Goal: Book appointment/travel/reservation

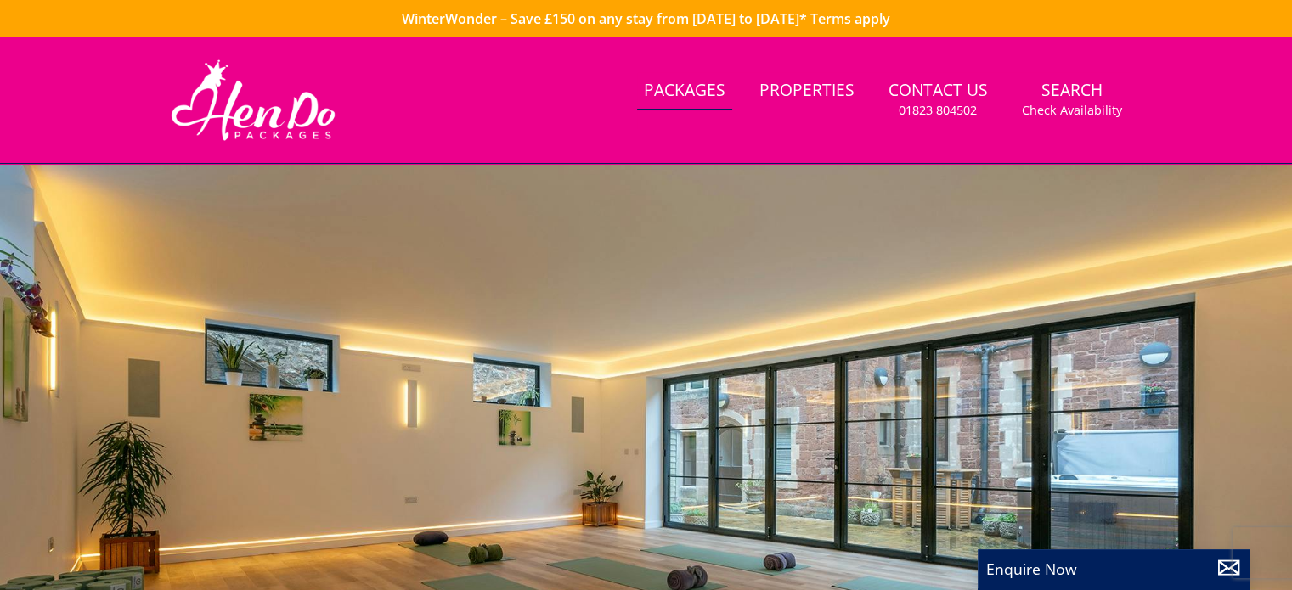
click at [689, 85] on link "Packages" at bounding box center [684, 91] width 95 height 38
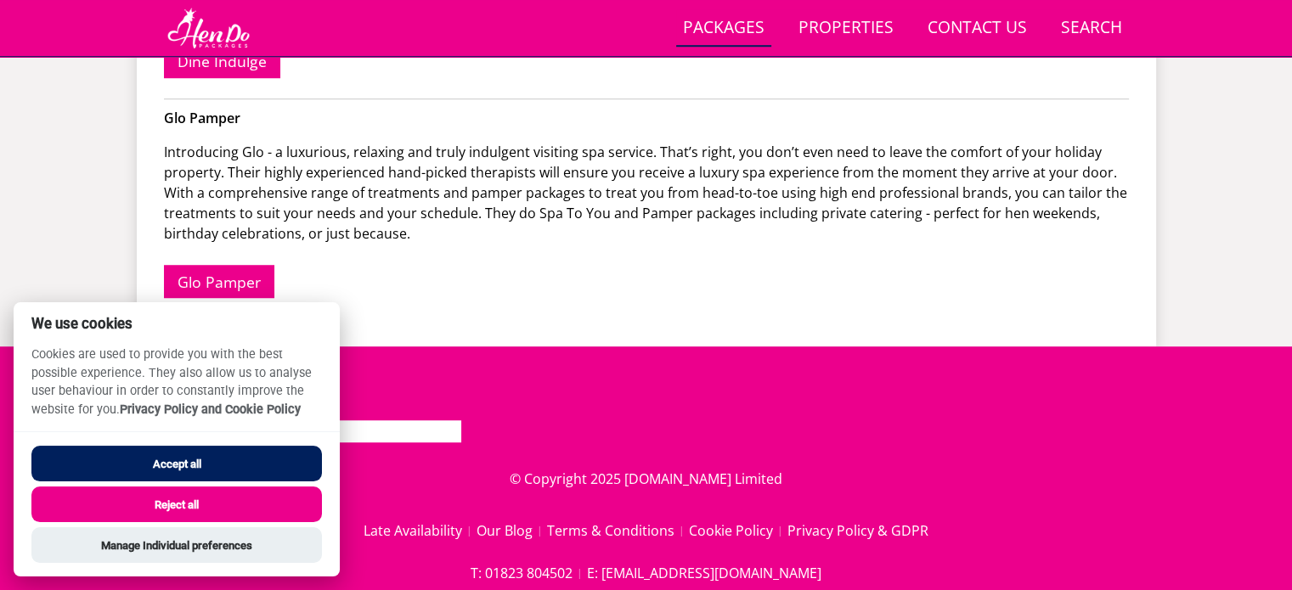
scroll to position [1283, 0]
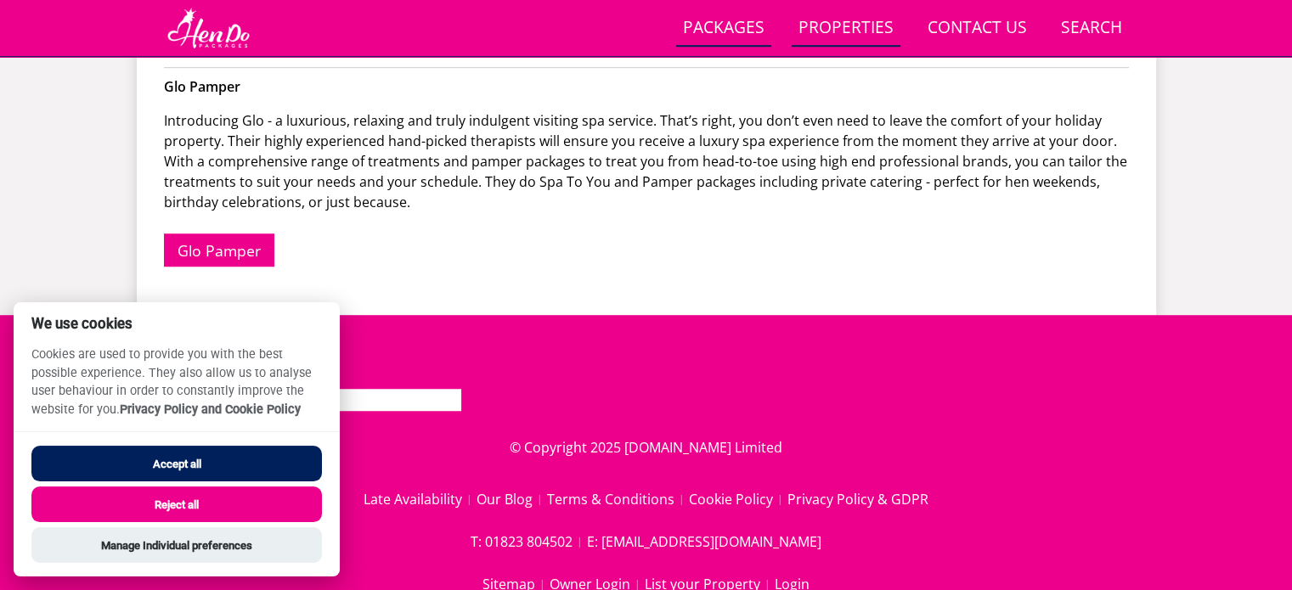
click at [851, 21] on link "Properties" at bounding box center [845, 28] width 109 height 38
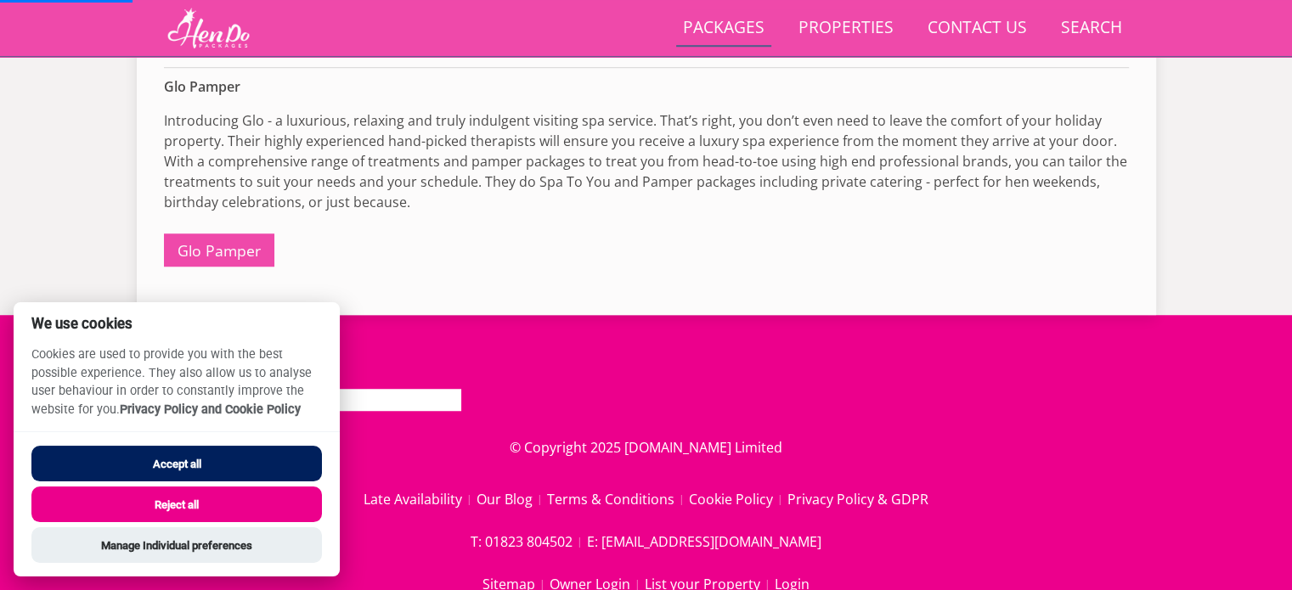
click at [189, 465] on button "Accept all" at bounding box center [176, 464] width 290 height 36
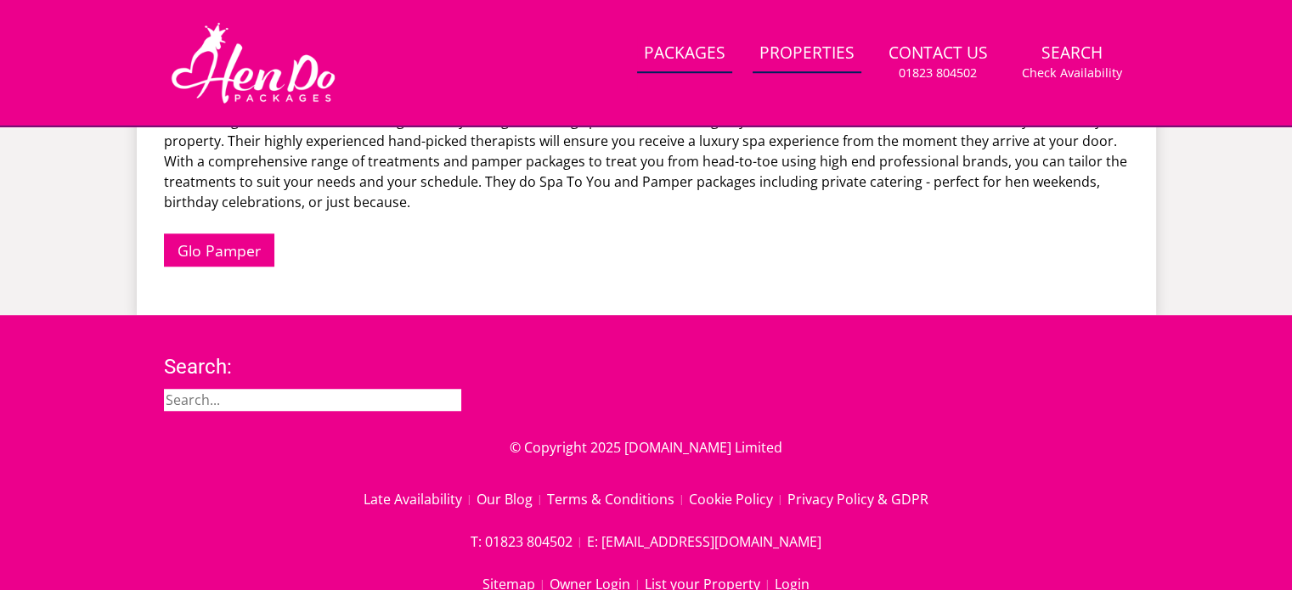
click at [814, 56] on link "Properties" at bounding box center [806, 54] width 109 height 38
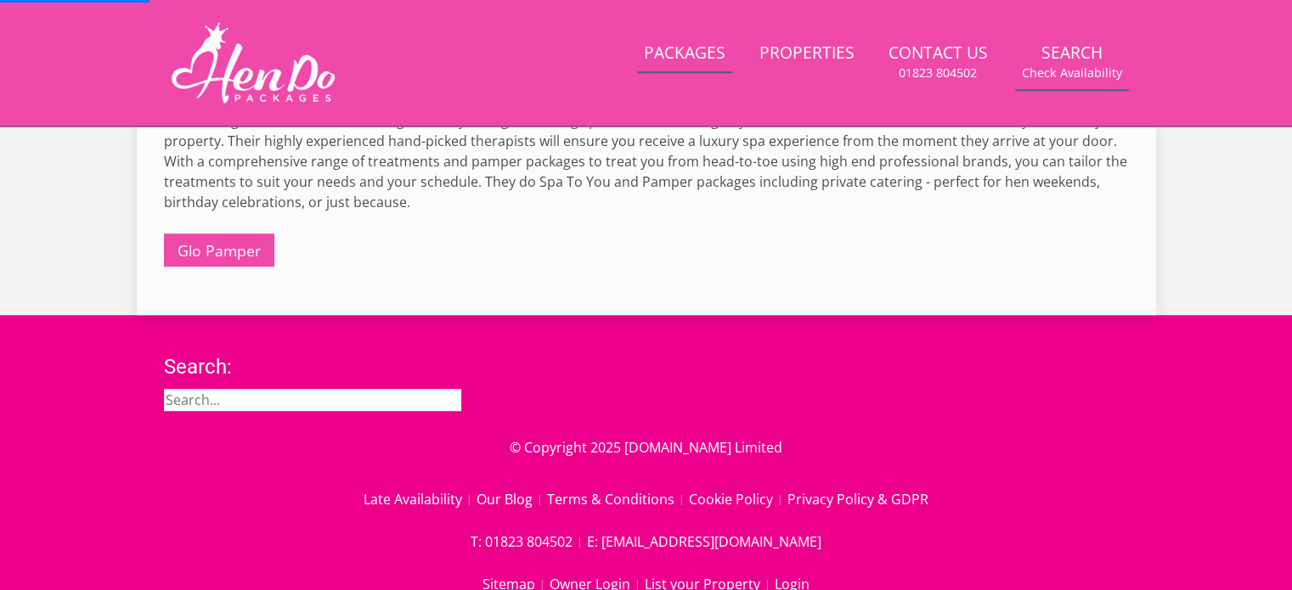
click at [1106, 53] on link "Search Check Availability" at bounding box center [1072, 62] width 114 height 55
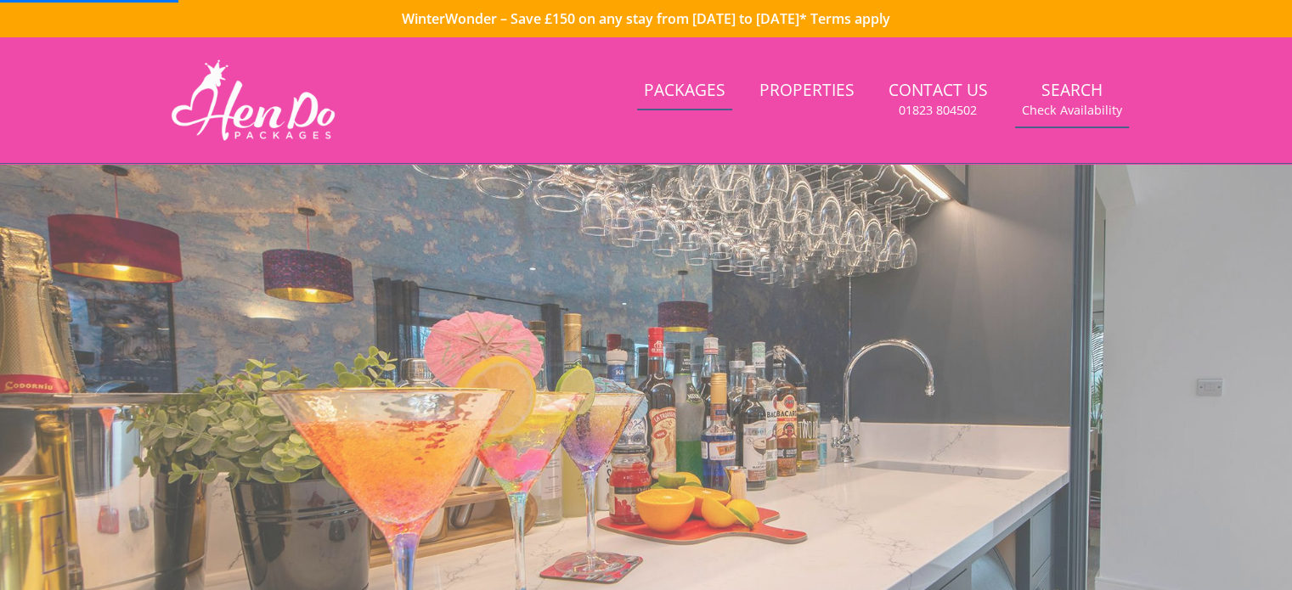
click at [1077, 105] on small "Check Availability" at bounding box center [1072, 110] width 100 height 17
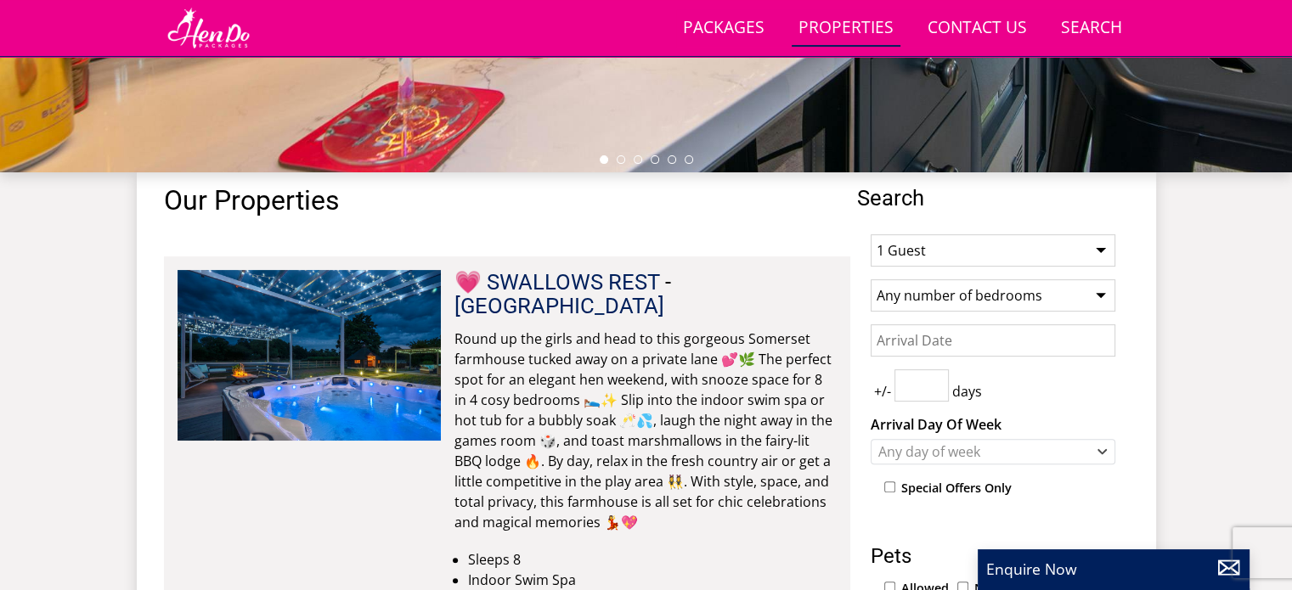
scroll to position [516, 0]
click at [968, 255] on select "1 Guest 2 Guests 3 Guests 4 Guests 5 Guests 6 Guests 7 Guests 8 Guests 9 Guests…" at bounding box center [992, 250] width 245 height 32
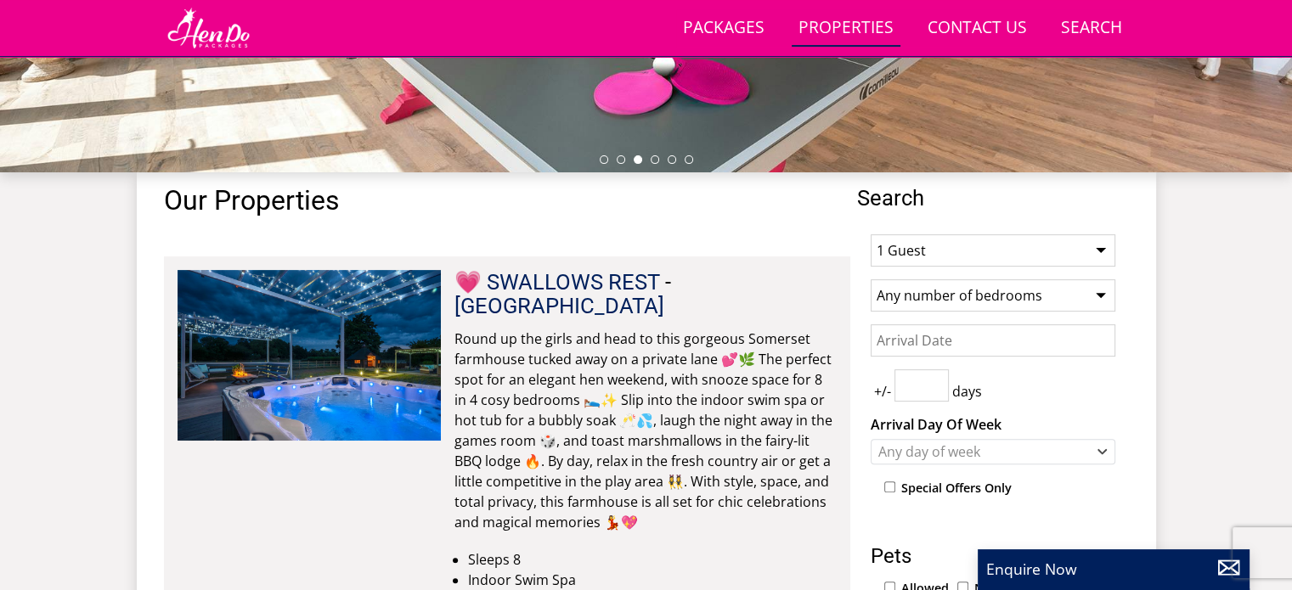
select select "12"
click at [870, 234] on select "1 Guest 2 Guests 3 Guests 4 Guests 5 Guests 6 Guests 7 Guests 8 Guests 9 Guests…" at bounding box center [992, 250] width 245 height 32
click at [925, 293] on select "Any number of bedrooms 3 Bedrooms 4 Bedrooms 5 Bedrooms 6 Bedrooms 7 Bedrooms 8…" at bounding box center [992, 295] width 245 height 32
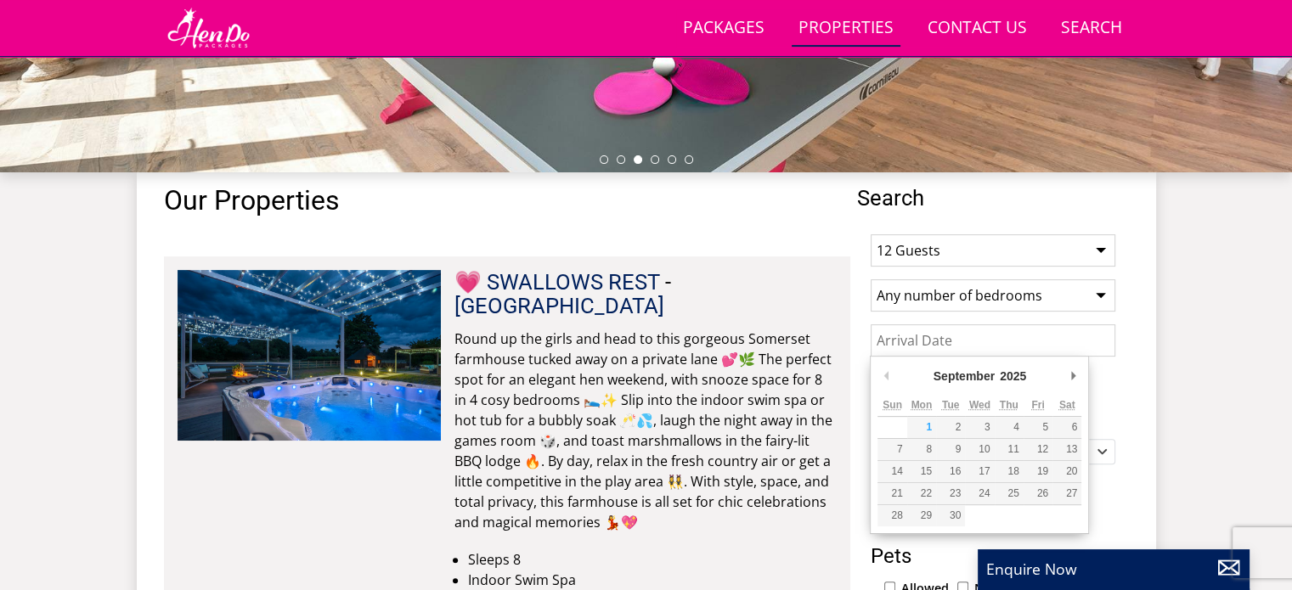
click at [932, 330] on input "Date" at bounding box center [992, 340] width 245 height 32
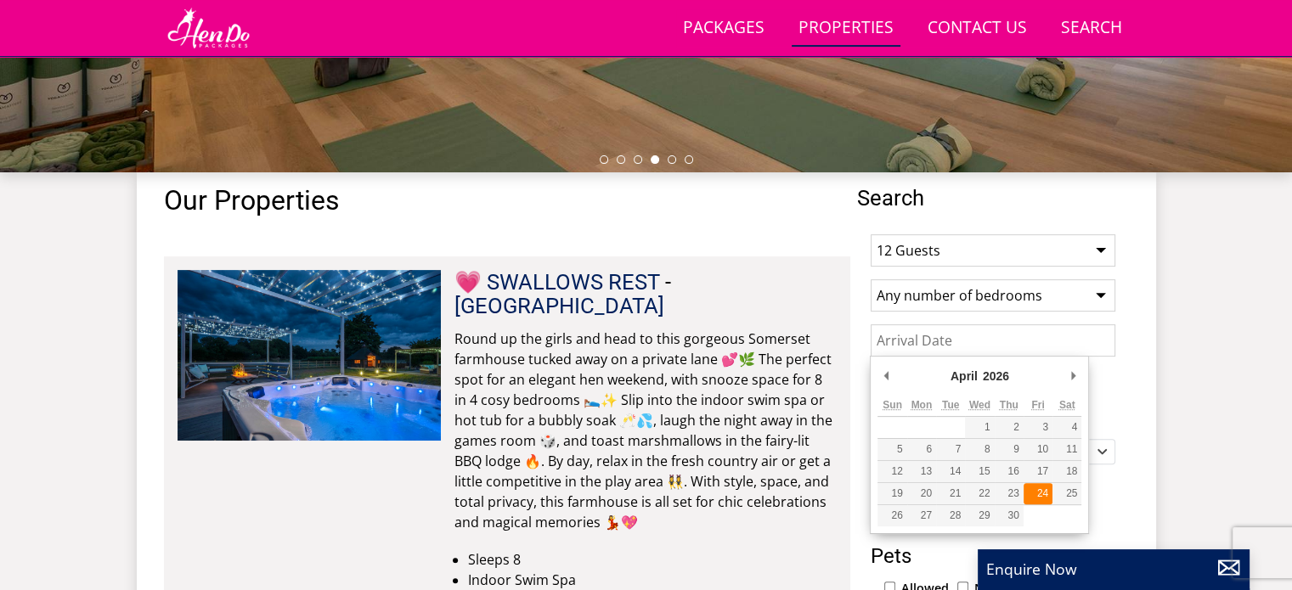
type input "[DATE]"
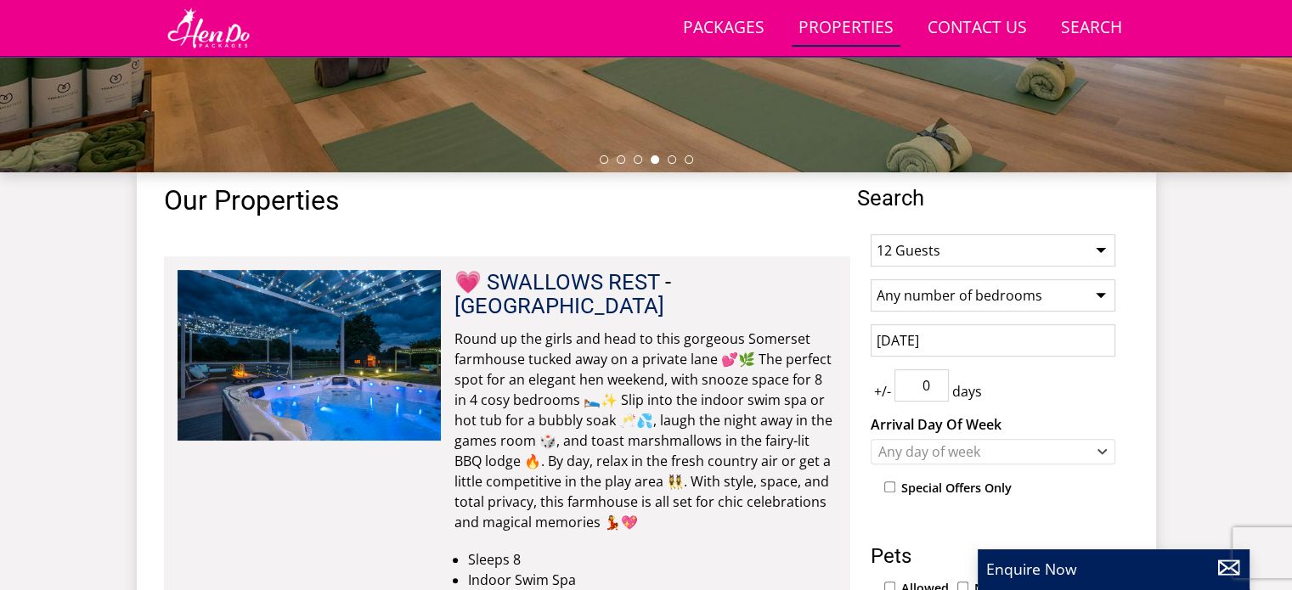
click at [932, 387] on input "0" at bounding box center [921, 385] width 54 height 32
click at [942, 373] on input "1" at bounding box center [921, 385] width 54 height 32
click at [940, 373] on input "2" at bounding box center [921, 385] width 54 height 32
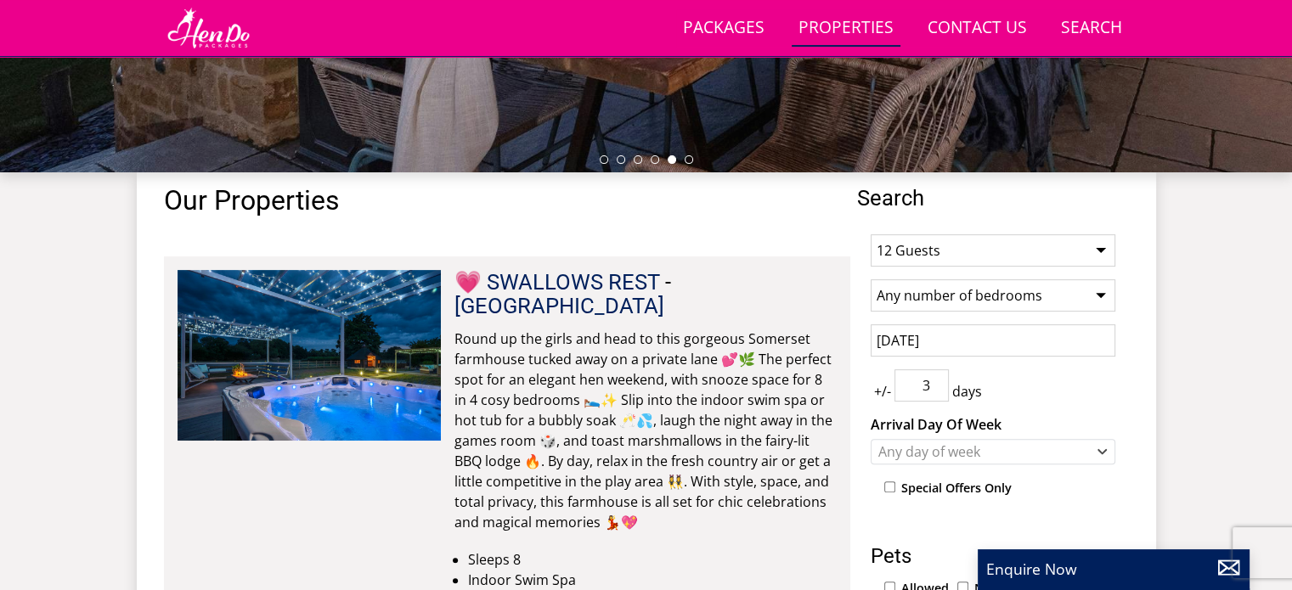
type input "3"
click at [940, 373] on input "3" at bounding box center [921, 385] width 54 height 32
click at [955, 448] on div "Any day of week" at bounding box center [984, 451] width 220 height 19
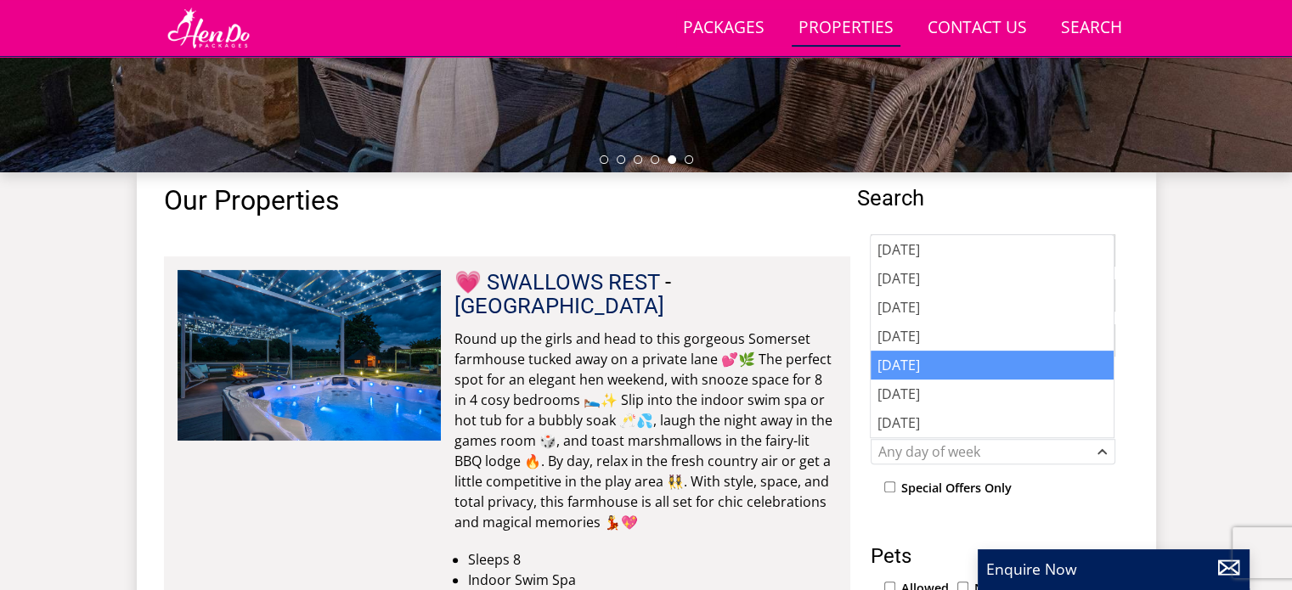
click at [904, 362] on div "[DATE]" at bounding box center [991, 365] width 243 height 29
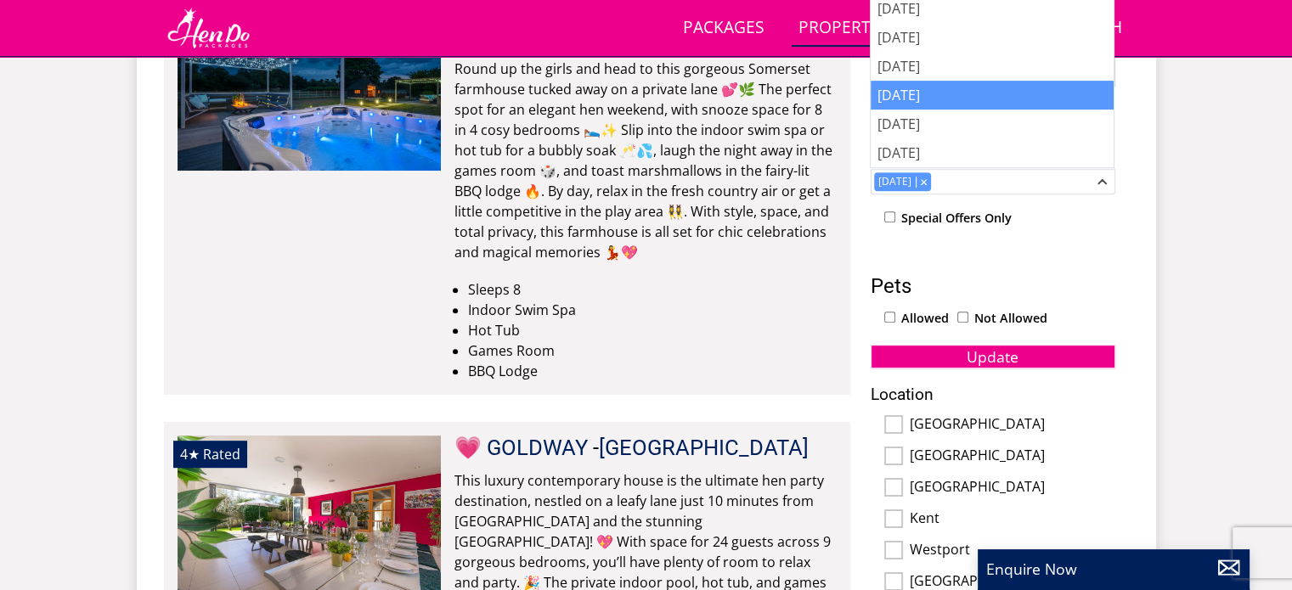
scroll to position [788, 0]
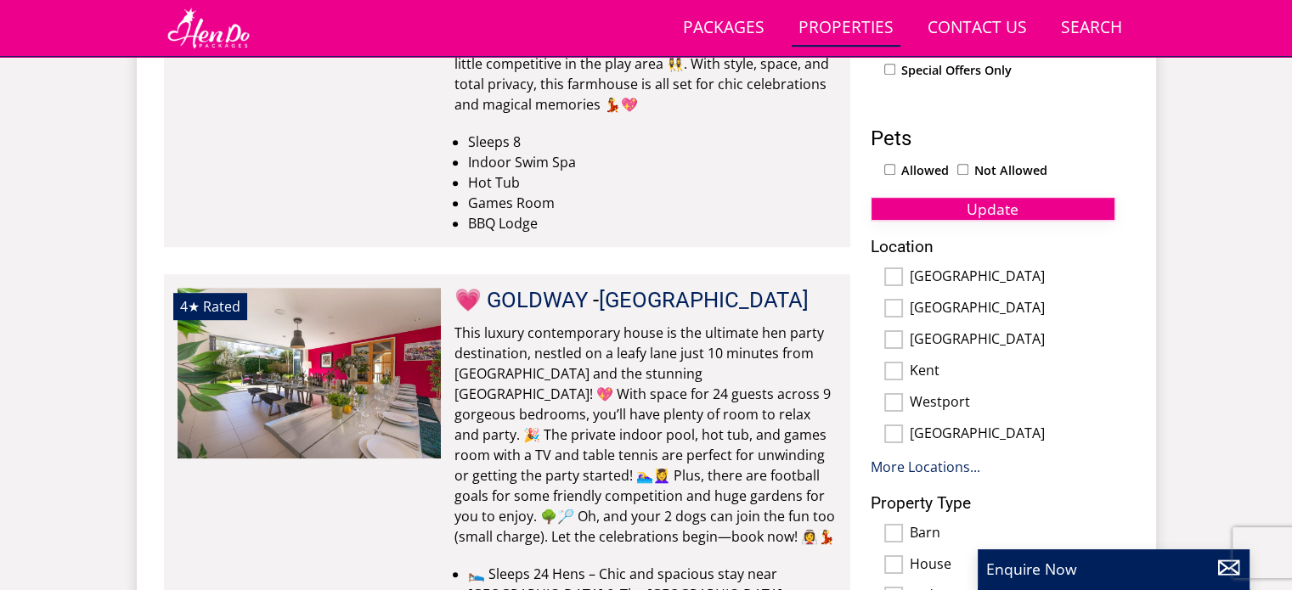
scroll to position [934, 0]
click at [973, 212] on span "Update" at bounding box center [992, 209] width 52 height 20
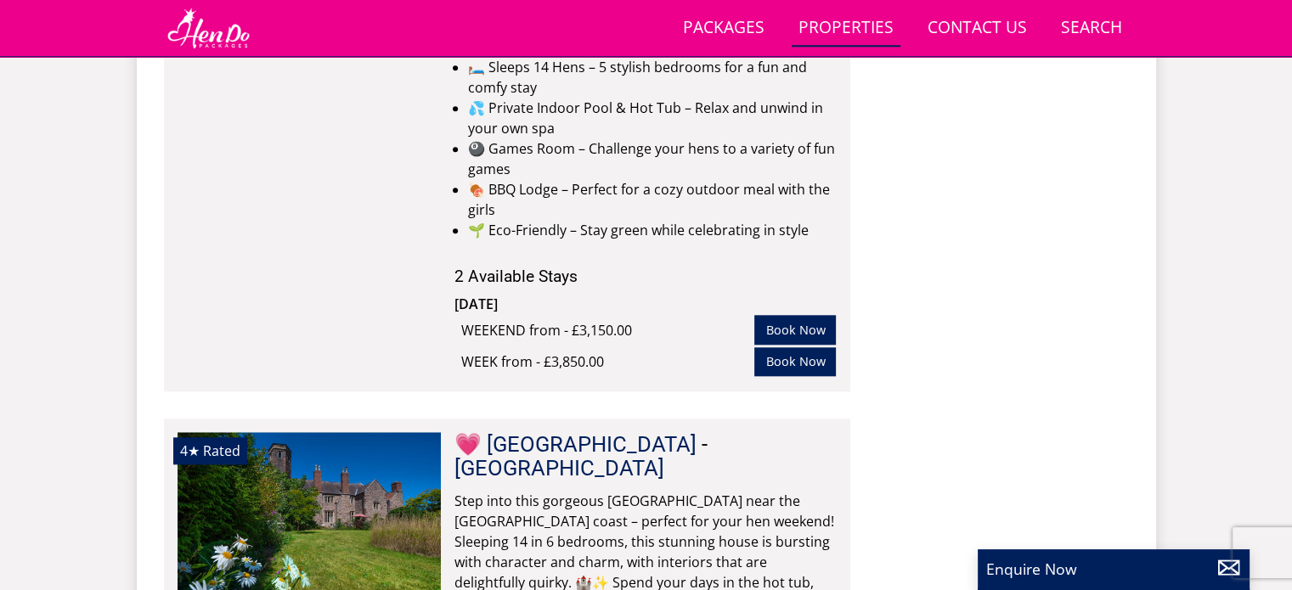
scroll to position [8264, 0]
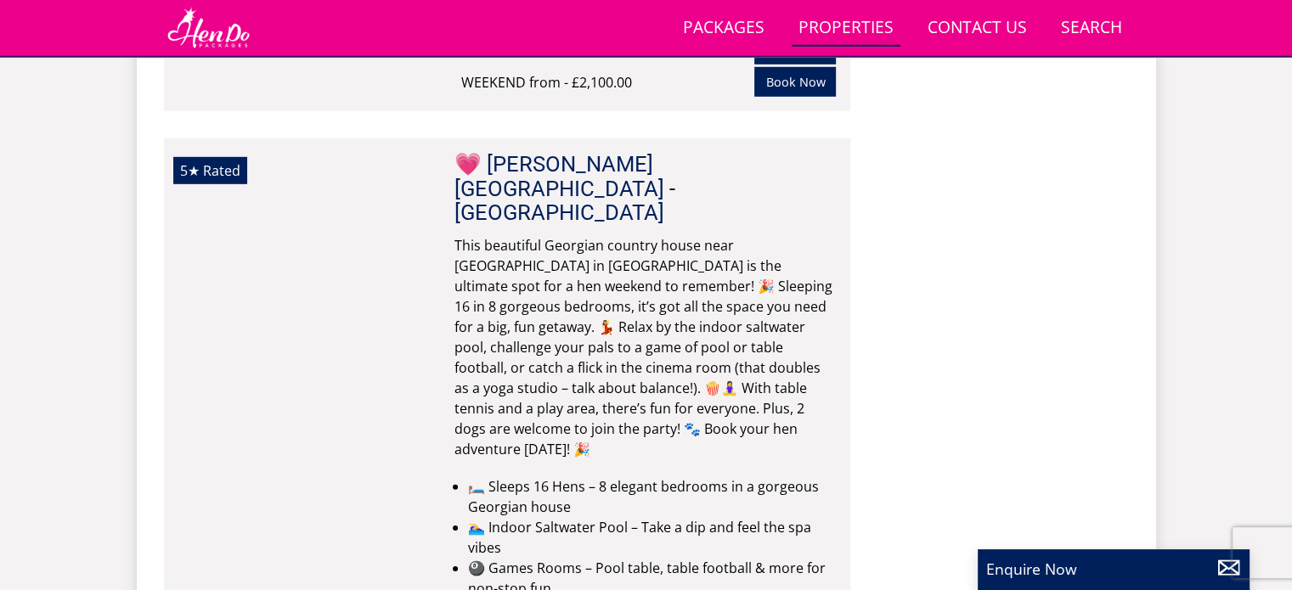
scroll to position [11753, 0]
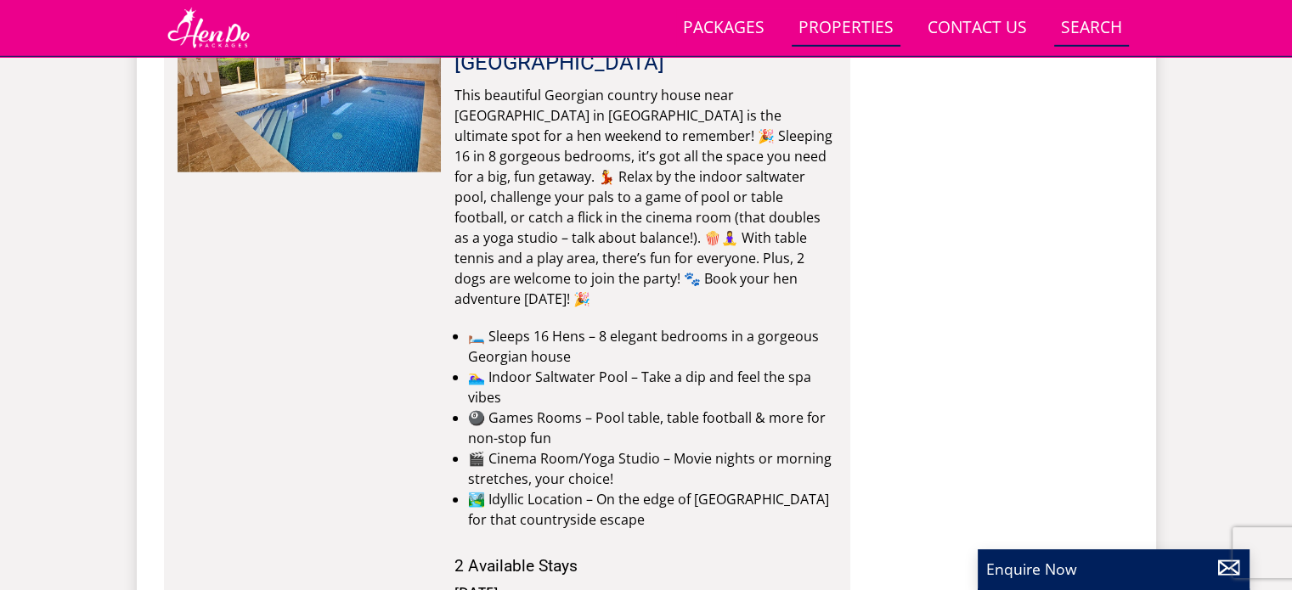
click at [1108, 20] on link "Search Check Availability" at bounding box center [1091, 28] width 75 height 38
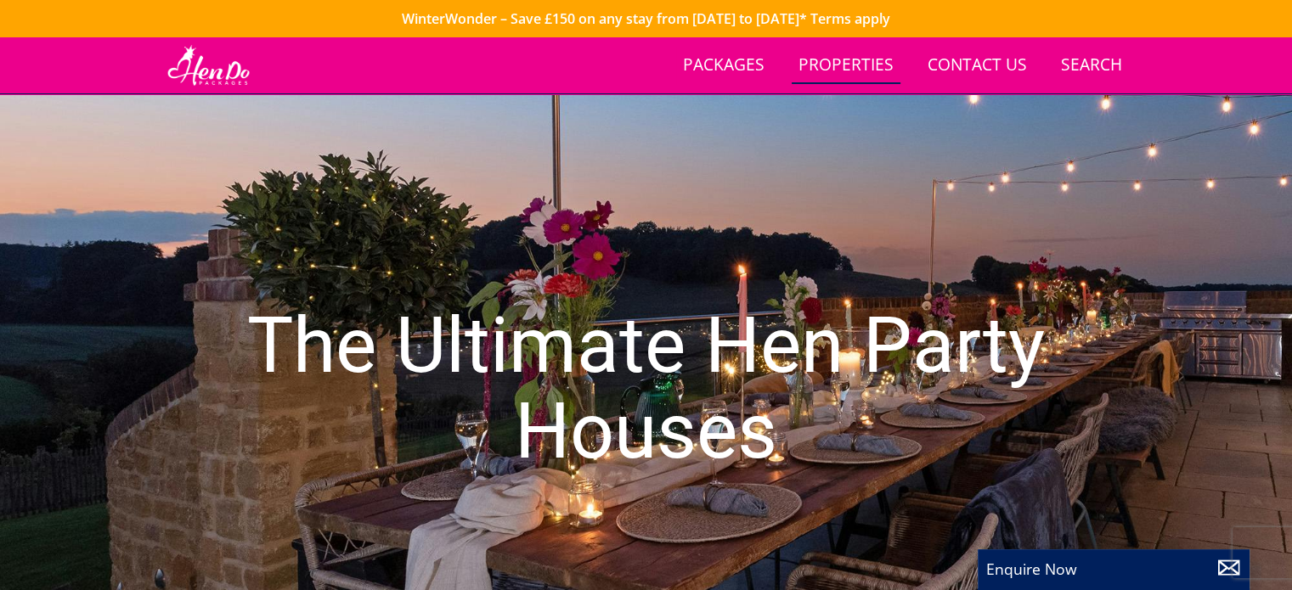
scroll to position [469, 0]
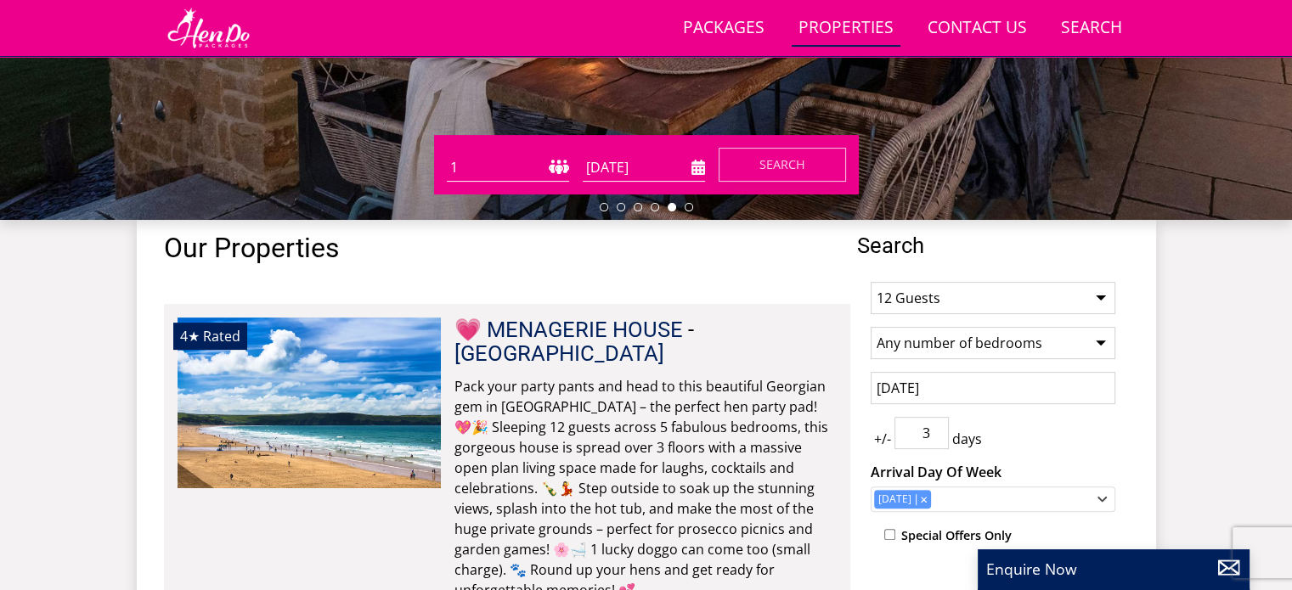
drag, startPoint x: 753, startPoint y: 166, endPoint x: 500, endPoint y: 222, distance: 259.2
click at [560, 155] on select "1 2 3 4 5 6 7 8 9 10 11 12 13 14 15 16 17 18 19 20 21 22 23 24 25 26 27 28 29 3…" at bounding box center [508, 168] width 122 height 28
select select "12"
click at [447, 154] on select "1 2 3 4 5 6 7 8 9 10 11 12 13 14 15 16 17 18 19 20 21 22 23 24 25 26 27 28 29 3…" at bounding box center [508, 168] width 122 height 28
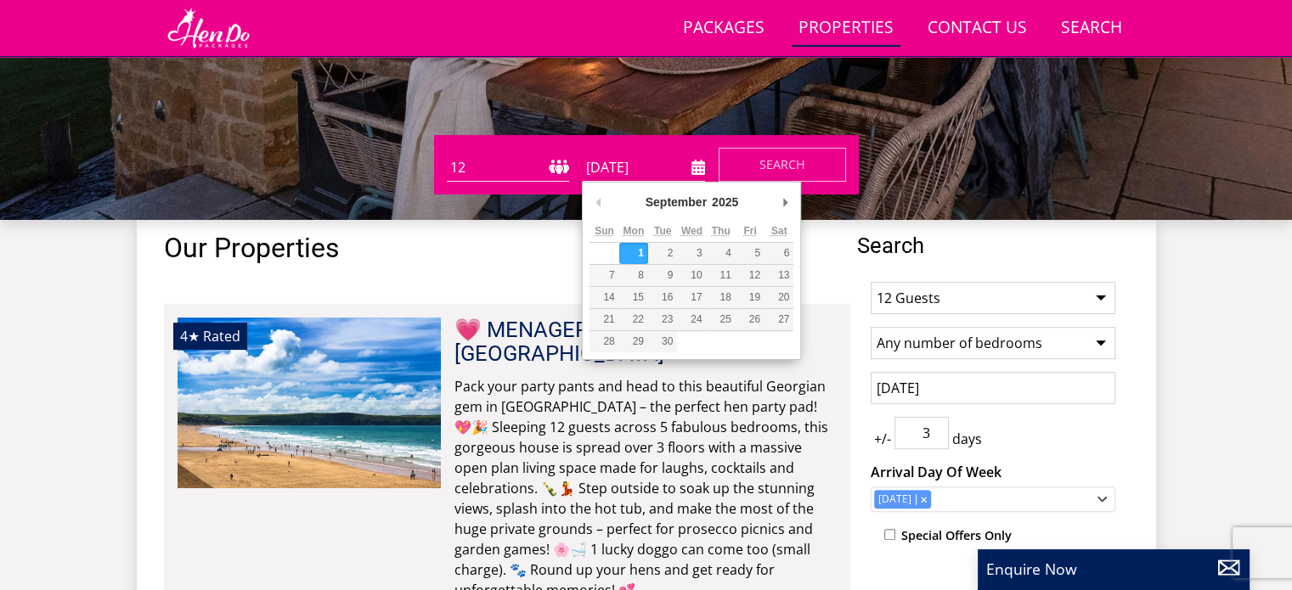
click at [693, 160] on input "[DATE]" at bounding box center [644, 168] width 122 height 28
type input "[DATE]"
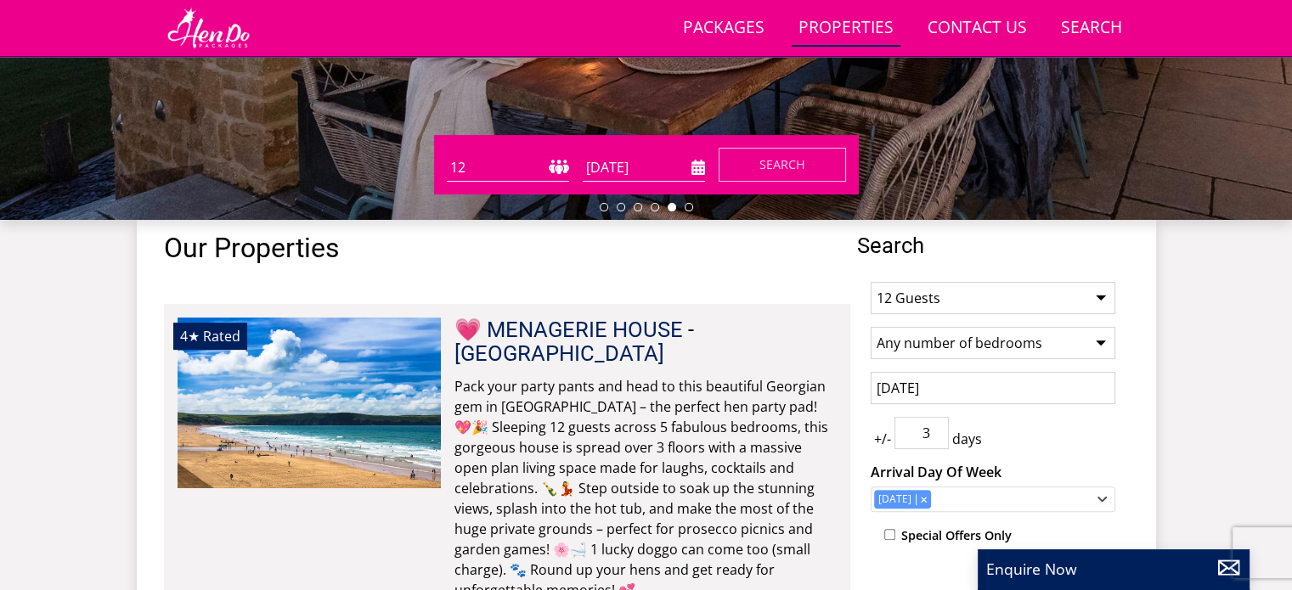
click at [776, 183] on div "Guests 1 2 3 4 5 6 7 8 9 10 11 12 13 14 15 16 17 18 19 20 21 22 23 24 25 26 27 …" at bounding box center [646, 164] width 425 height 59
click at [780, 177] on button "Search" at bounding box center [781, 165] width 127 height 34
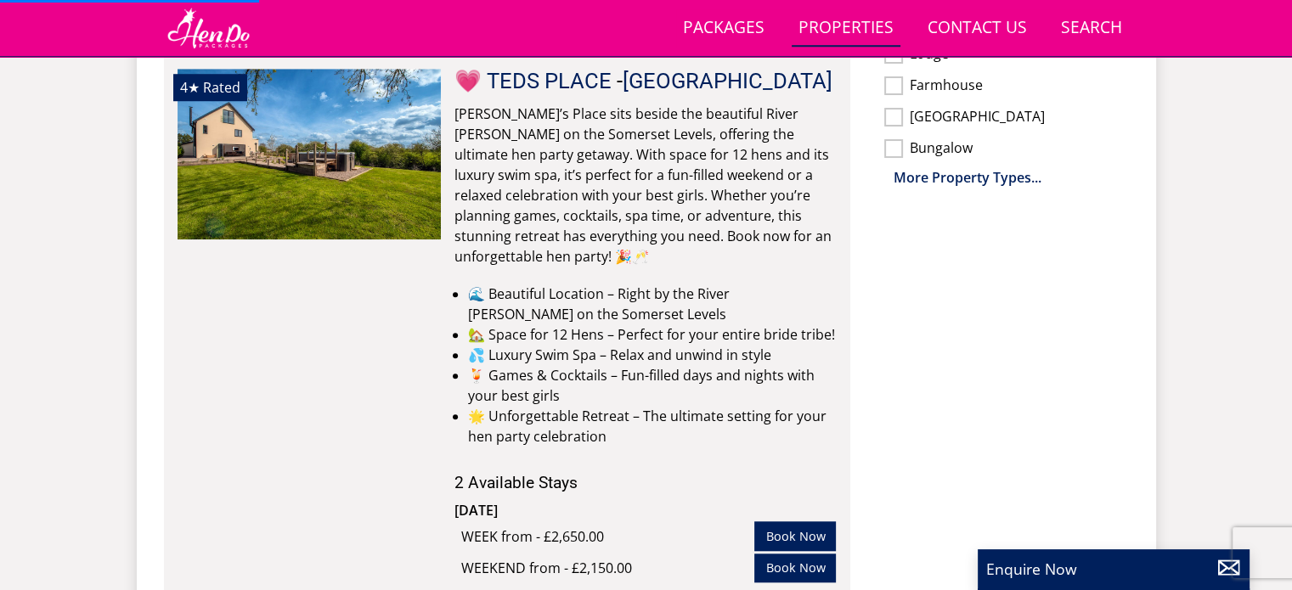
scroll to position [1394, 0]
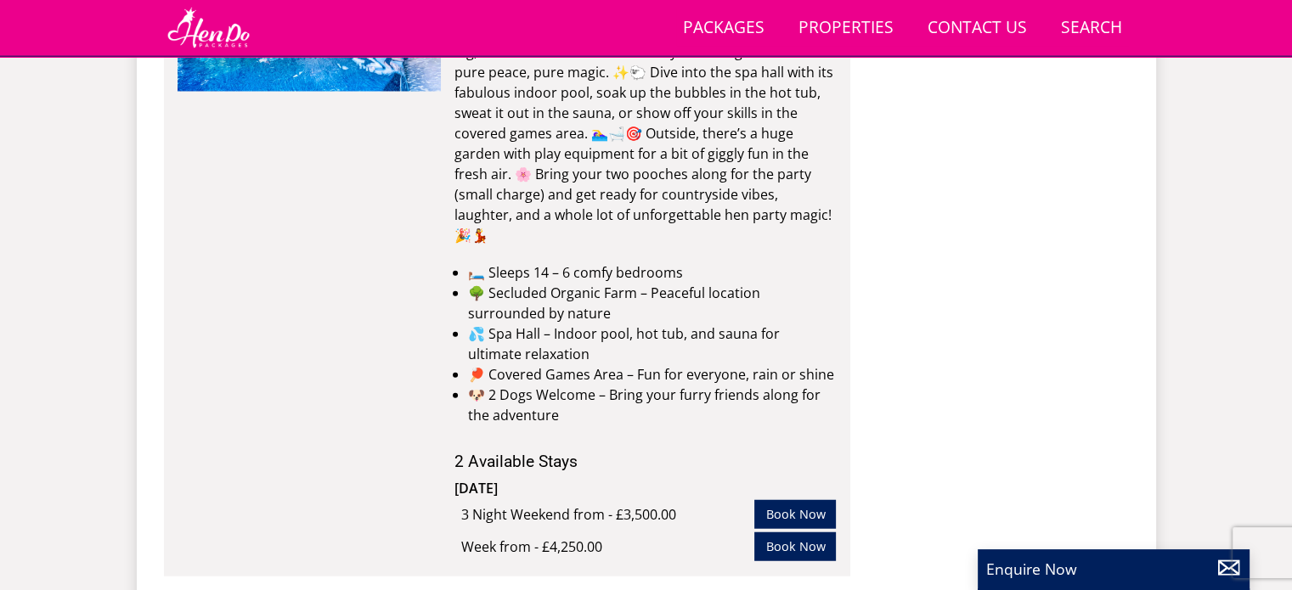
scroll to position [0, 4217]
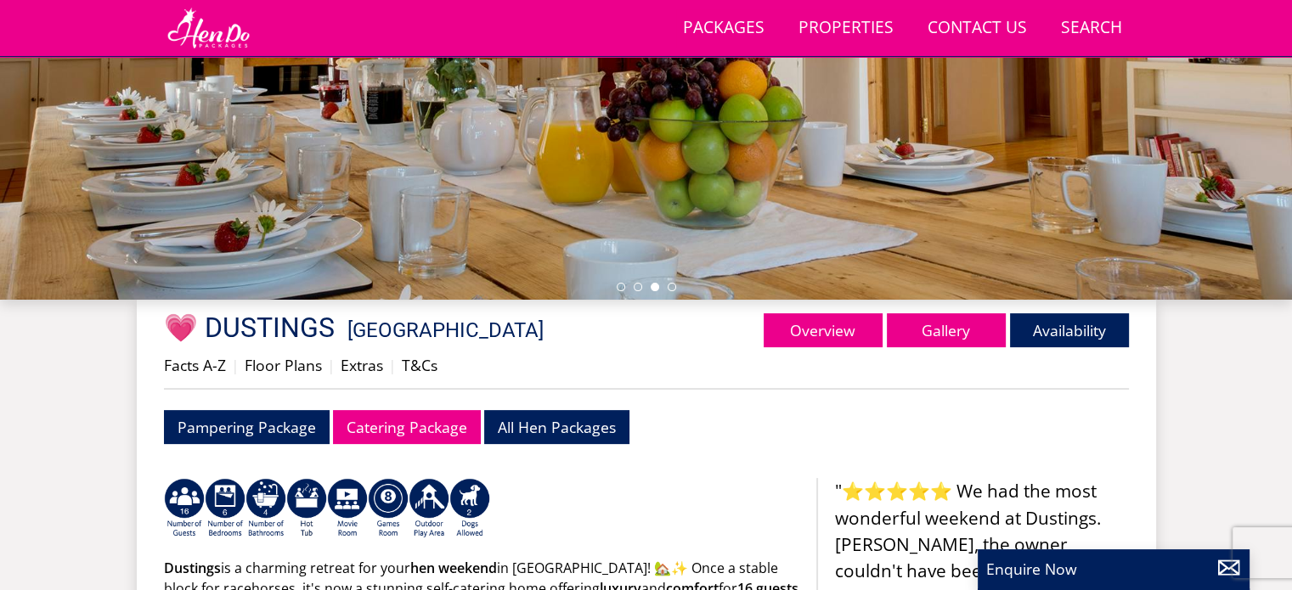
scroll to position [391, 0]
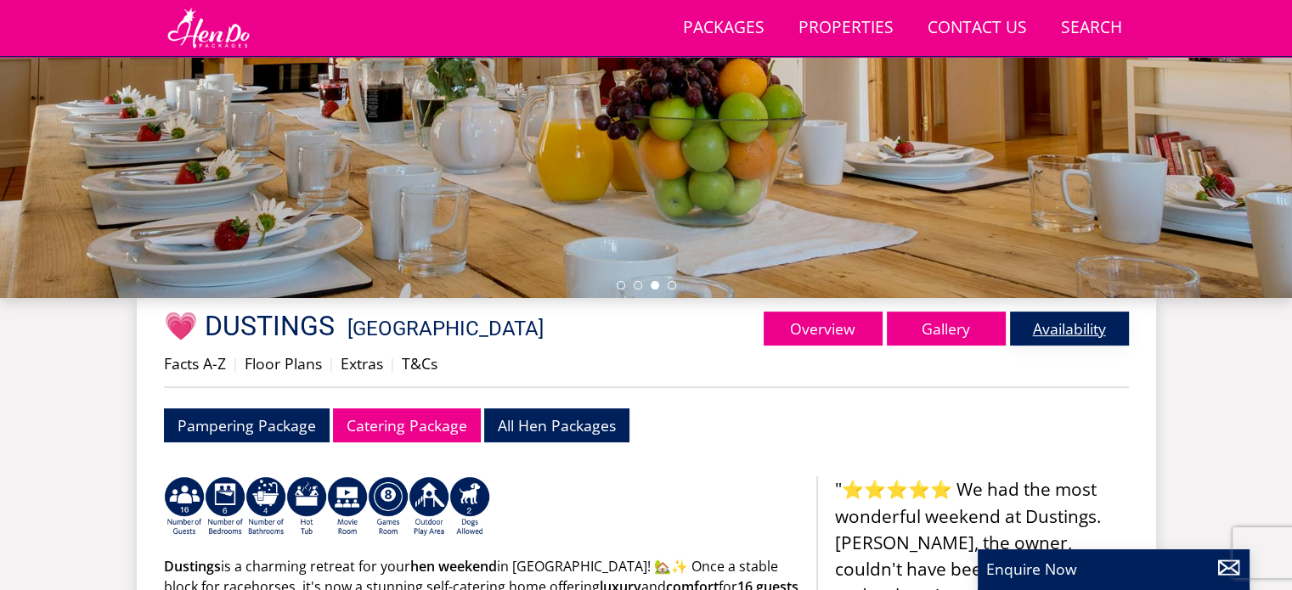
click at [1055, 335] on link "Availability" at bounding box center [1069, 329] width 119 height 34
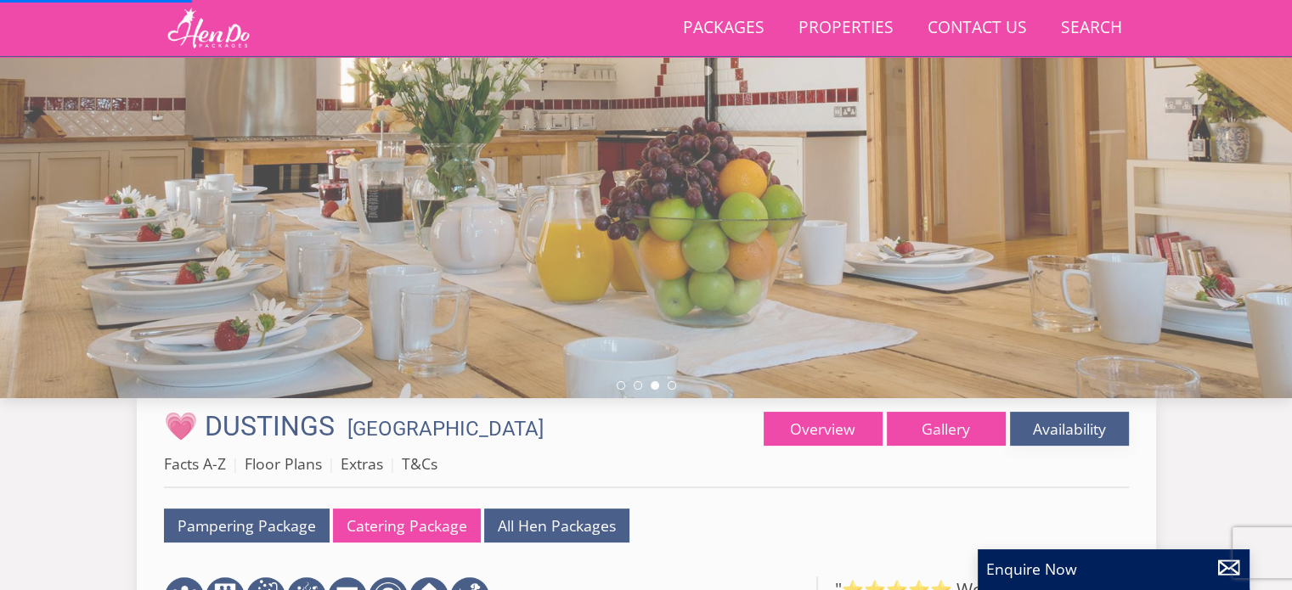
scroll to position [503, 0]
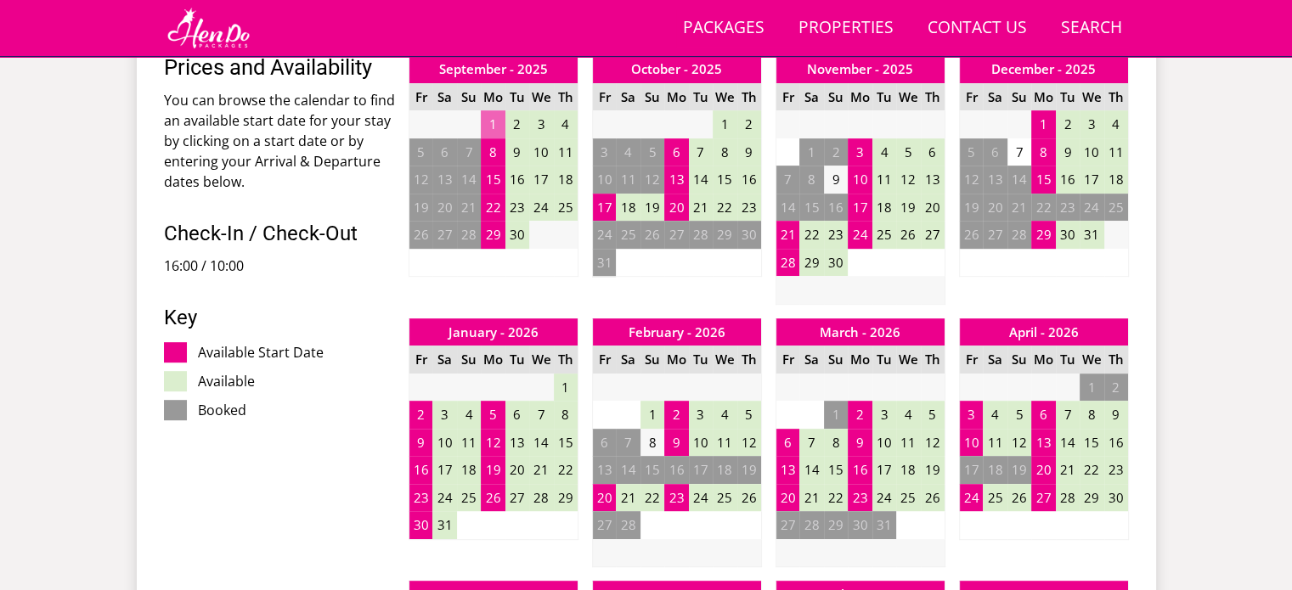
scroll to position [812, 0]
click at [967, 497] on td "24" at bounding box center [971, 498] width 24 height 28
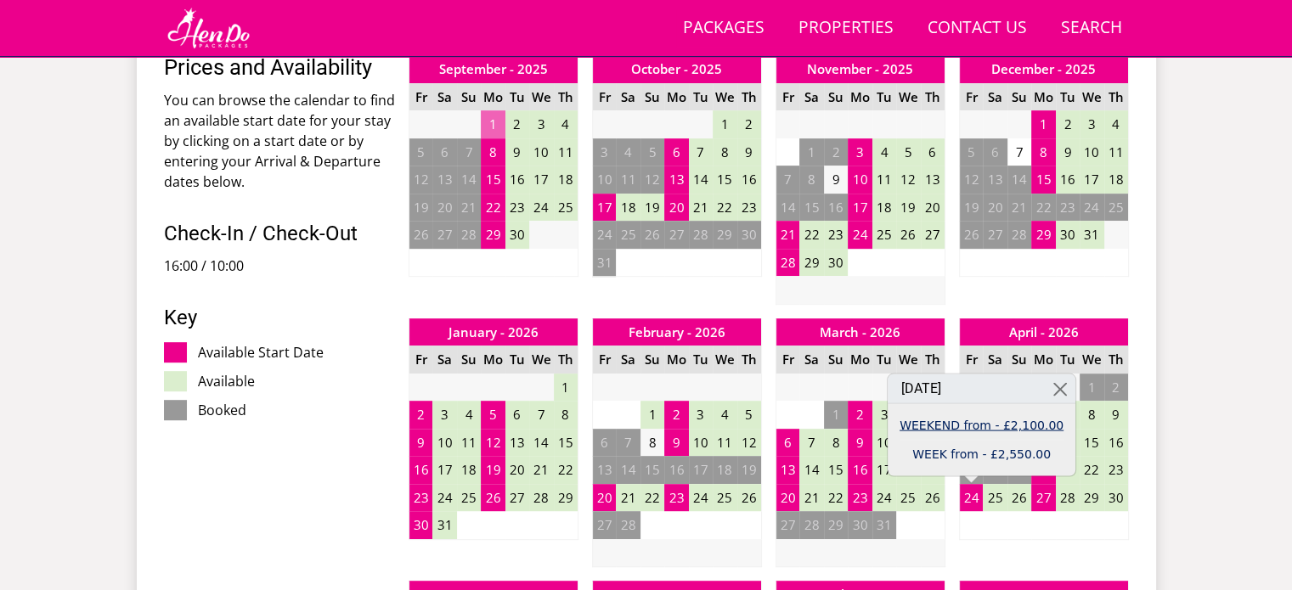
click at [1003, 426] on link "WEEKEND from - £2,100.00" at bounding box center [981, 425] width 164 height 18
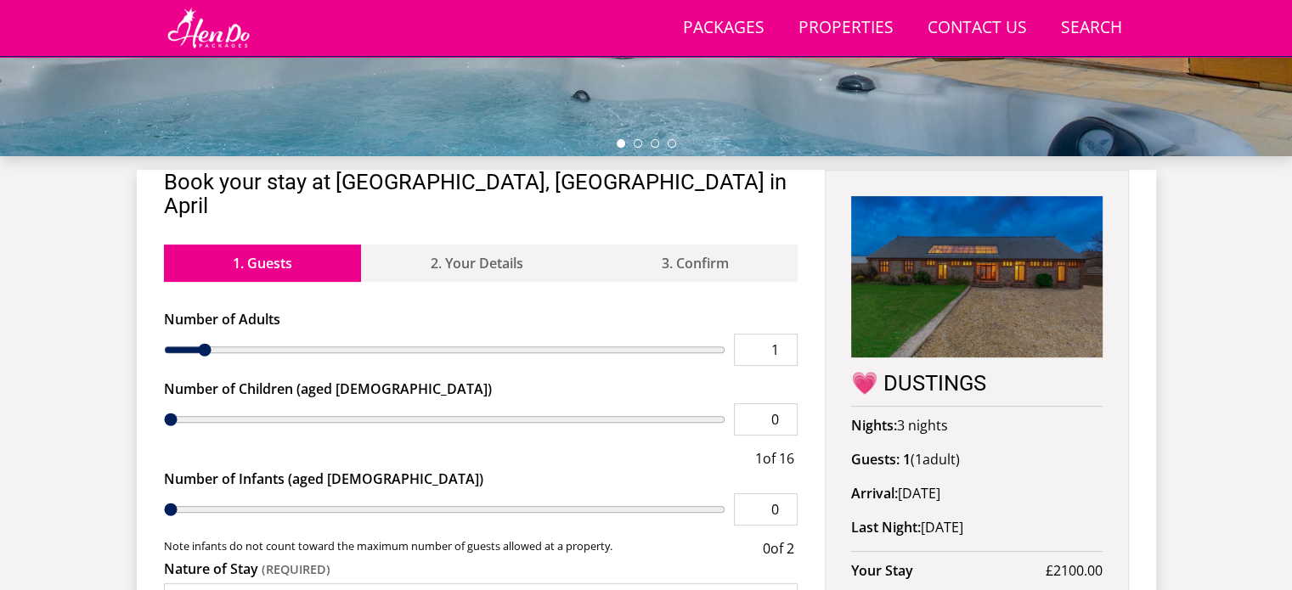
scroll to position [533, 0]
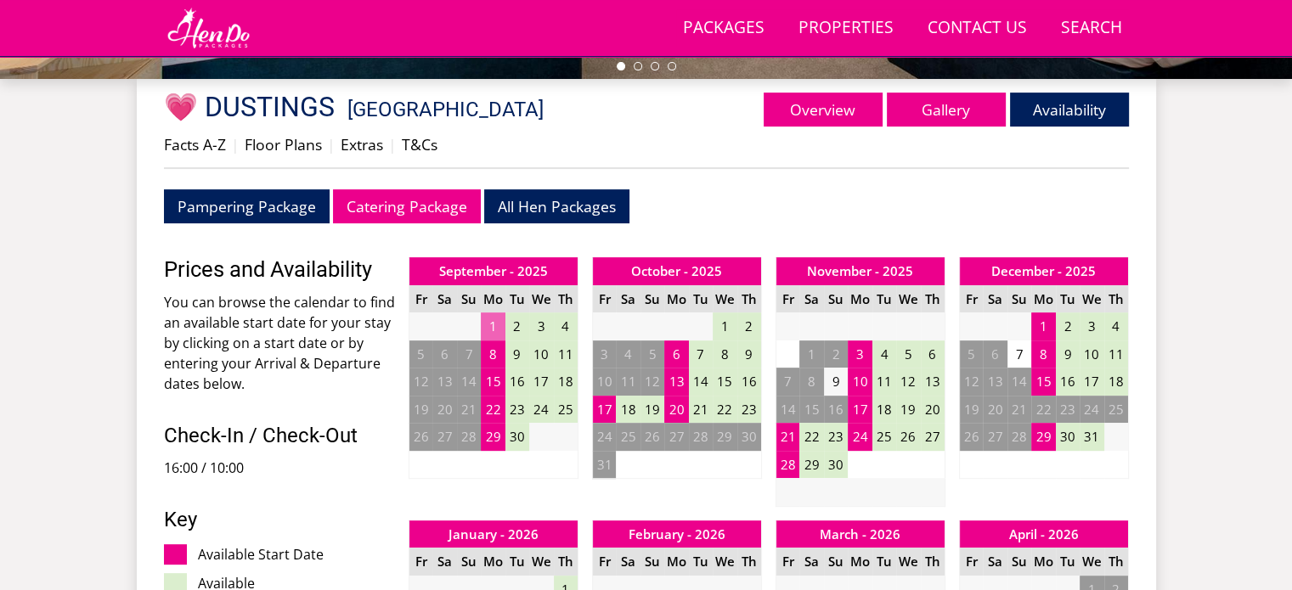
scroll to position [611, 0]
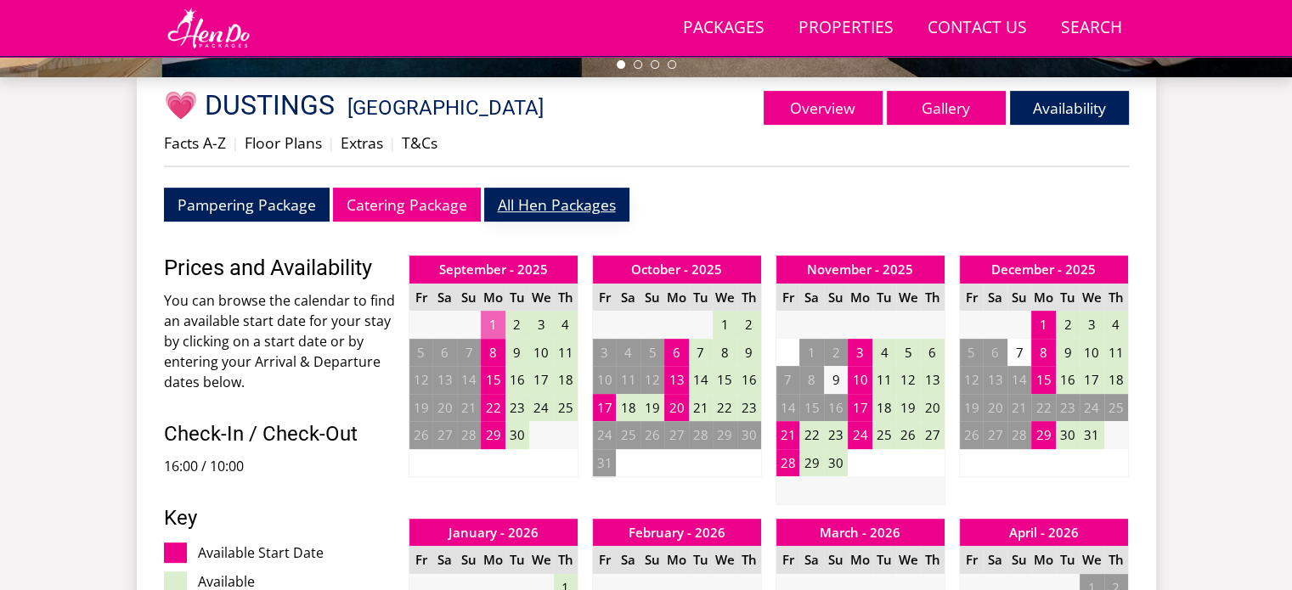
click at [523, 207] on link "All Hen Packages" at bounding box center [556, 204] width 145 height 33
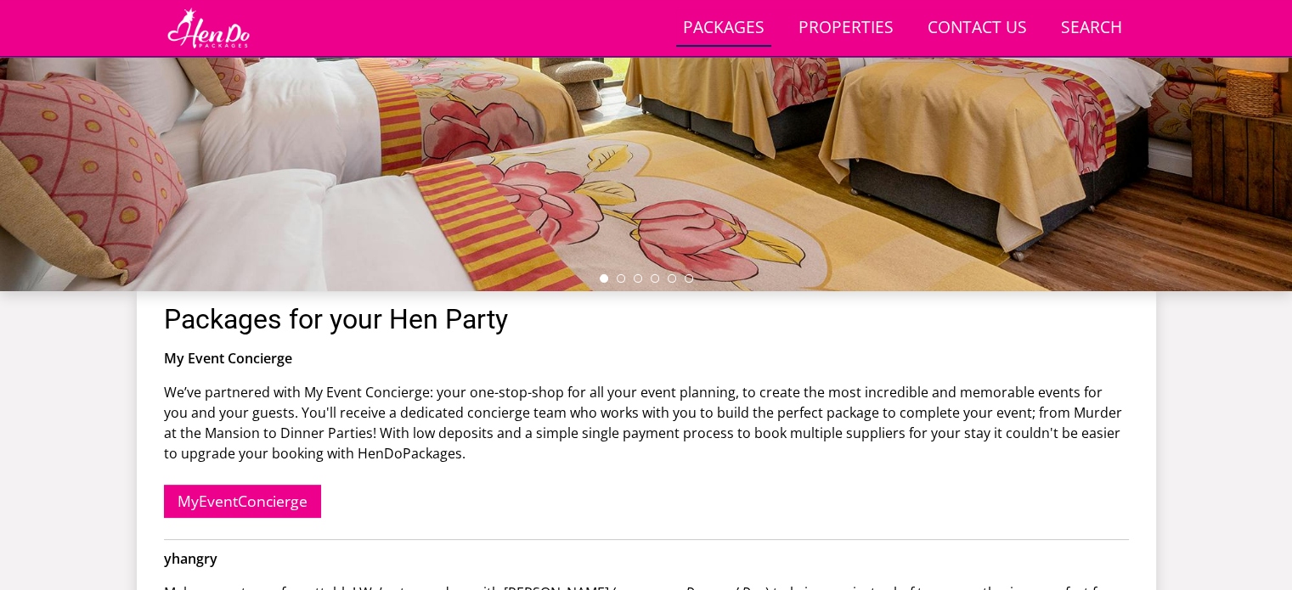
scroll to position [413, 0]
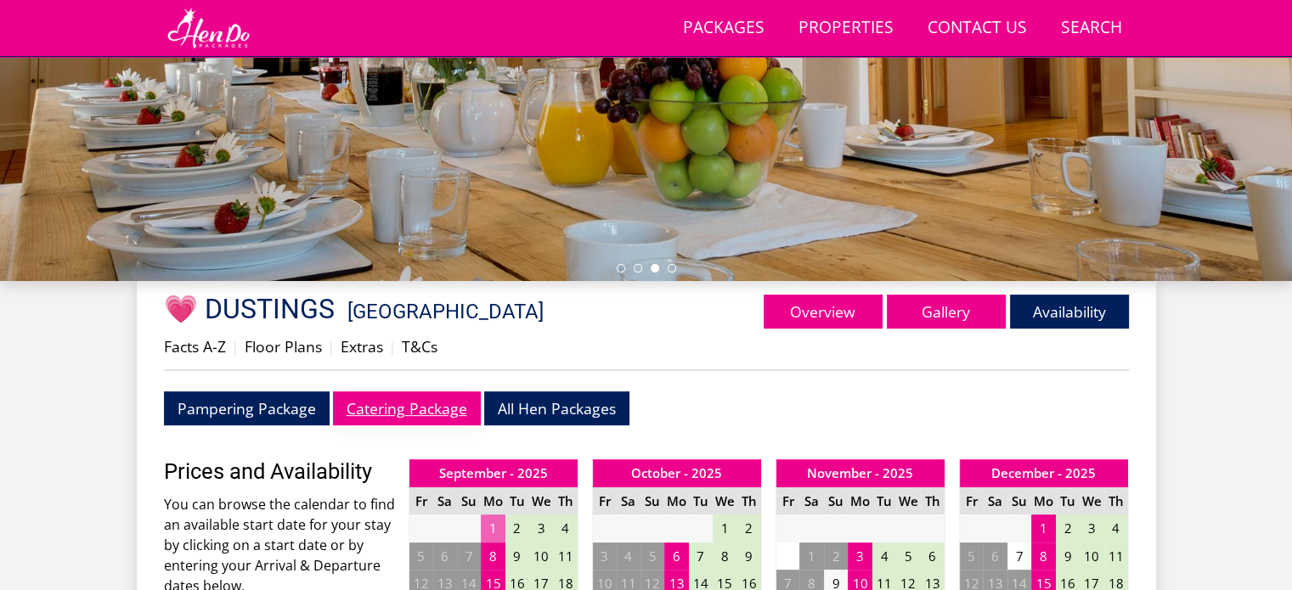
scroll to position [741, 0]
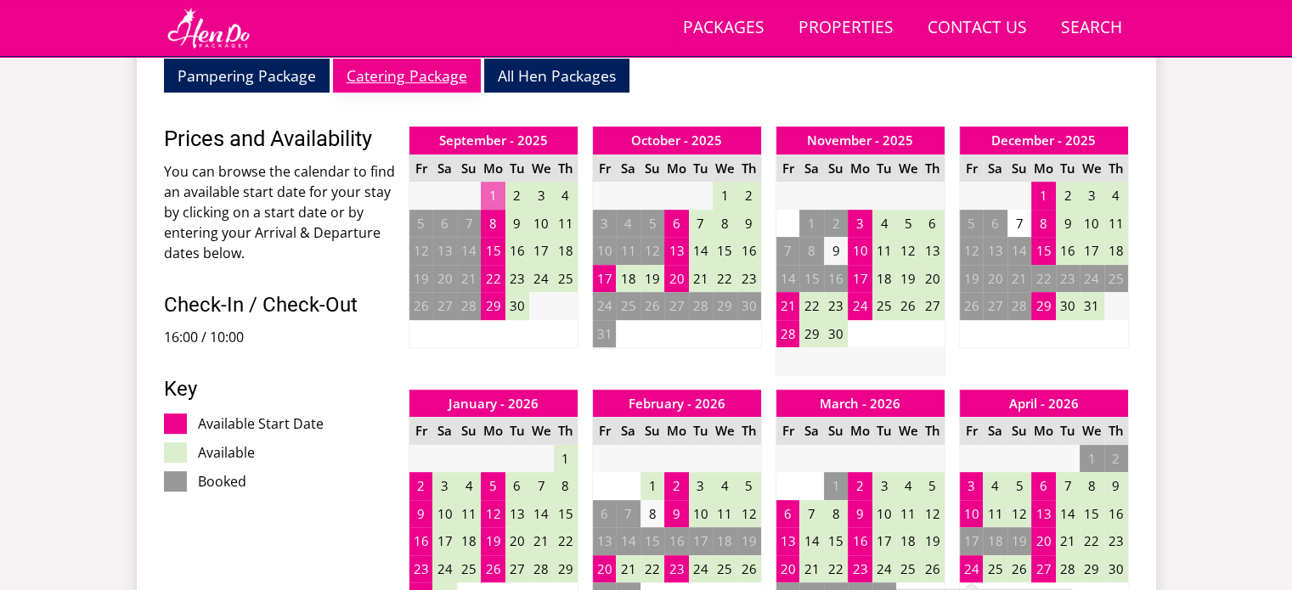
click at [360, 75] on link "Catering Package" at bounding box center [407, 75] width 148 height 33
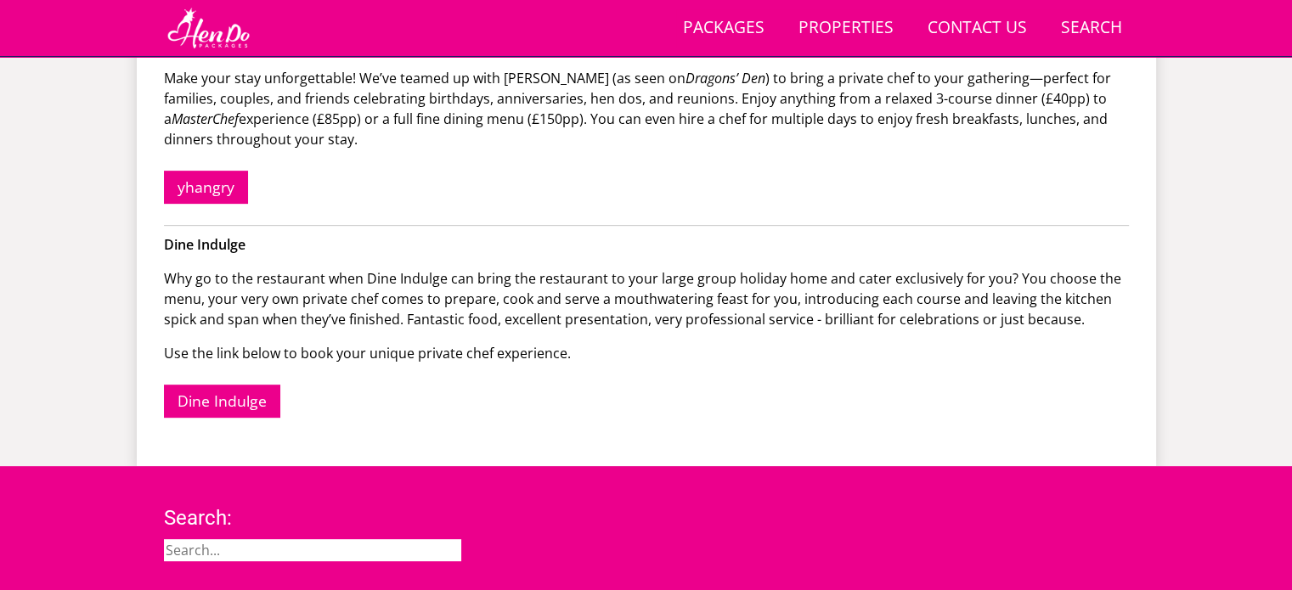
scroll to position [712, 0]
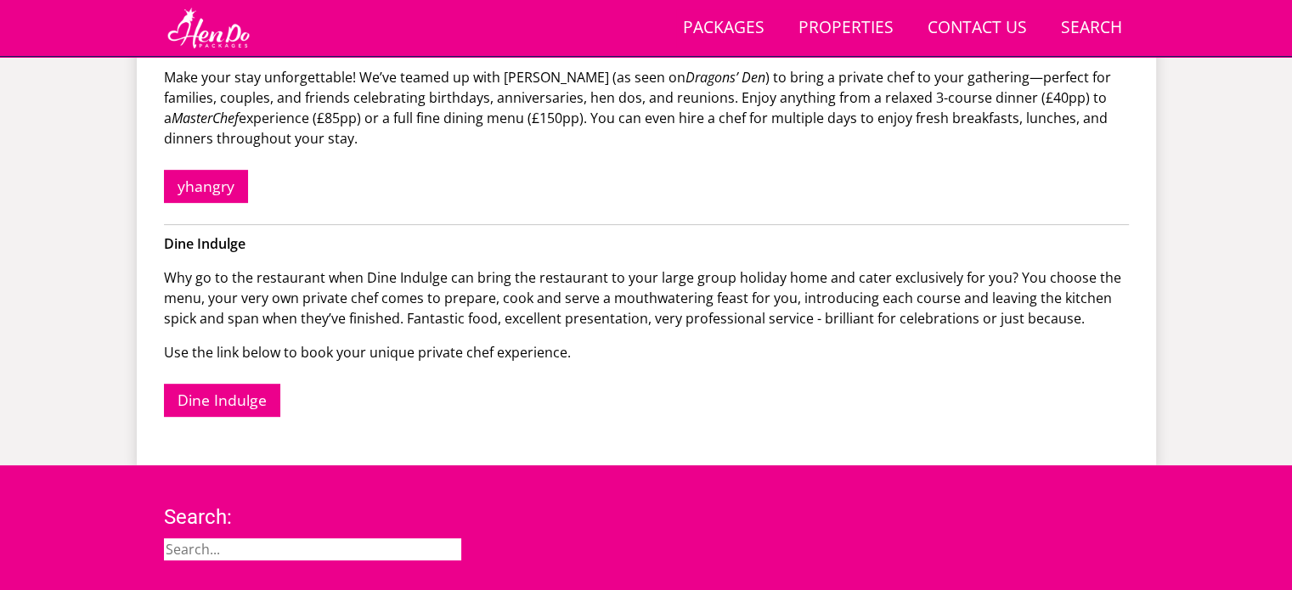
scroll to position [741, 0]
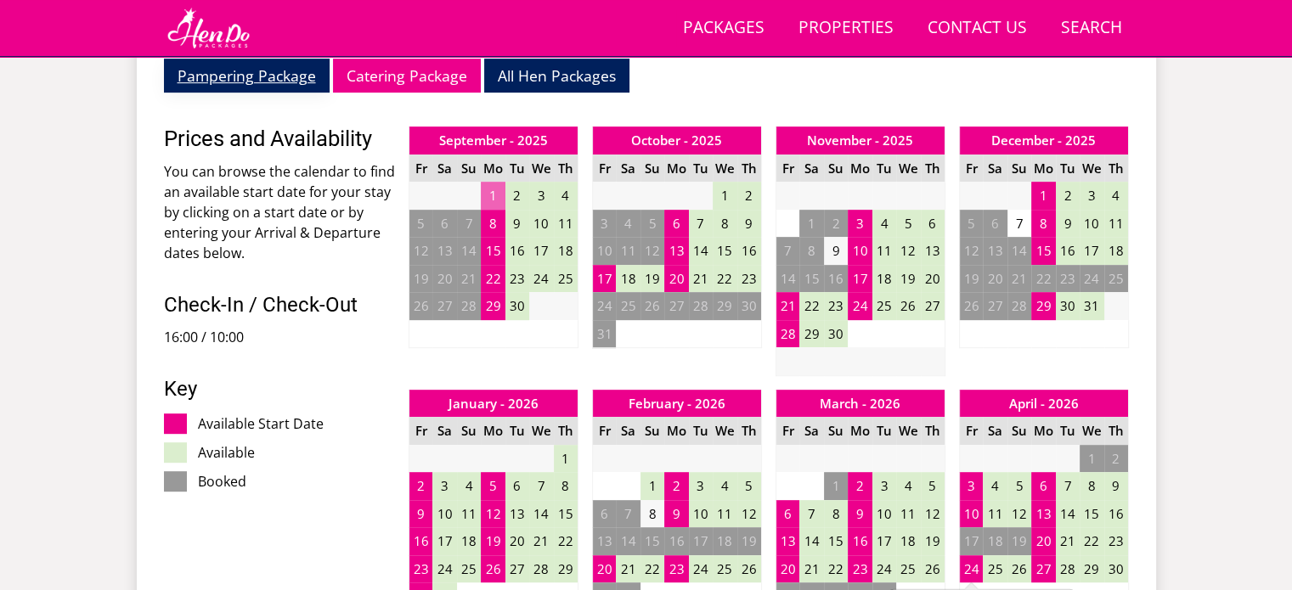
click at [297, 73] on link "Pampering Package" at bounding box center [247, 75] width 166 height 33
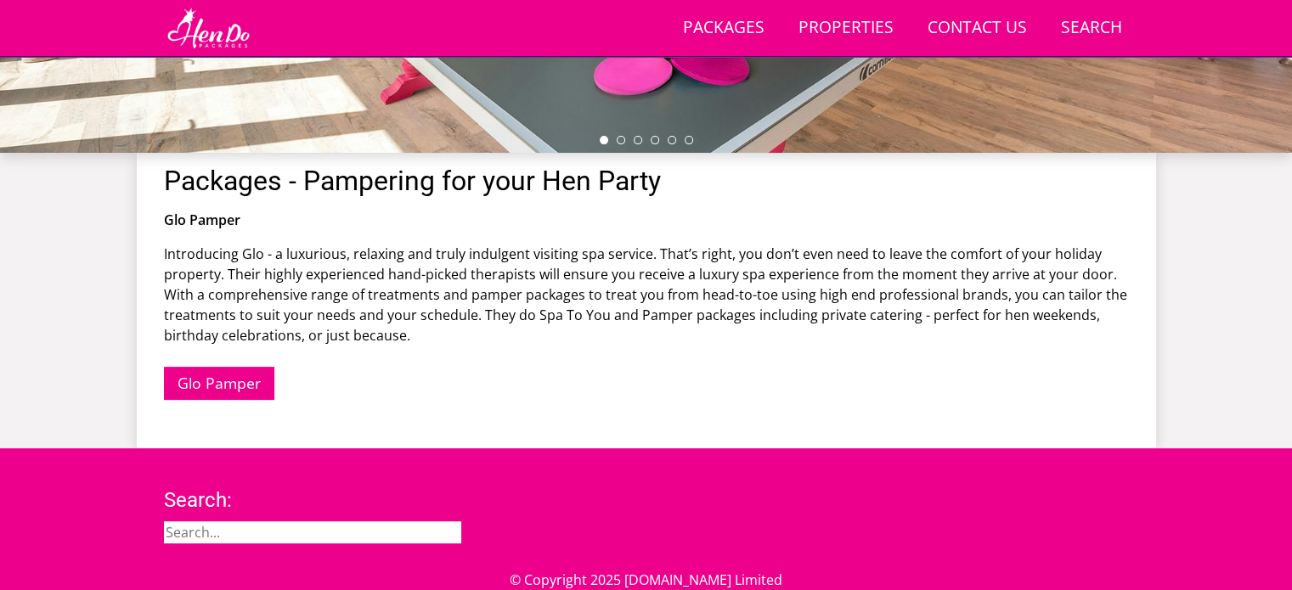
scroll to position [537, 0]
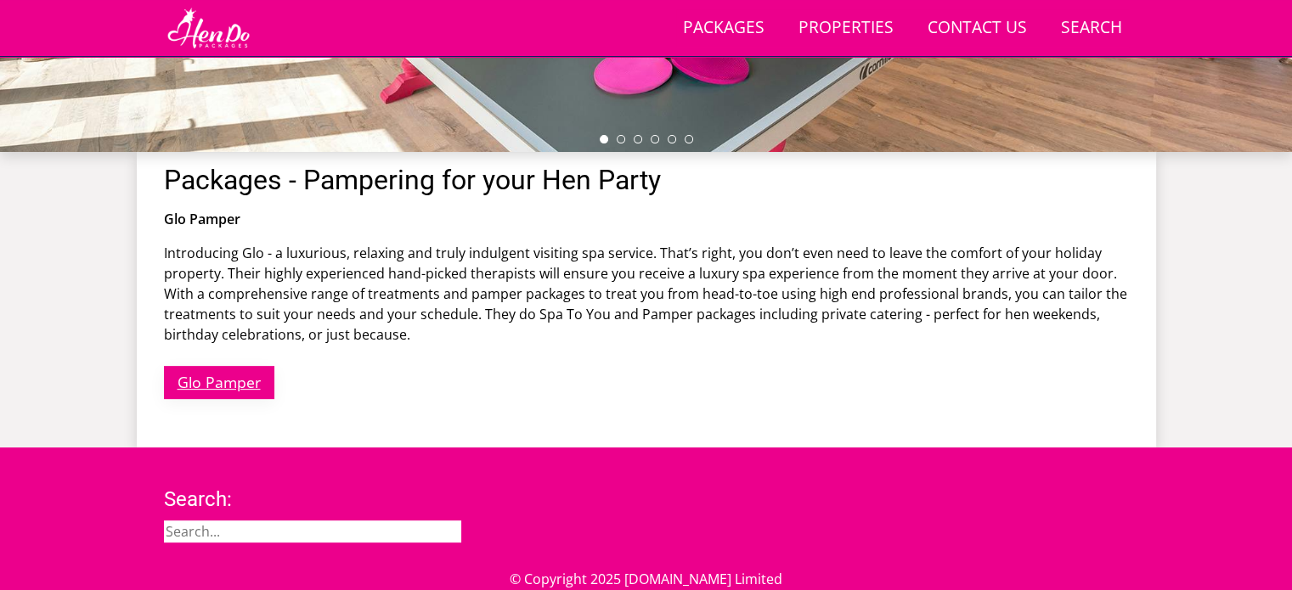
click at [236, 382] on link "Glo Pamper" at bounding box center [219, 382] width 110 height 33
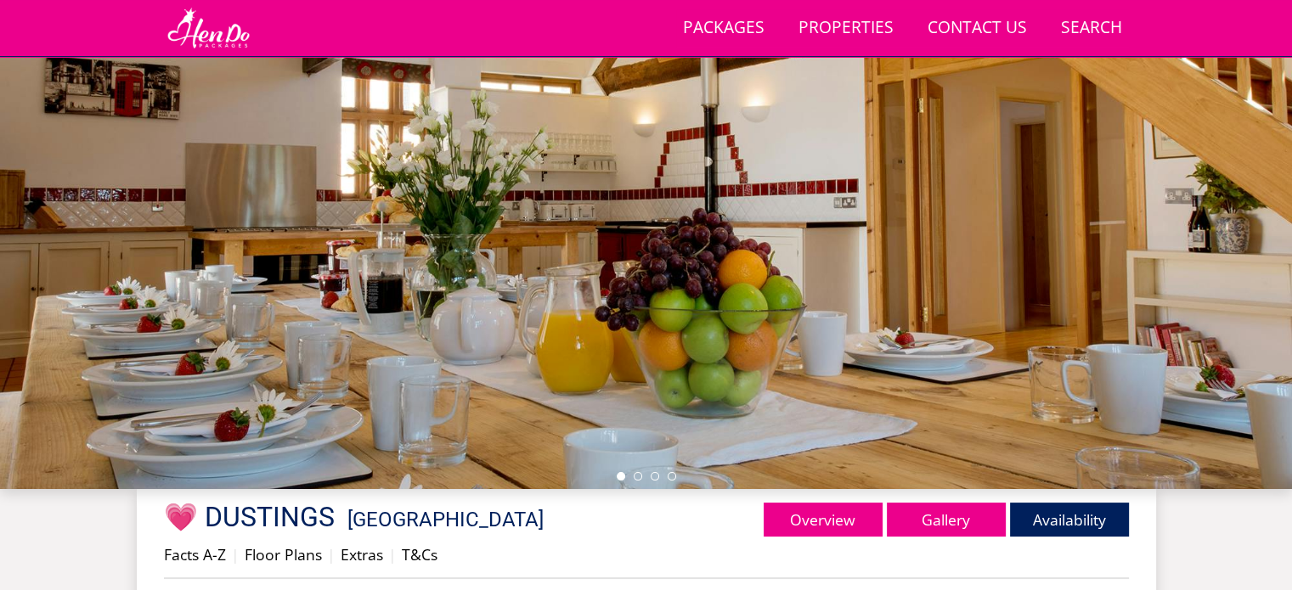
scroll to position [180, 0]
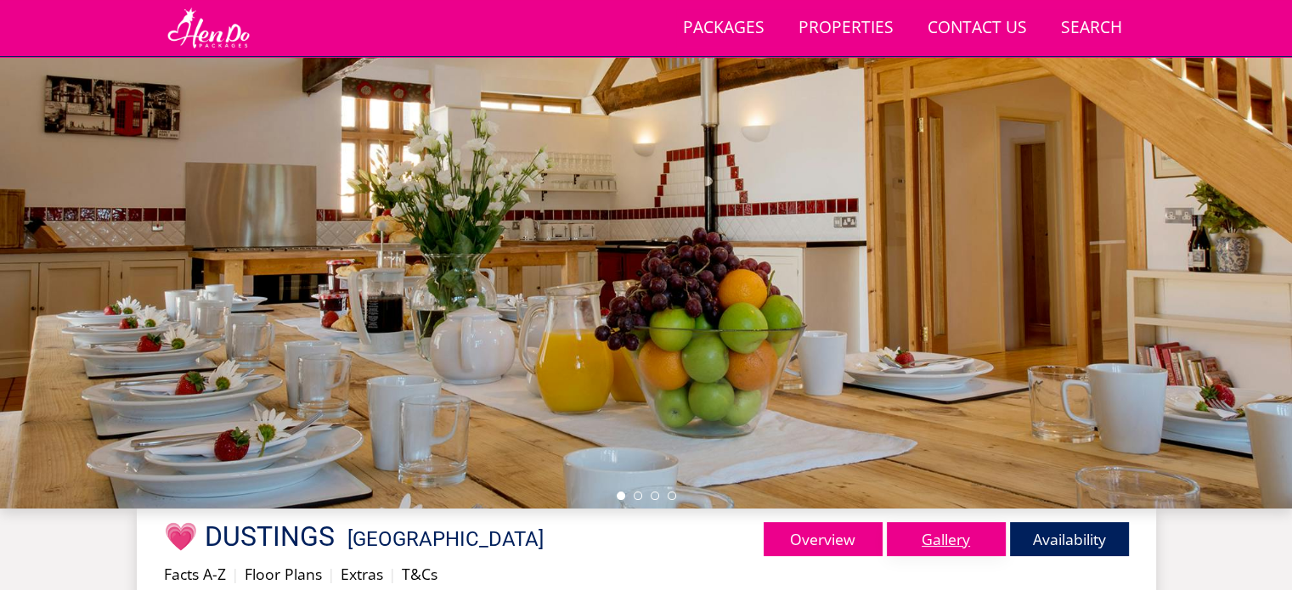
click at [938, 532] on link "Gallery" at bounding box center [946, 539] width 119 height 34
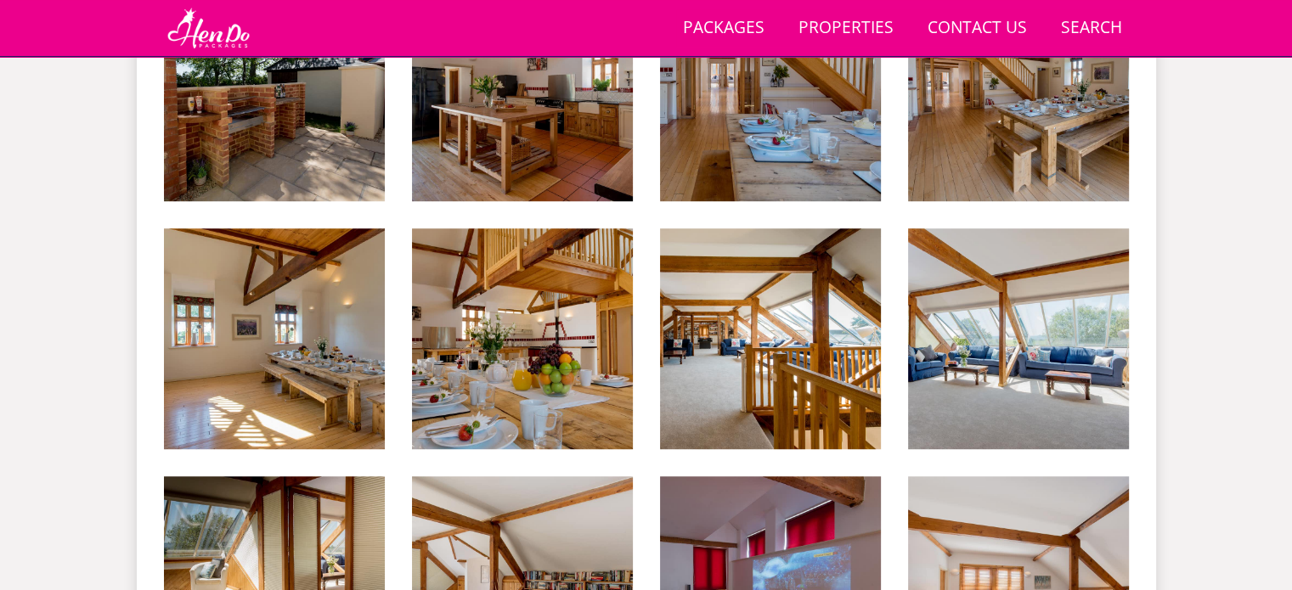
scroll to position [957, 0]
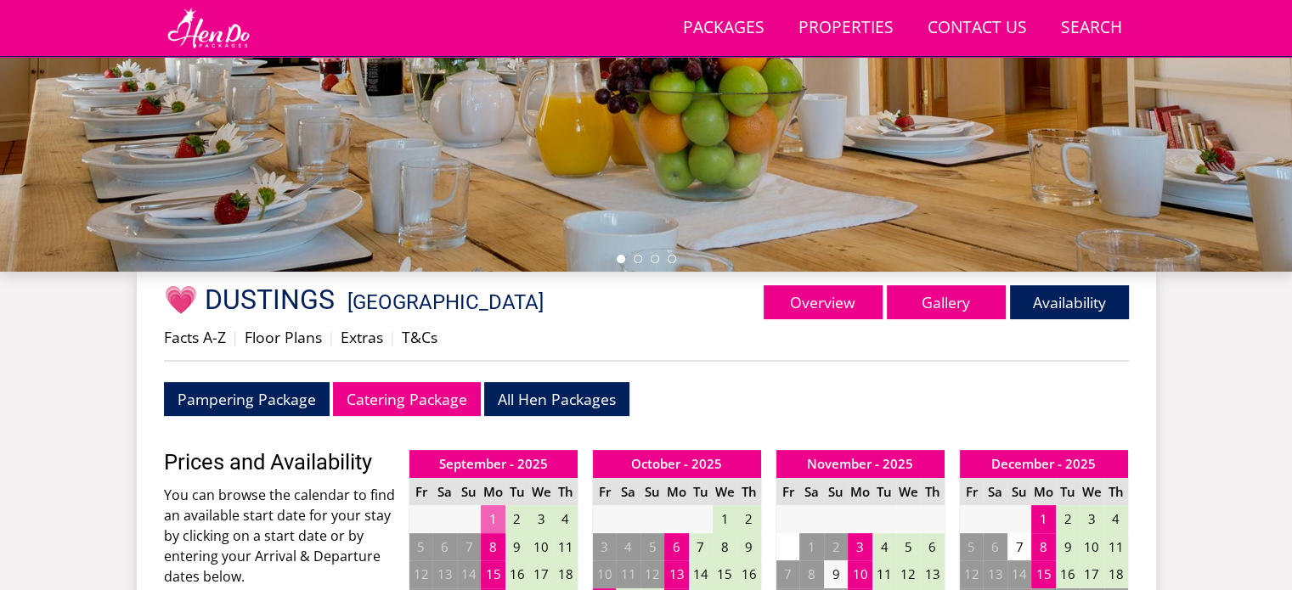
scroll to position [421, 0]
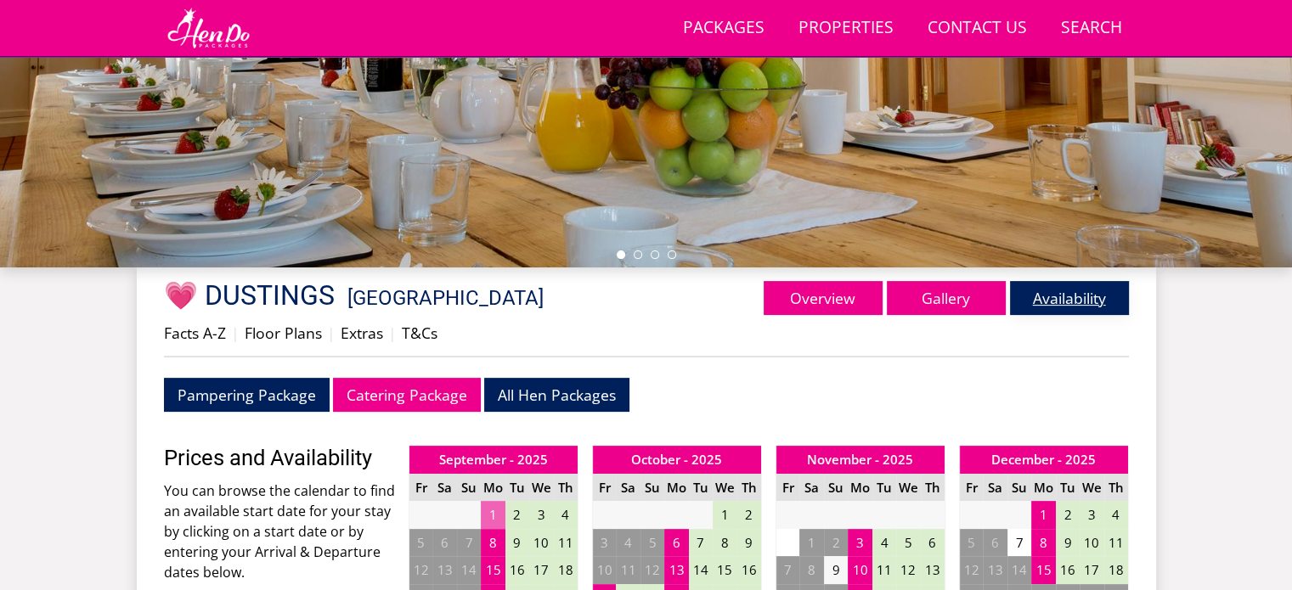
click at [1036, 294] on link "Availability" at bounding box center [1069, 298] width 119 height 34
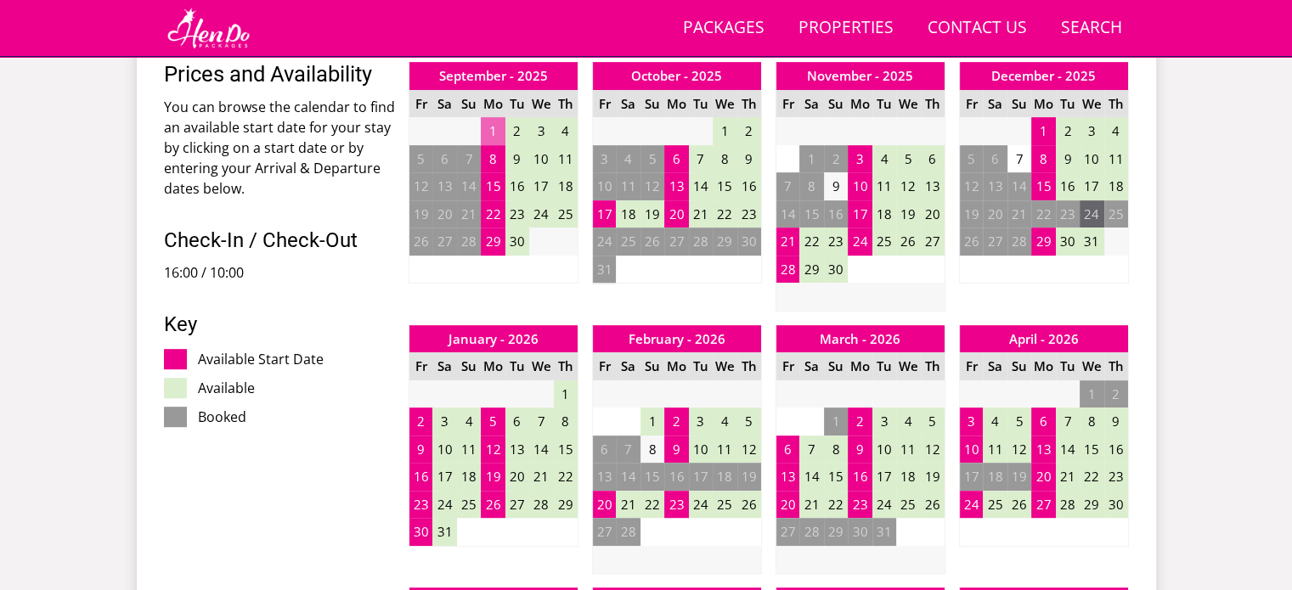
scroll to position [807, 0]
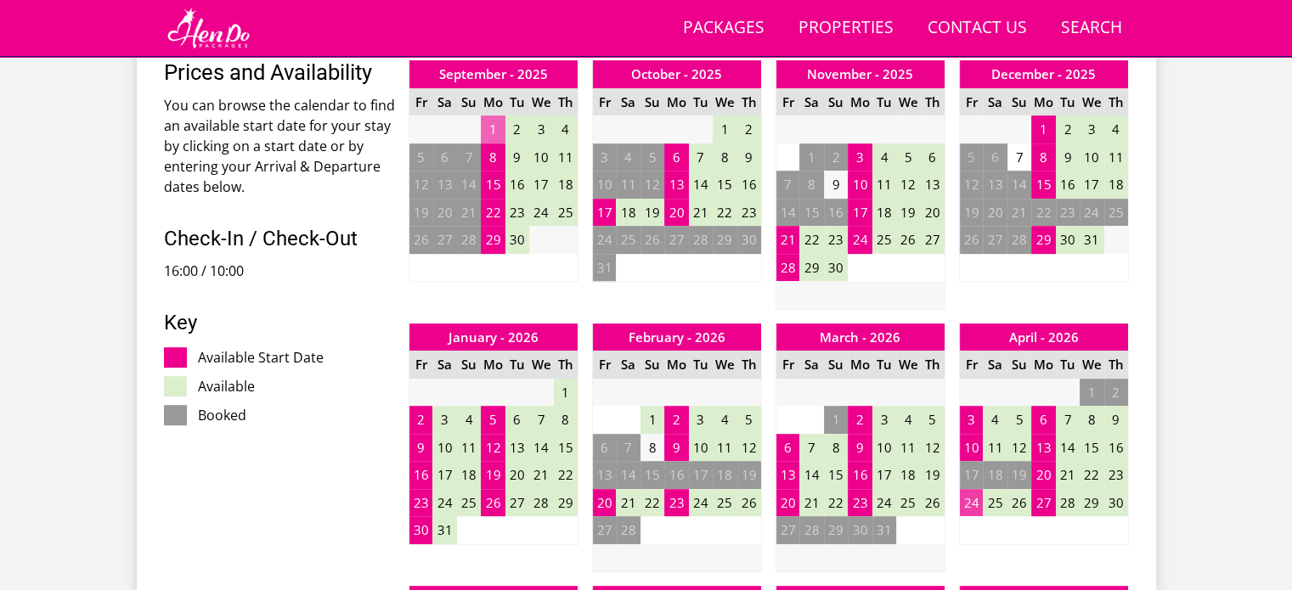
click at [976, 505] on td "24" at bounding box center [971, 503] width 24 height 28
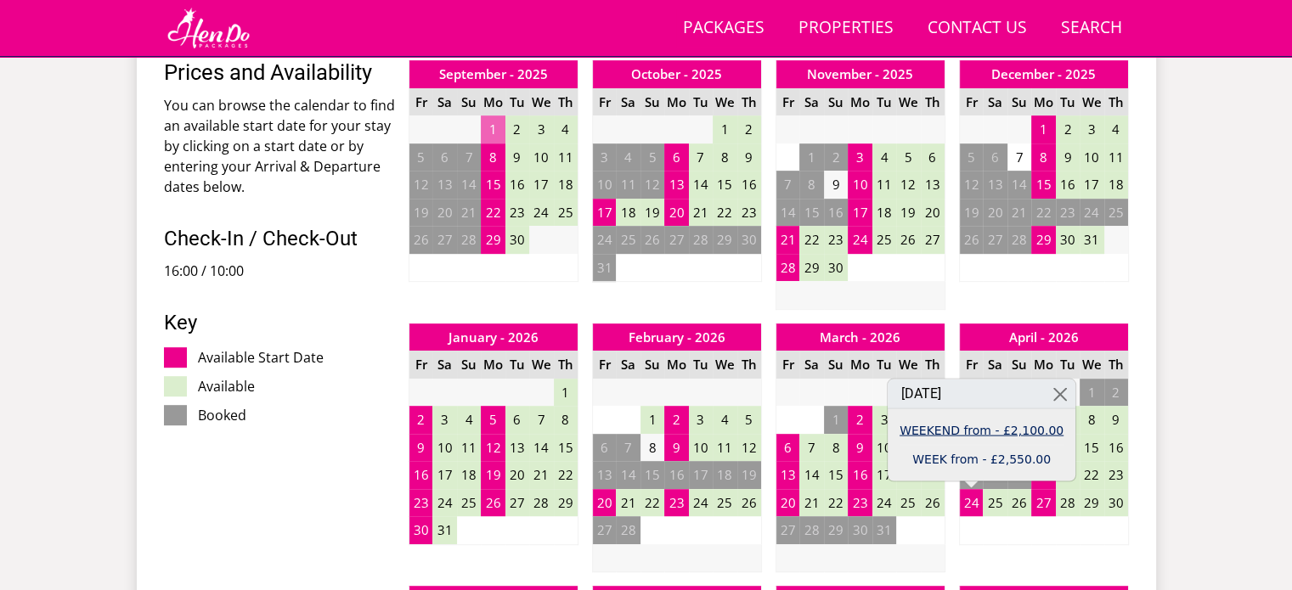
click at [1010, 434] on link "WEEKEND from - £2,100.00" at bounding box center [981, 430] width 164 height 18
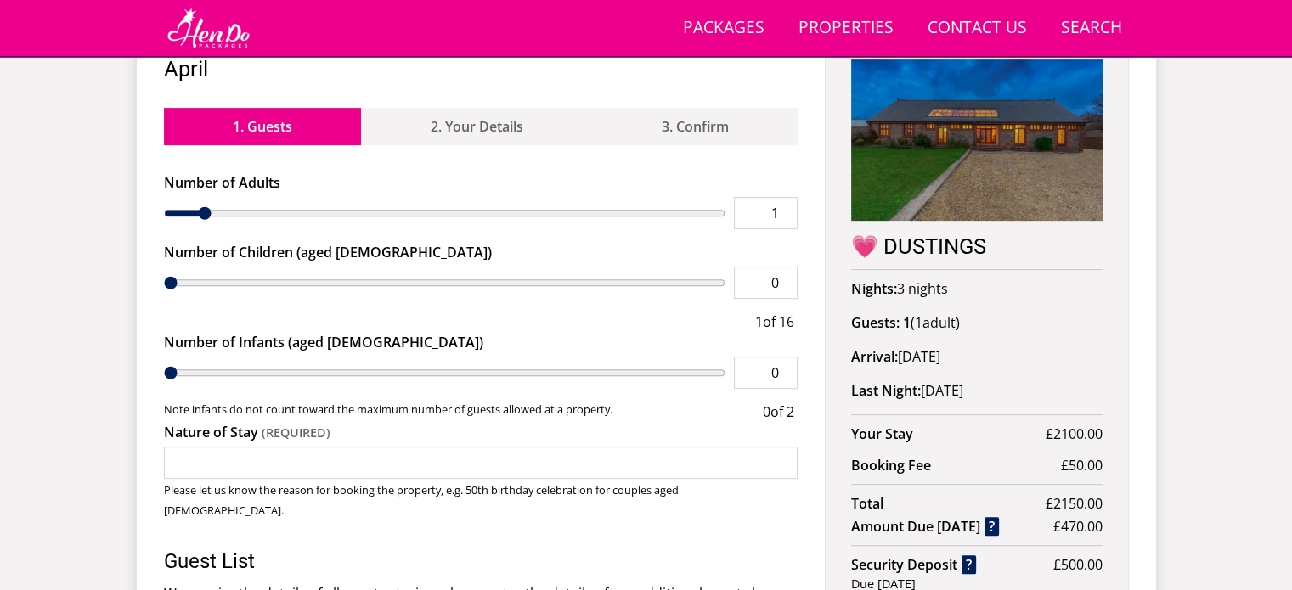
scroll to position [667, 0]
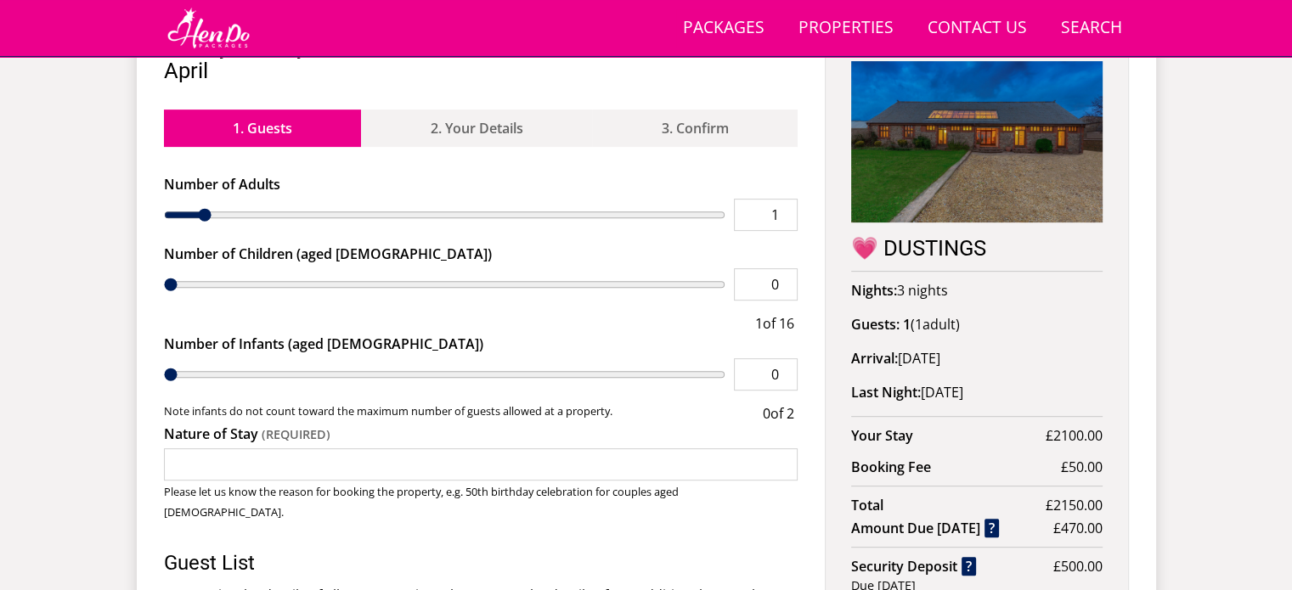
type input "7"
click at [401, 199] on input "range" at bounding box center [445, 215] width 562 height 32
type input "8"
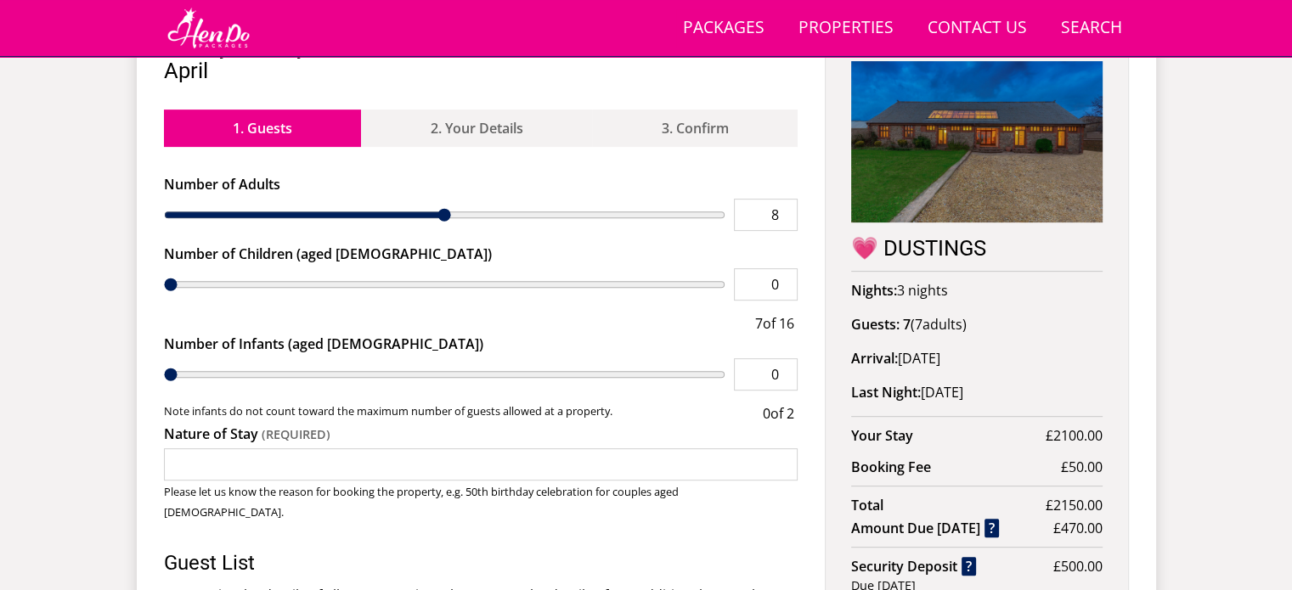
click at [445, 199] on input "range" at bounding box center [445, 215] width 562 height 32
type input "9"
click at [474, 199] on input "range" at bounding box center [445, 215] width 562 height 32
type input "10"
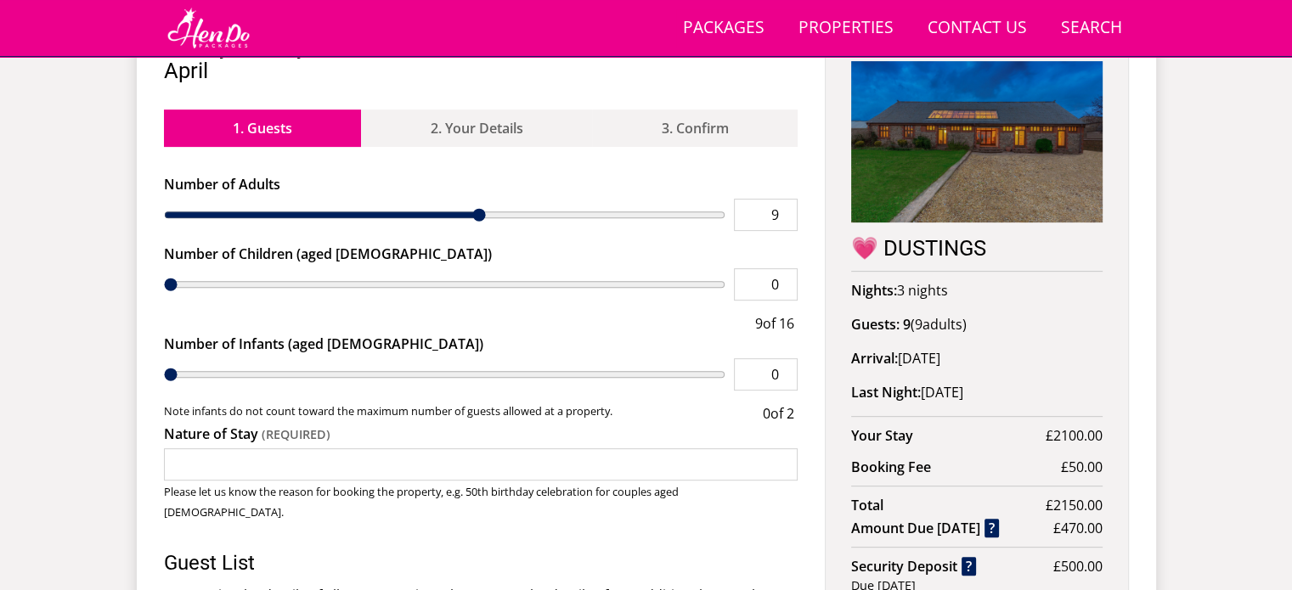
type input "10"
click at [510, 199] on input "range" at bounding box center [445, 215] width 562 height 32
type input "11"
click at [534, 199] on input "range" at bounding box center [445, 215] width 562 height 32
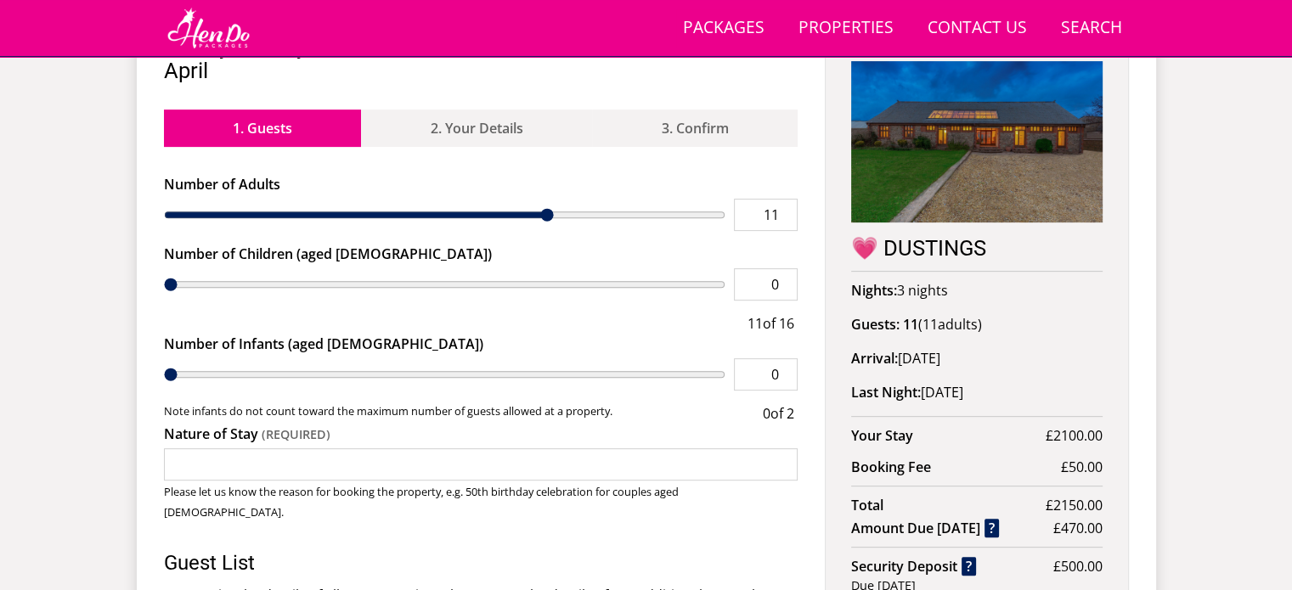
type input "12"
click at [567, 199] on input "range" at bounding box center [445, 215] width 562 height 32
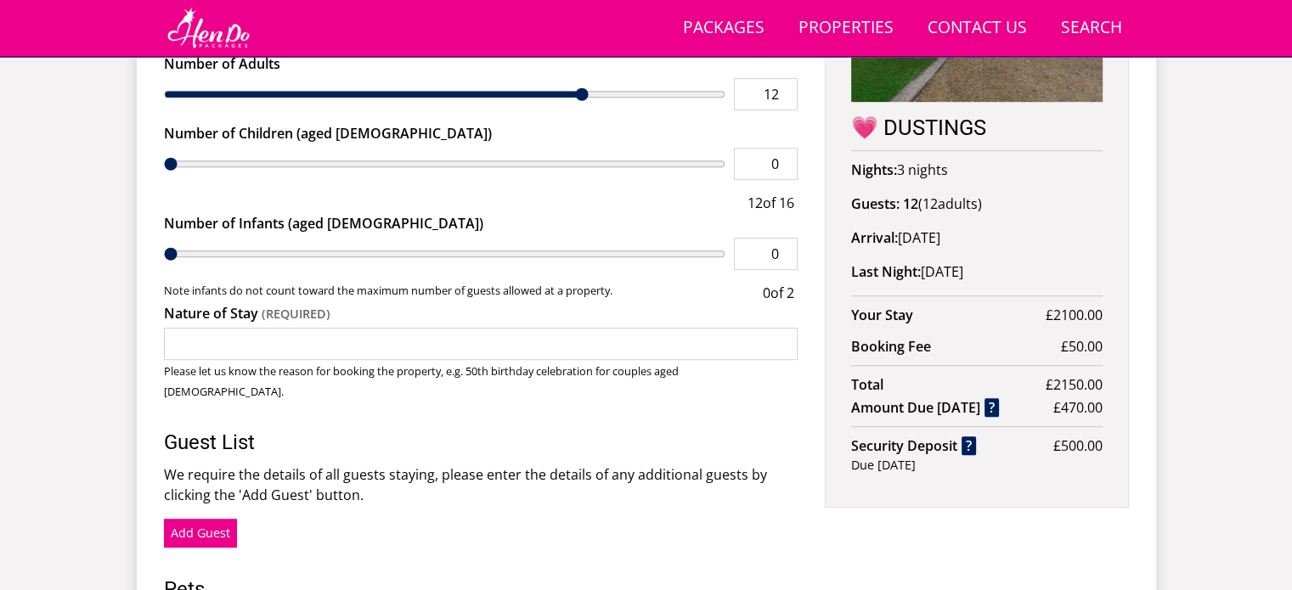
scroll to position [803, 0]
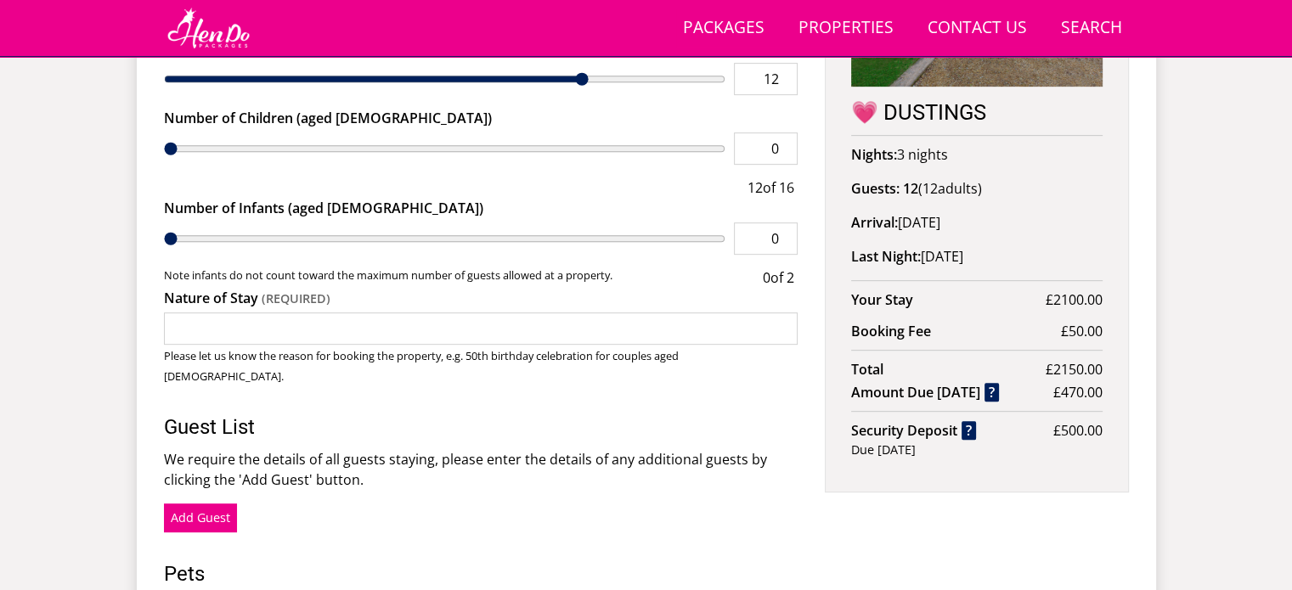
click at [372, 316] on input "Nature of Stay" at bounding box center [481, 329] width 634 height 32
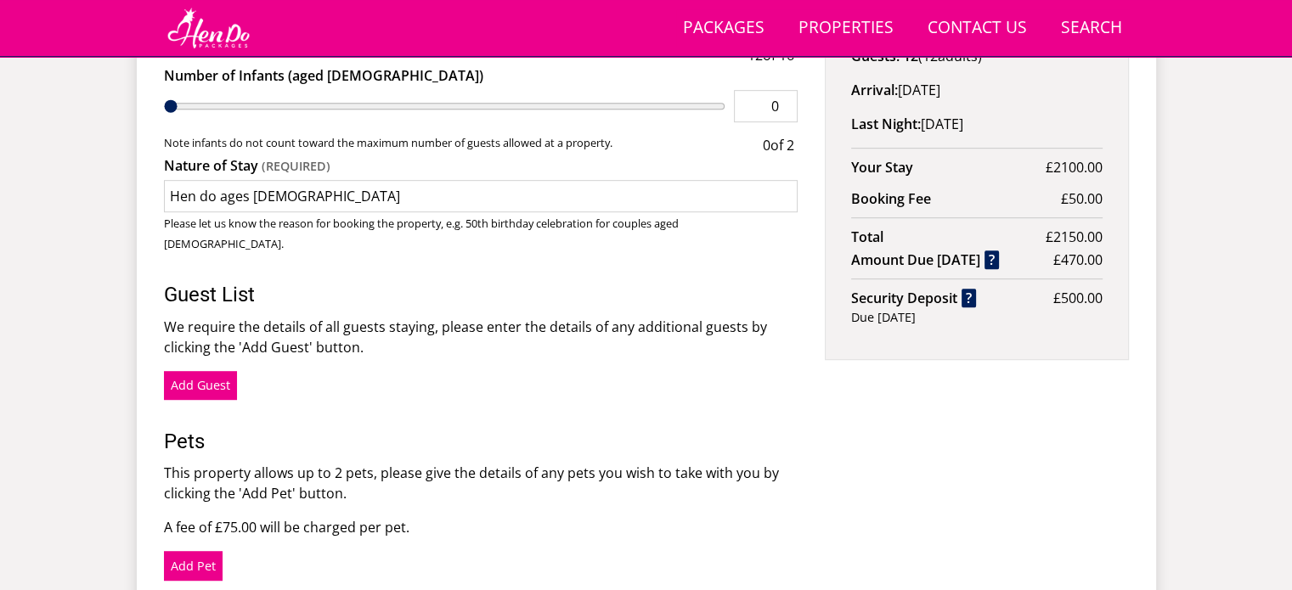
scroll to position [926, 0]
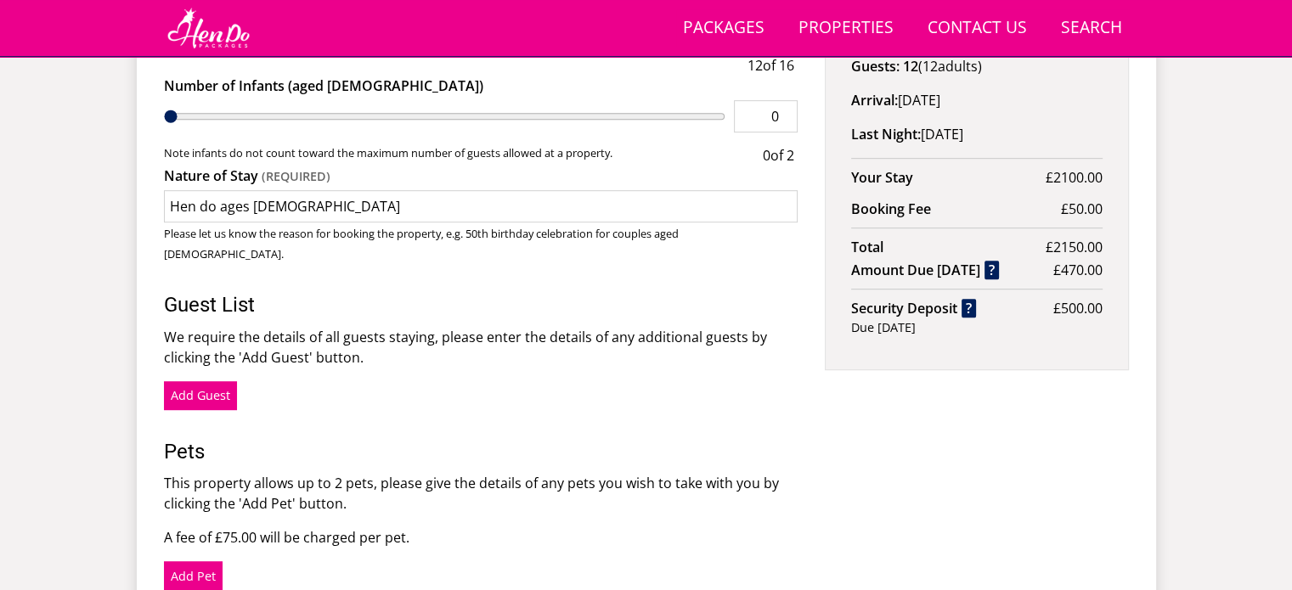
type input "Hen do ages [DEMOGRAPHIC_DATA]"
click at [372, 327] on p "We require the details of all guests staying, please enter the details of any a…" at bounding box center [481, 347] width 634 height 41
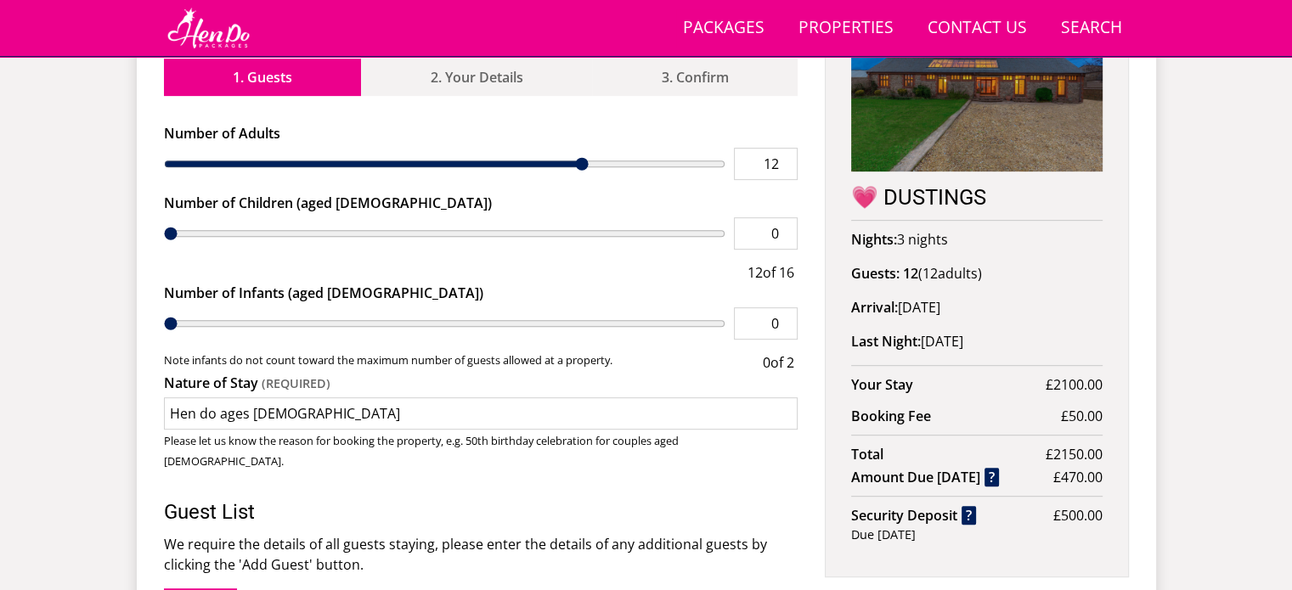
scroll to position [719, 0]
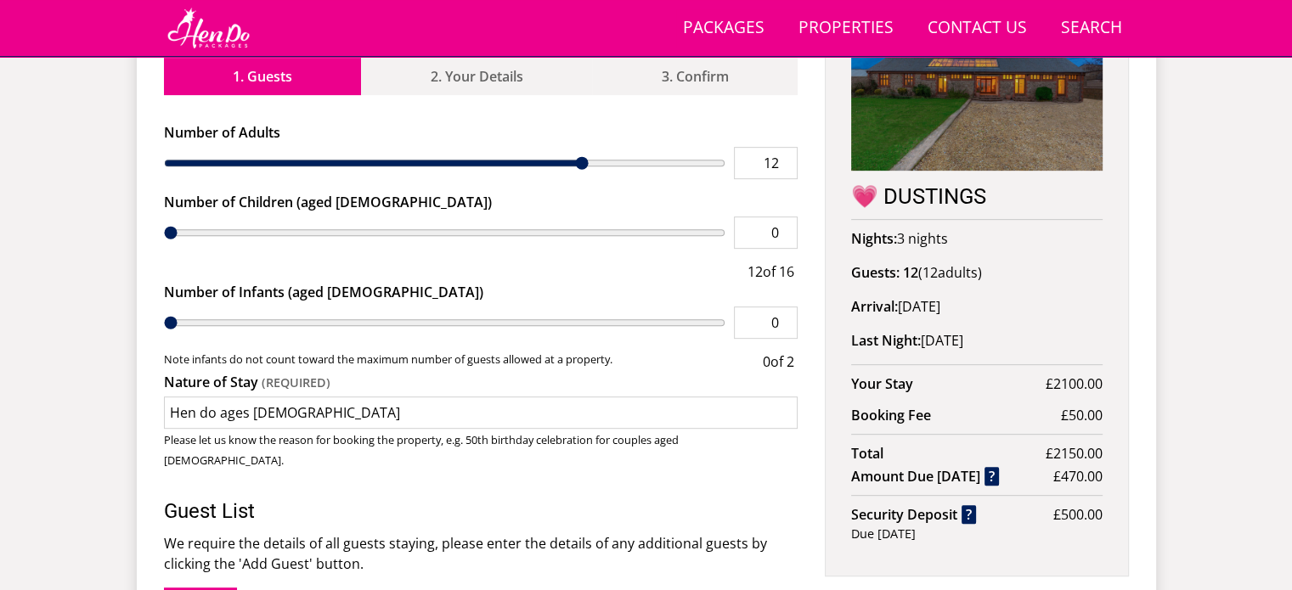
click at [1243, 414] on div "Search Menu Packages Properties Contact Us [PHONE_NUMBER] Search Check Availabi…" at bounding box center [646, 101] width 1292 height 1566
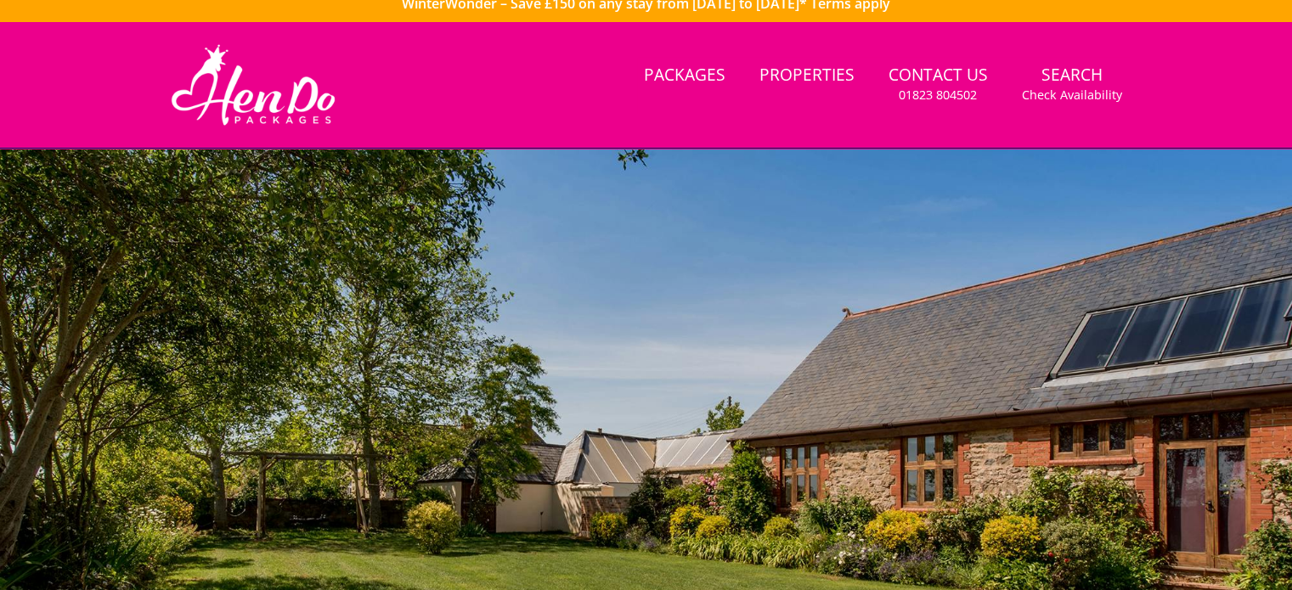
scroll to position [0, 0]
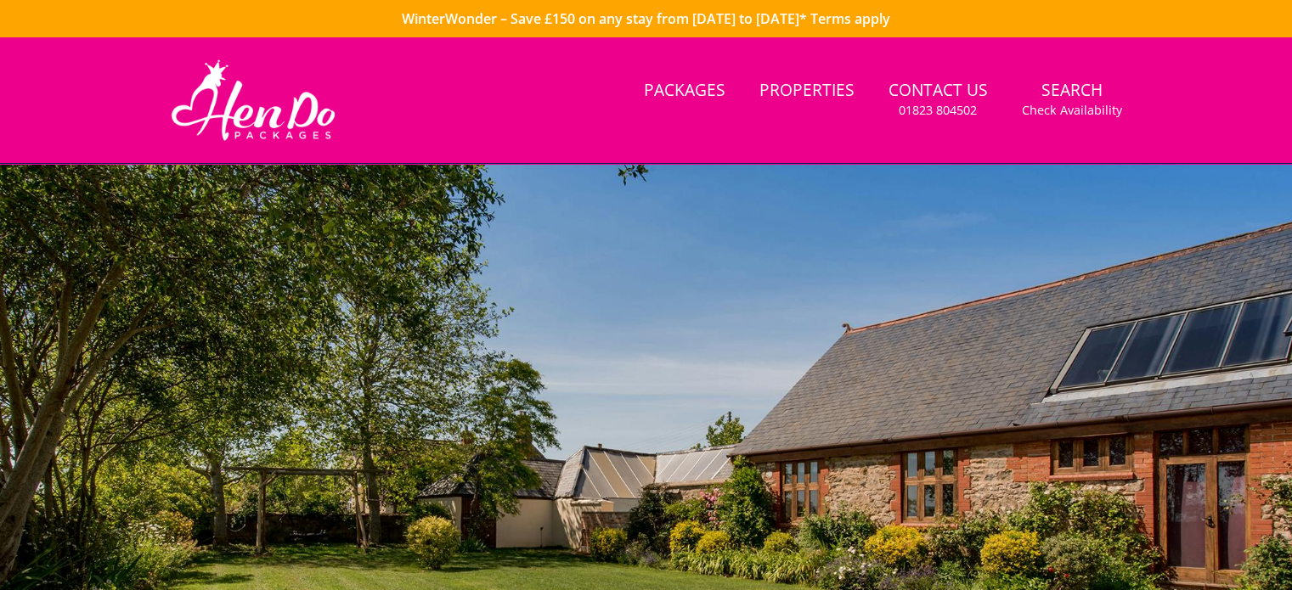
click at [161, 31] on link "WinterWonder – Save £150 on any stay from [DATE] to [DATE]* Terms apply" at bounding box center [646, 18] width 1292 height 37
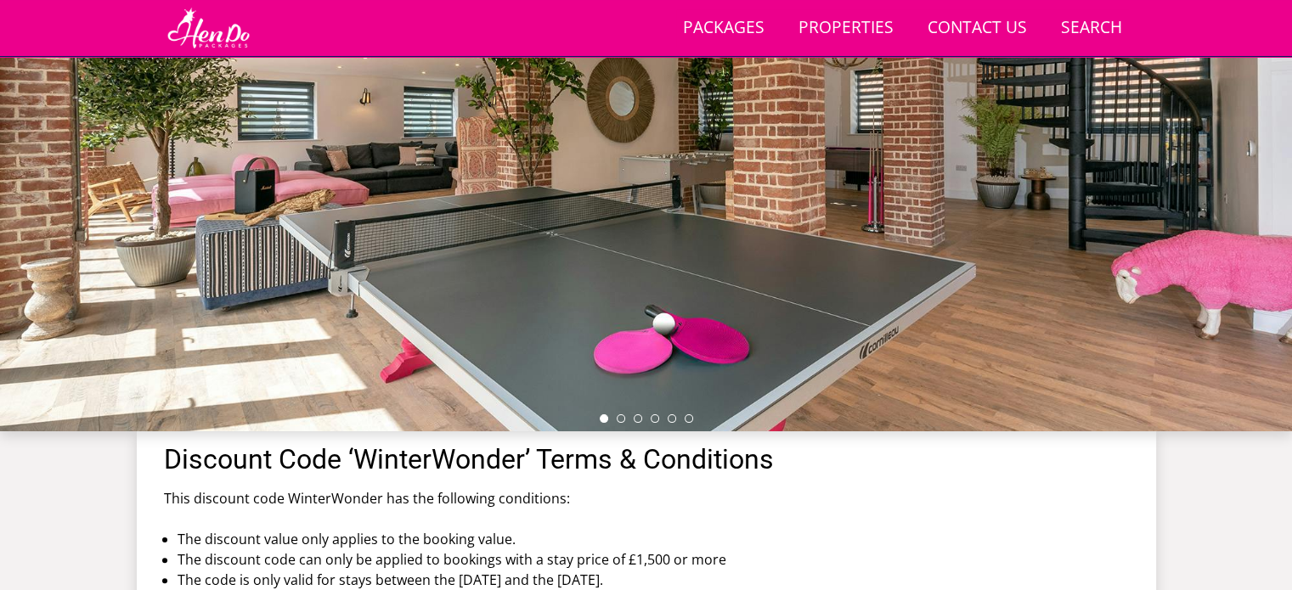
scroll to position [258, 0]
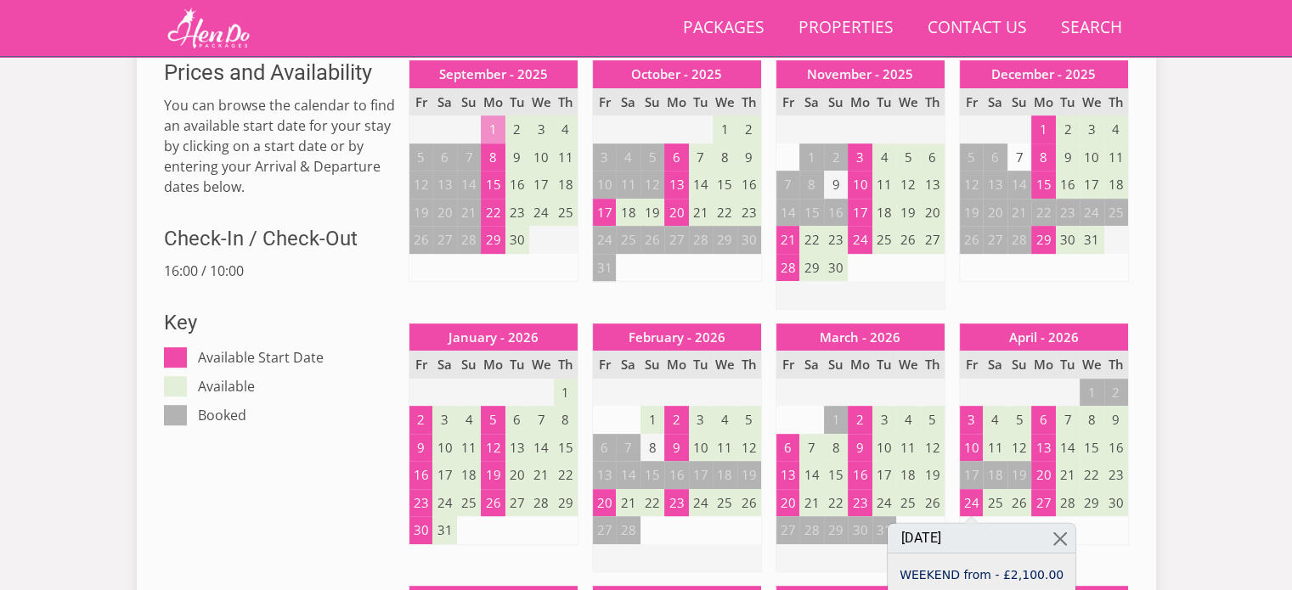
scroll to position [421, 0]
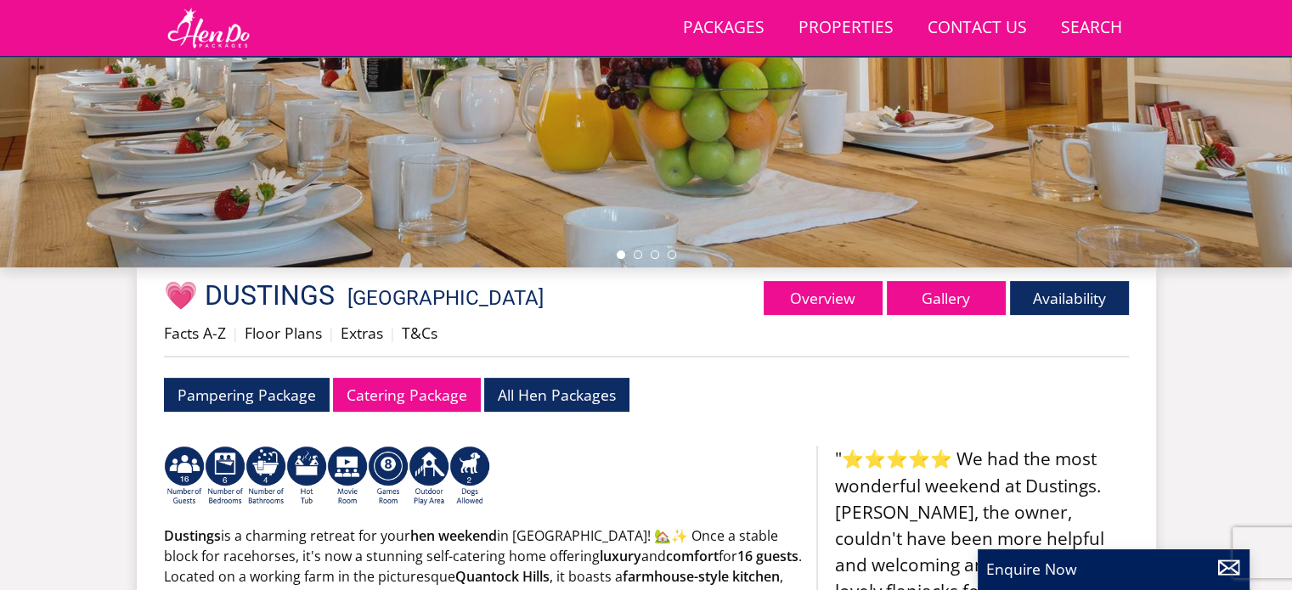
scroll to position [503, 0]
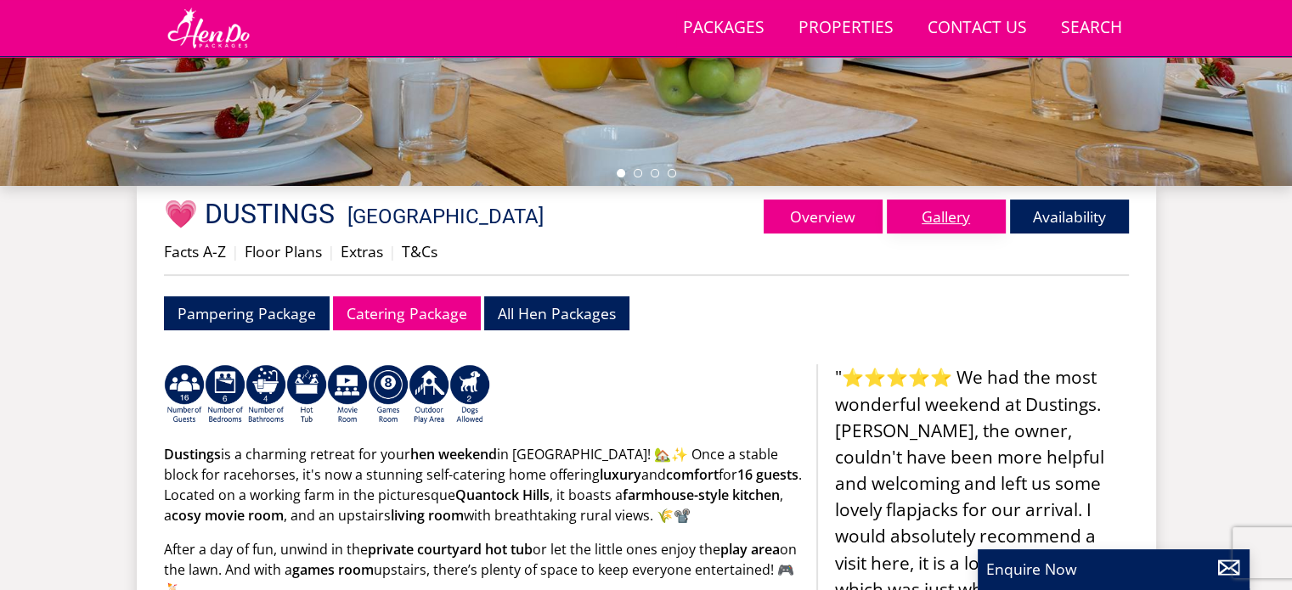
click at [921, 210] on link "Gallery" at bounding box center [946, 217] width 119 height 34
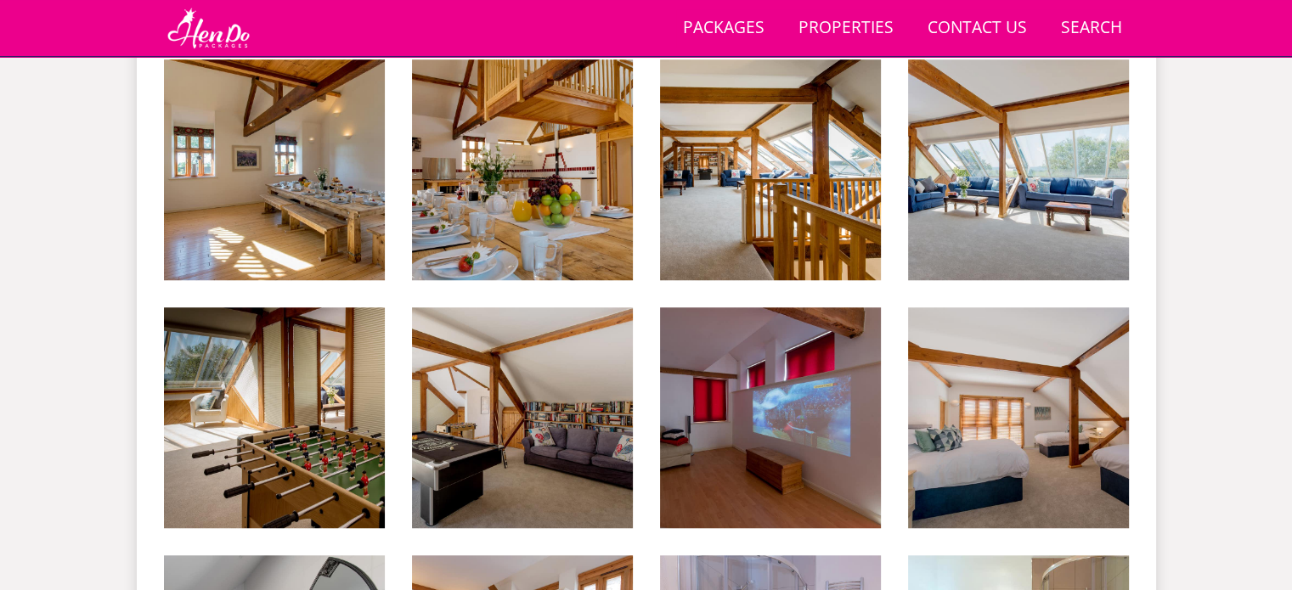
scroll to position [1308, 0]
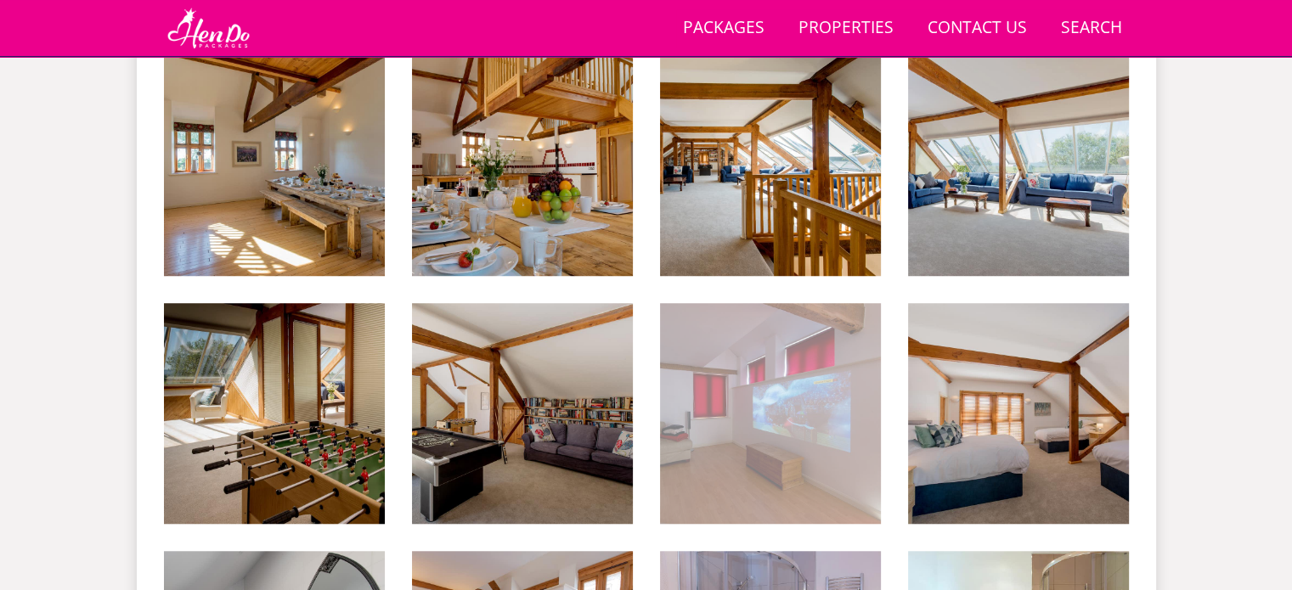
click at [708, 376] on img at bounding box center [770, 413] width 221 height 221
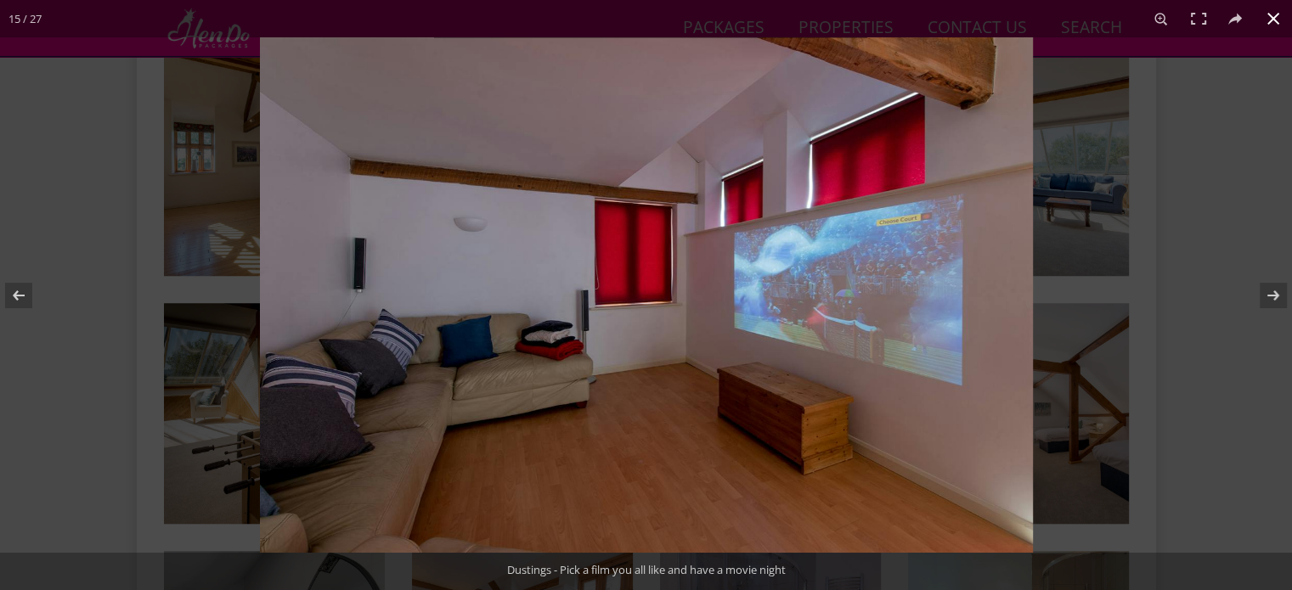
click at [151, 260] on div at bounding box center [646, 295] width 1292 height 590
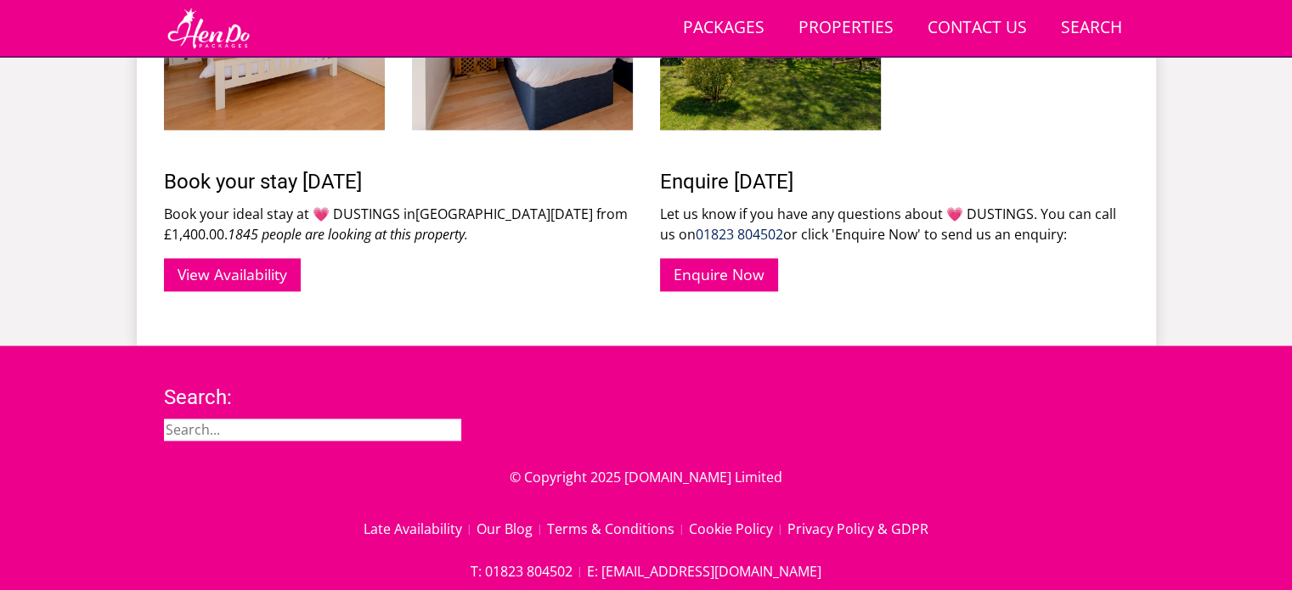
scroll to position [2571, 0]
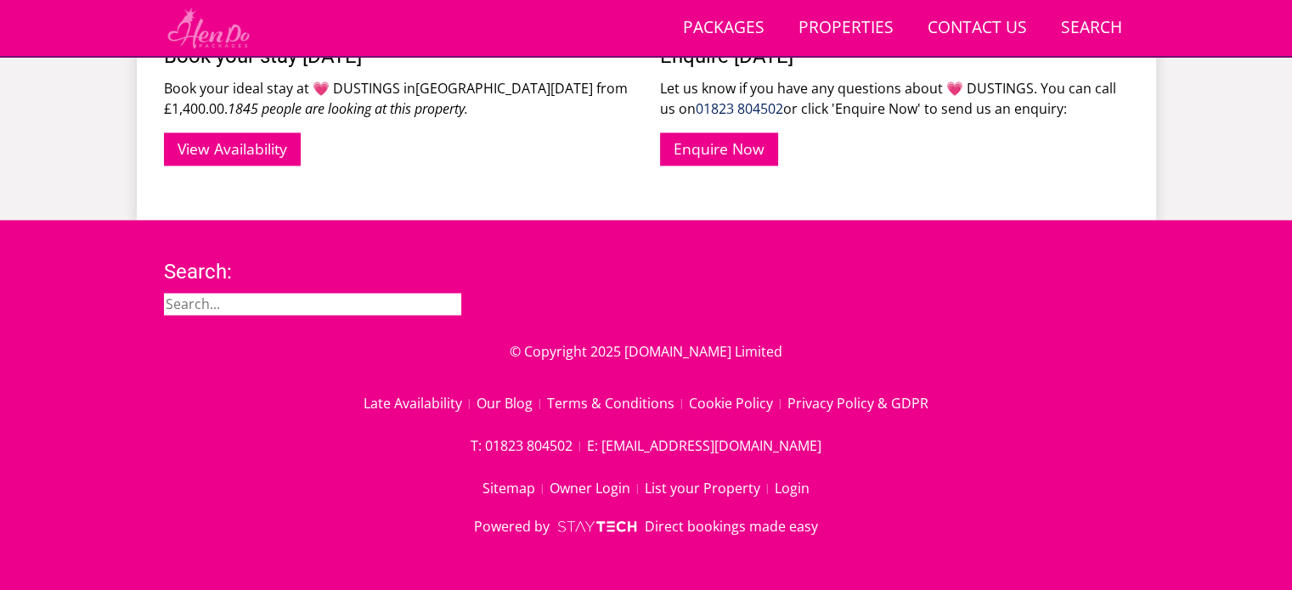
click at [226, 39] on img at bounding box center [208, 28] width 89 height 42
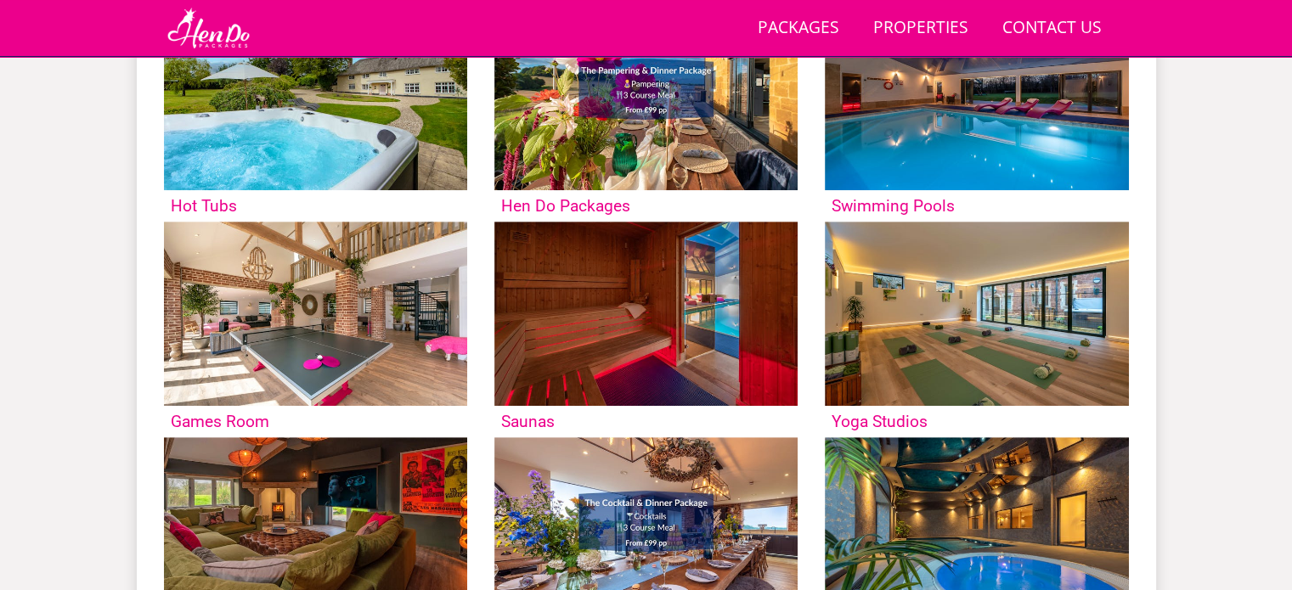
scroll to position [815, 0]
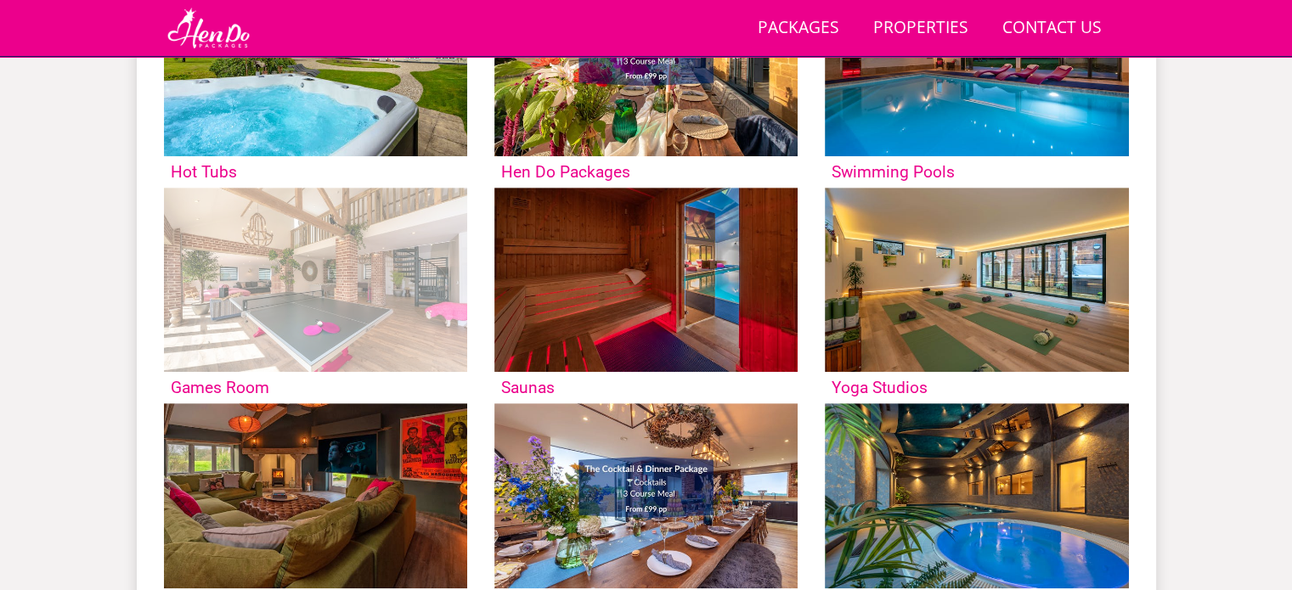
click at [241, 301] on img at bounding box center [315, 280] width 303 height 185
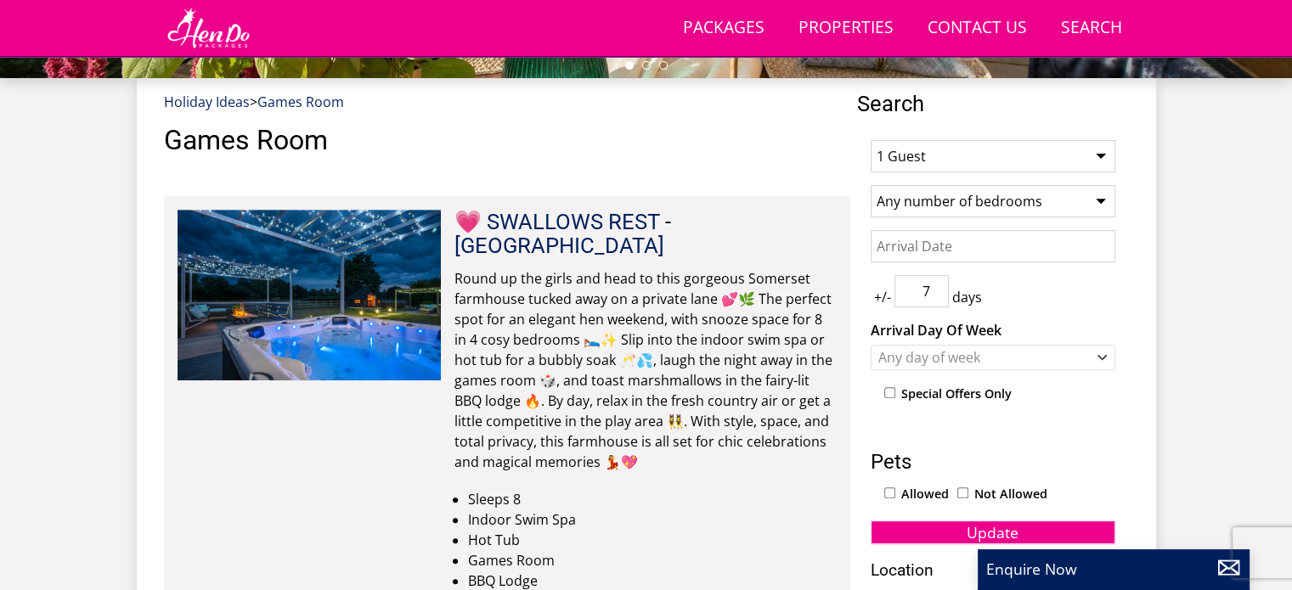
scroll to position [611, 0]
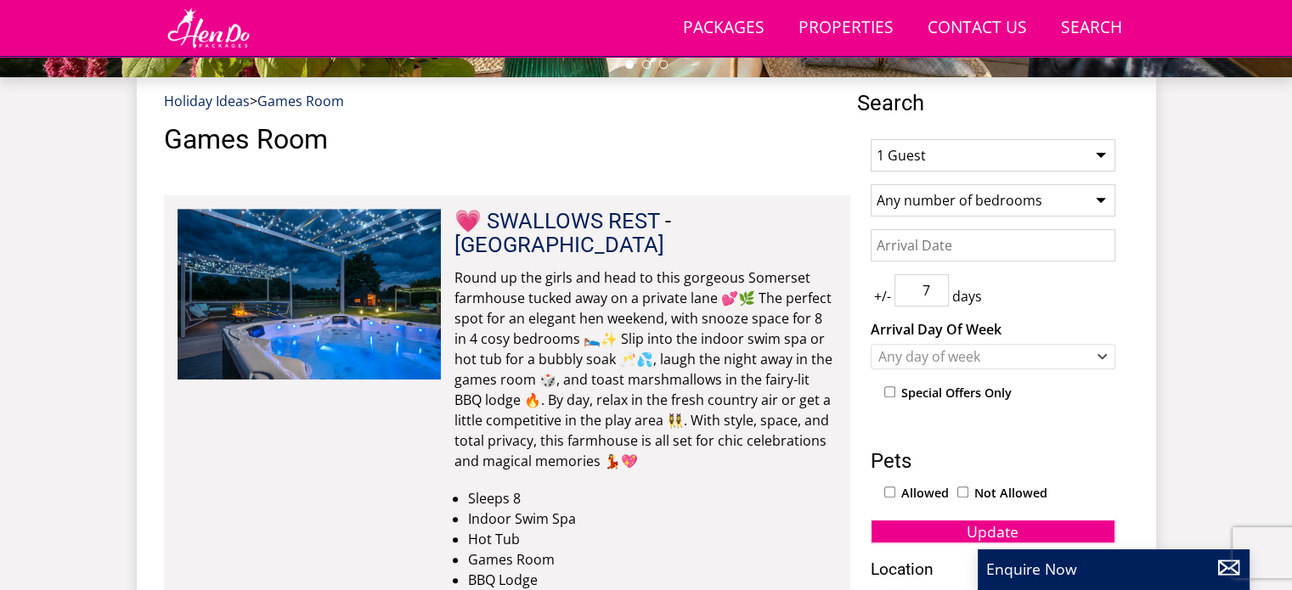
click at [924, 157] on select "1 Guest 2 Guests 3 Guests 4 Guests 5 Guests 6 Guests 7 Guests 8 Guests 9 Guests…" at bounding box center [992, 155] width 245 height 32
select select "10"
click at [870, 139] on select "1 Guest 2 Guests 3 Guests 4 Guests 5 Guests 6 Guests 7 Guests 8 Guests 9 Guests…" at bounding box center [992, 155] width 245 height 32
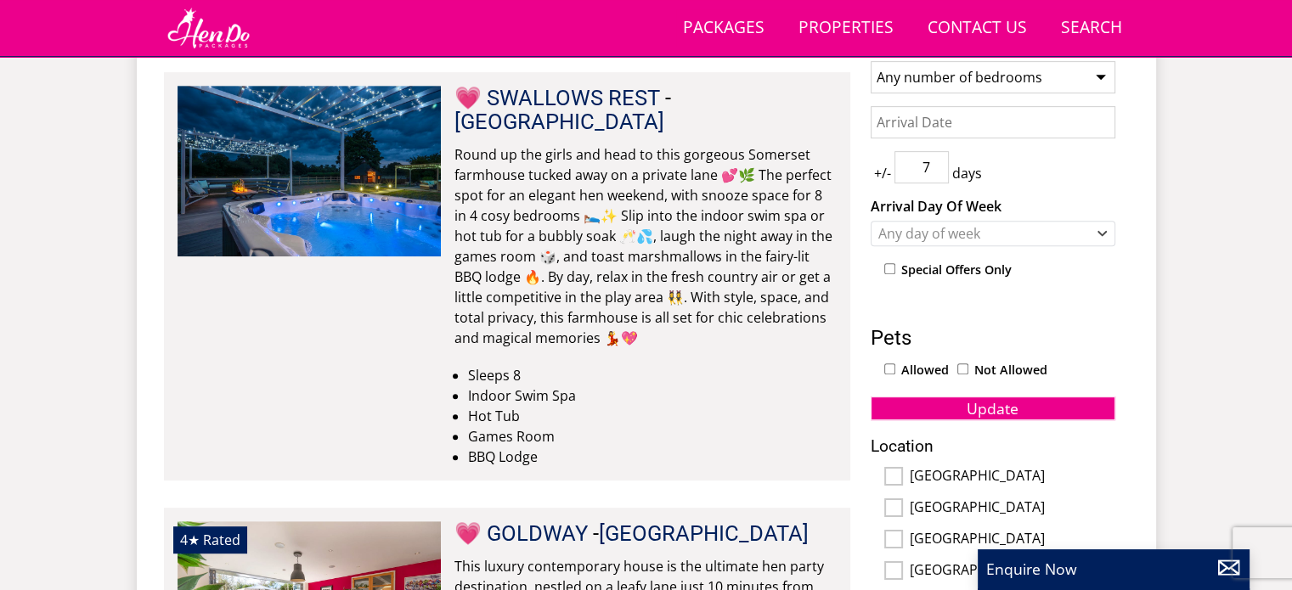
scroll to position [736, 0]
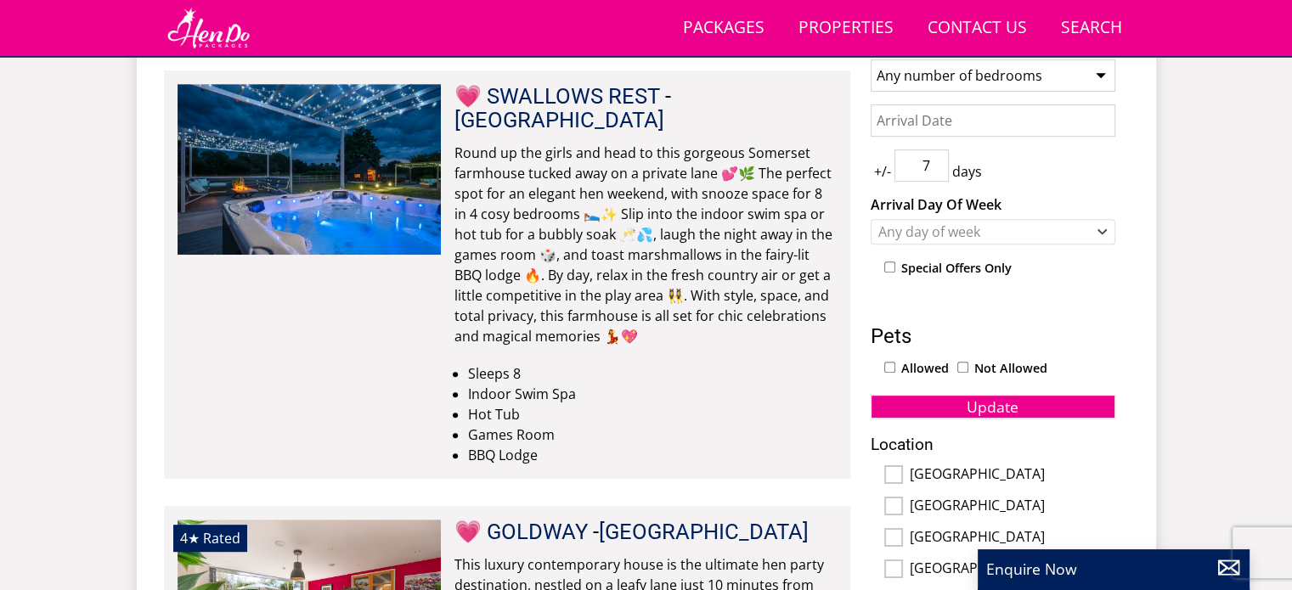
click at [898, 117] on input "Date" at bounding box center [992, 120] width 245 height 32
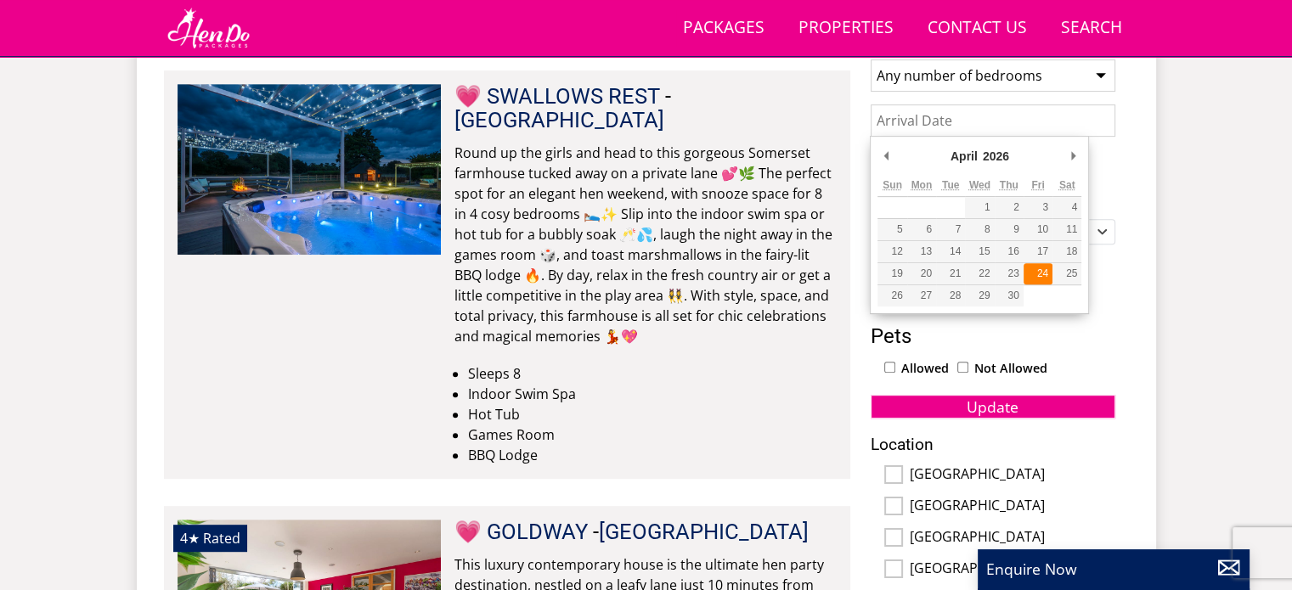
type input "[DATE]"
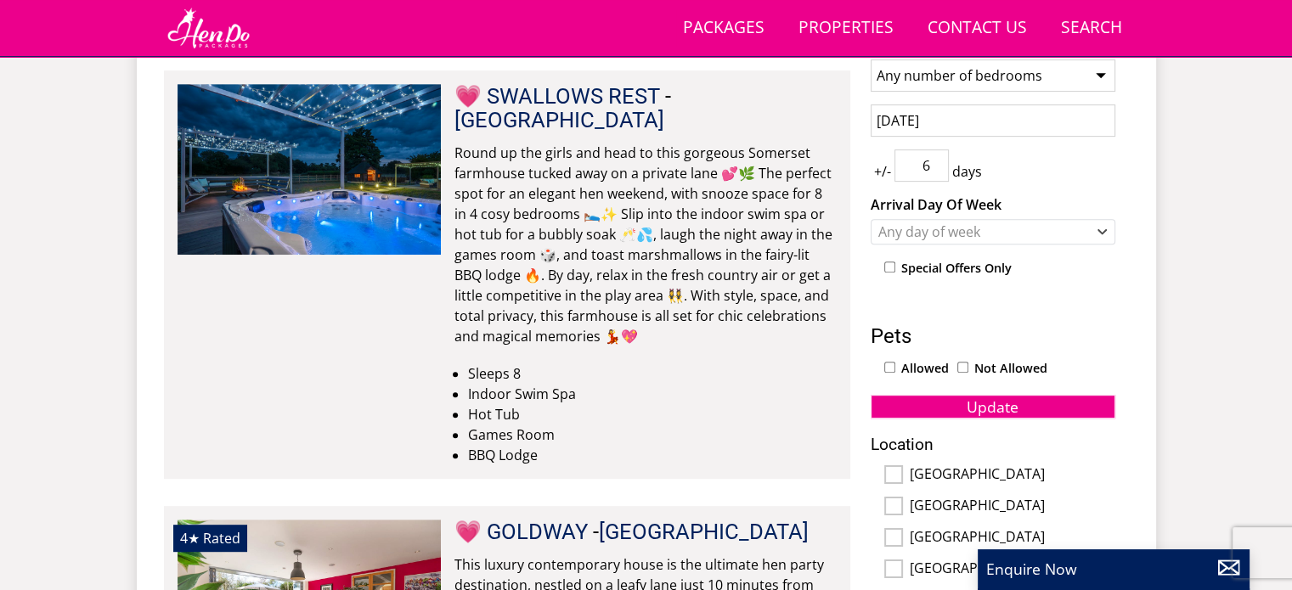
click at [930, 172] on input "6" at bounding box center [921, 165] width 54 height 32
click at [930, 172] on input "5" at bounding box center [921, 165] width 54 height 32
click at [938, 169] on input "4" at bounding box center [921, 165] width 54 height 32
type input "3"
click at [938, 169] on input "3" at bounding box center [921, 165] width 54 height 32
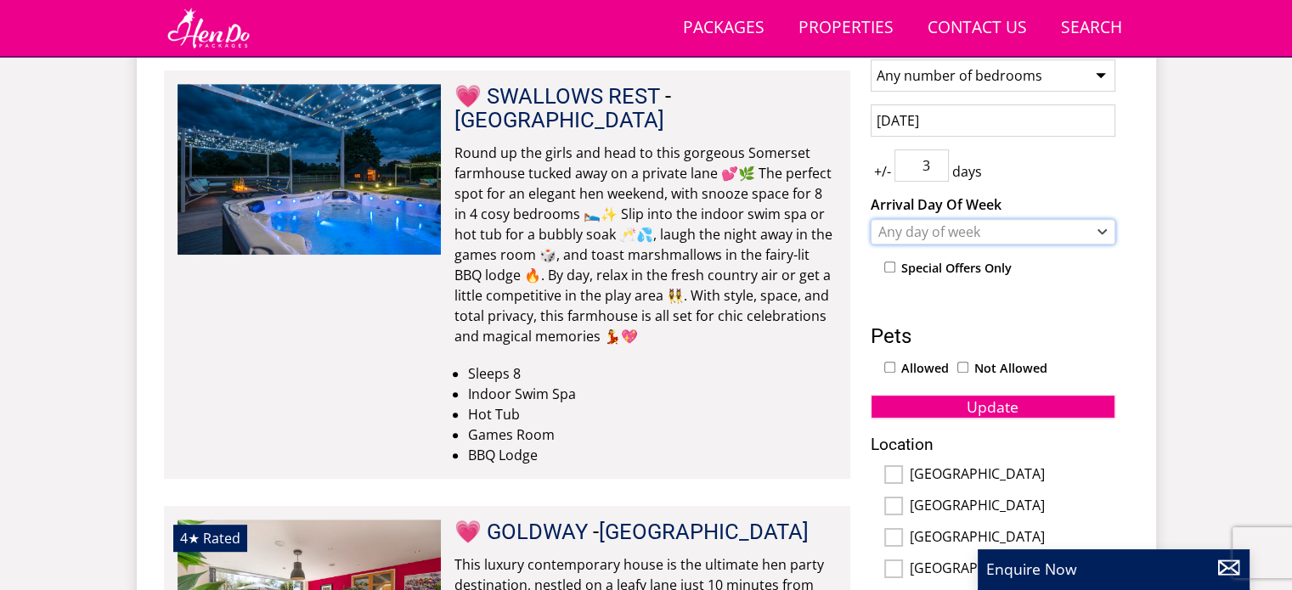
click at [942, 237] on div "Any day of week" at bounding box center [984, 231] width 220 height 19
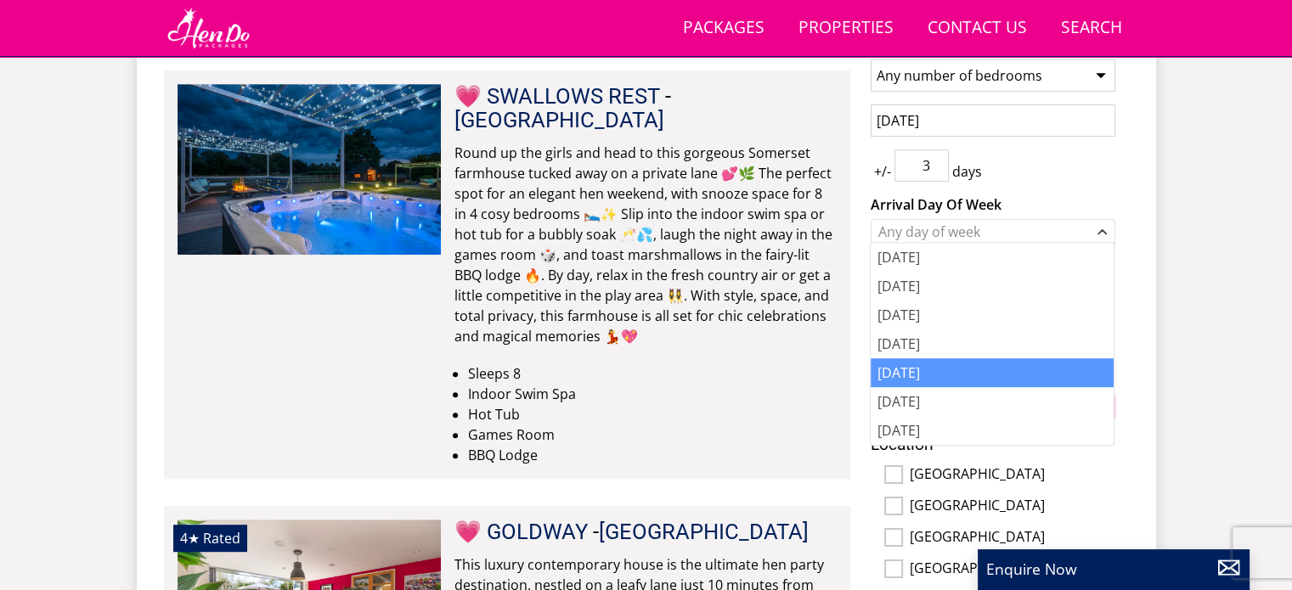
click at [908, 371] on div "[DATE]" at bounding box center [991, 372] width 243 height 29
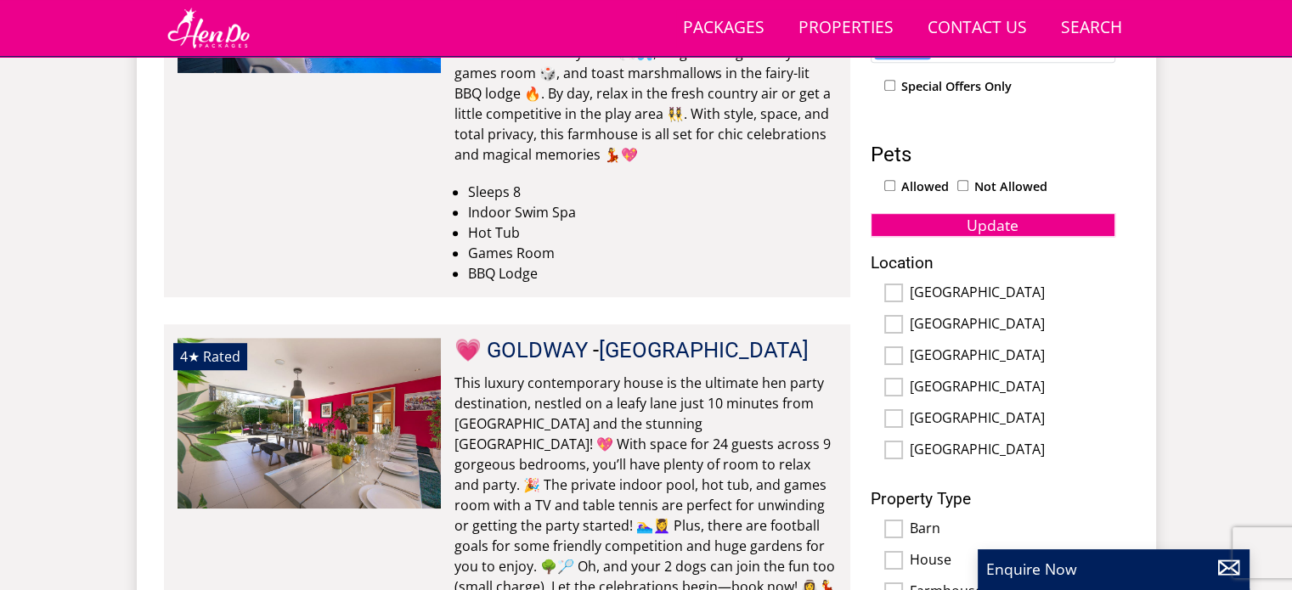
scroll to position [916, 0]
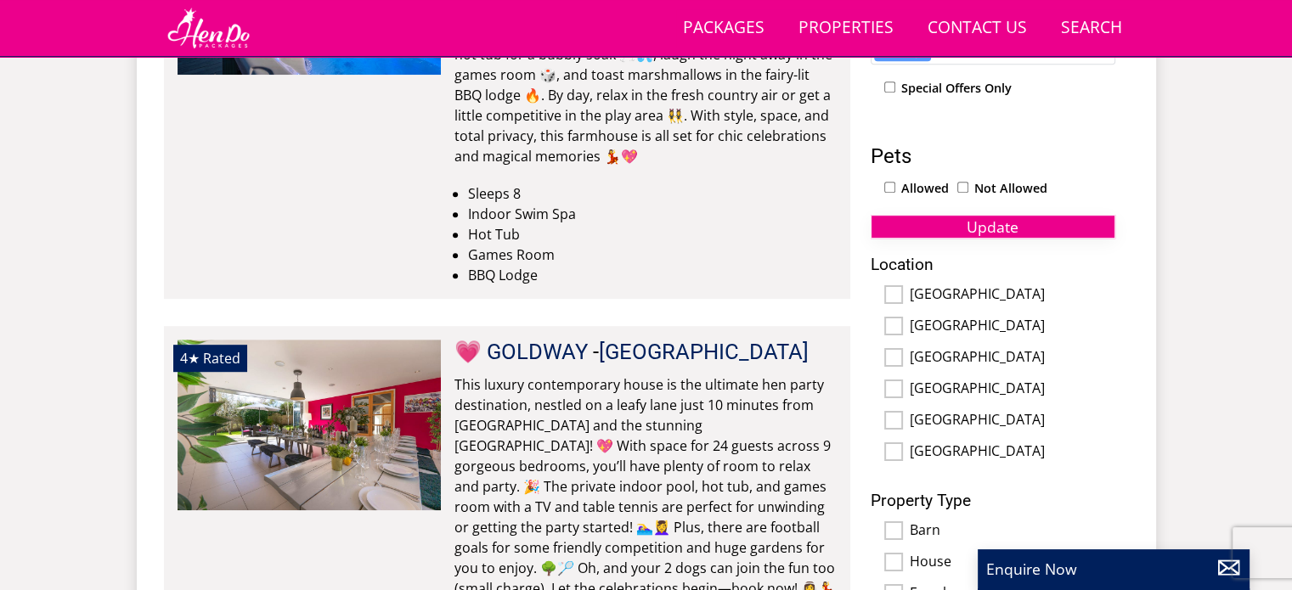
click at [1009, 228] on span "Update" at bounding box center [992, 227] width 52 height 20
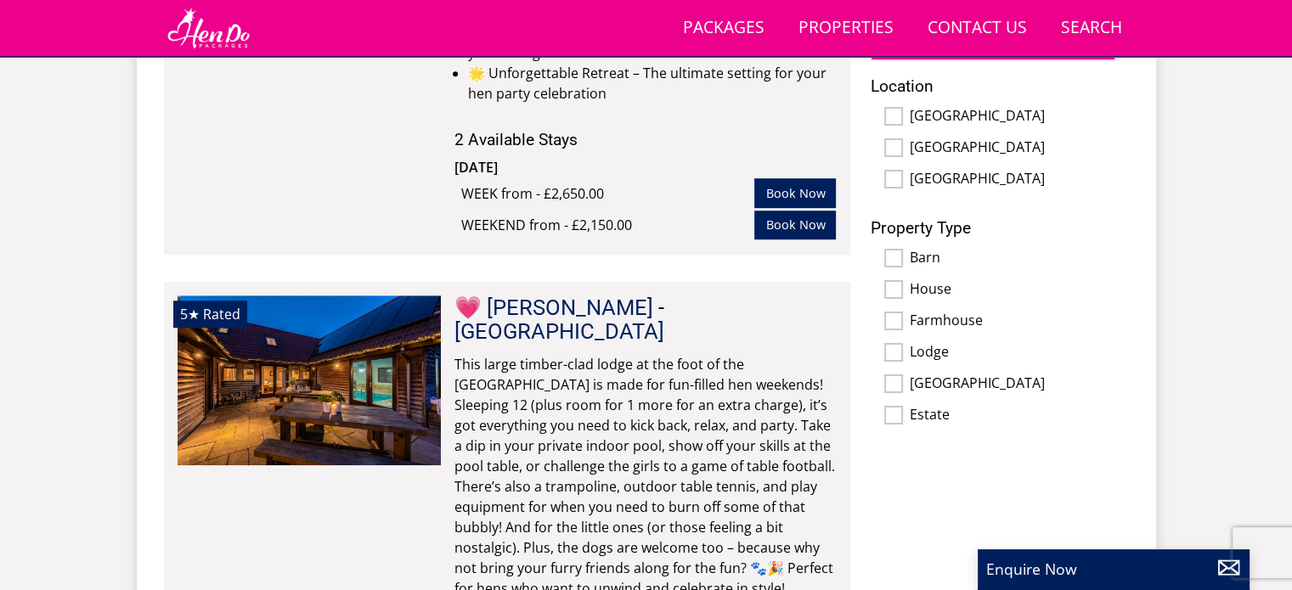
scroll to position [1424, 0]
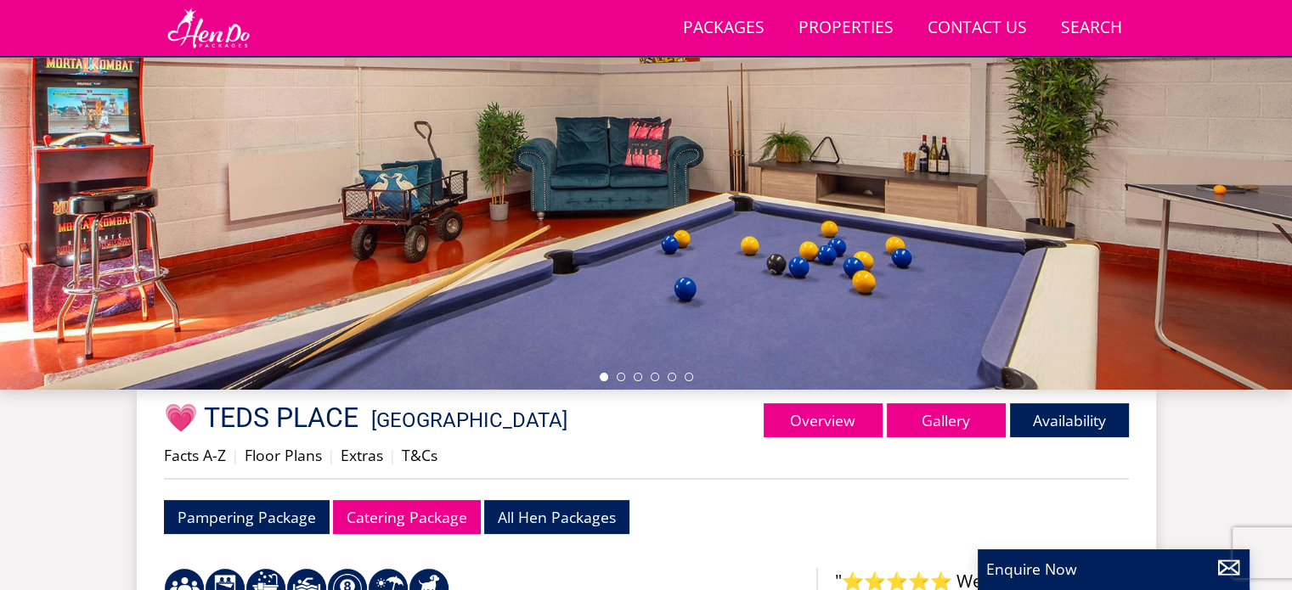
scroll to position [295, 0]
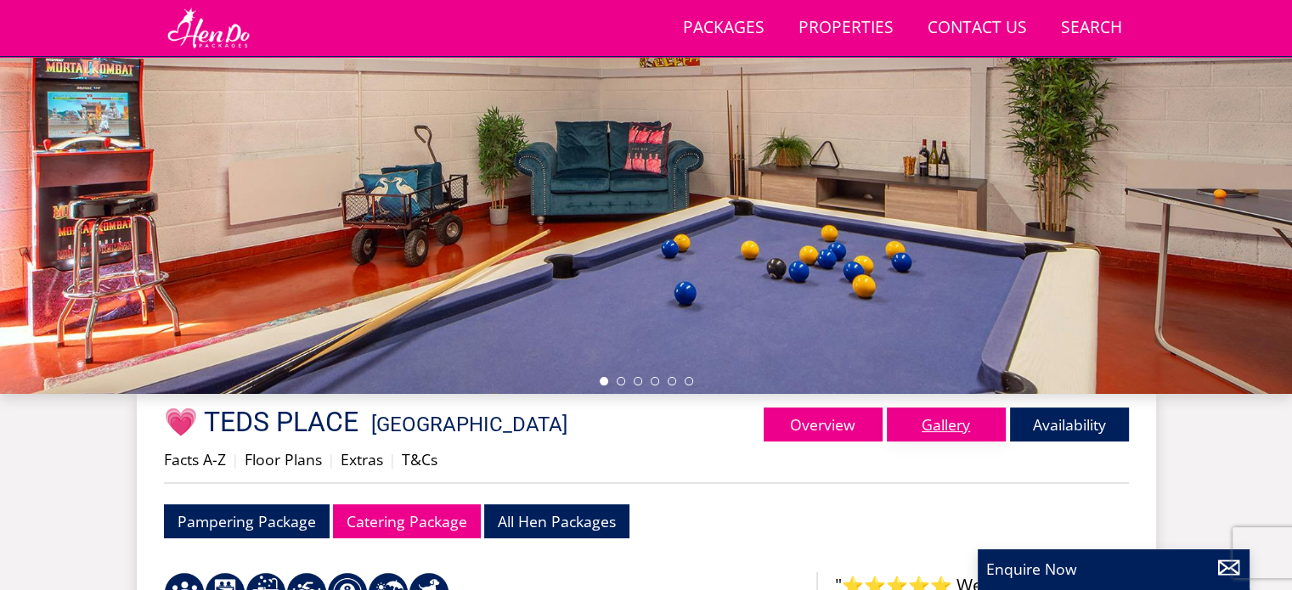
click at [934, 426] on link "Gallery" at bounding box center [946, 425] width 119 height 34
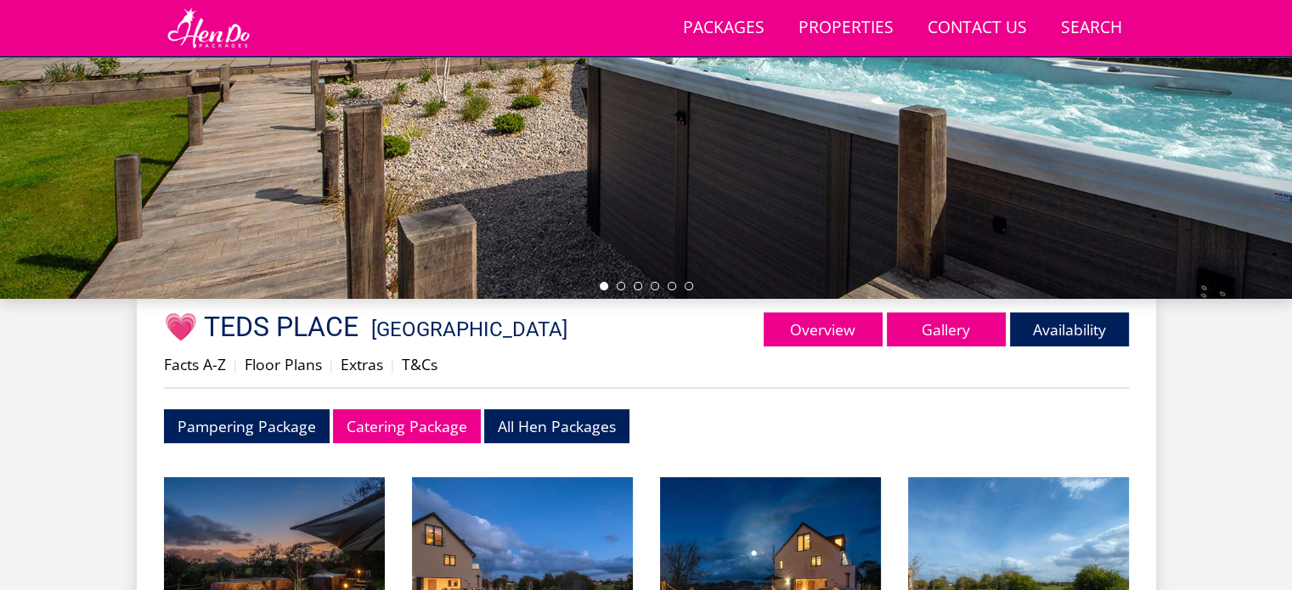
scroll to position [345, 0]
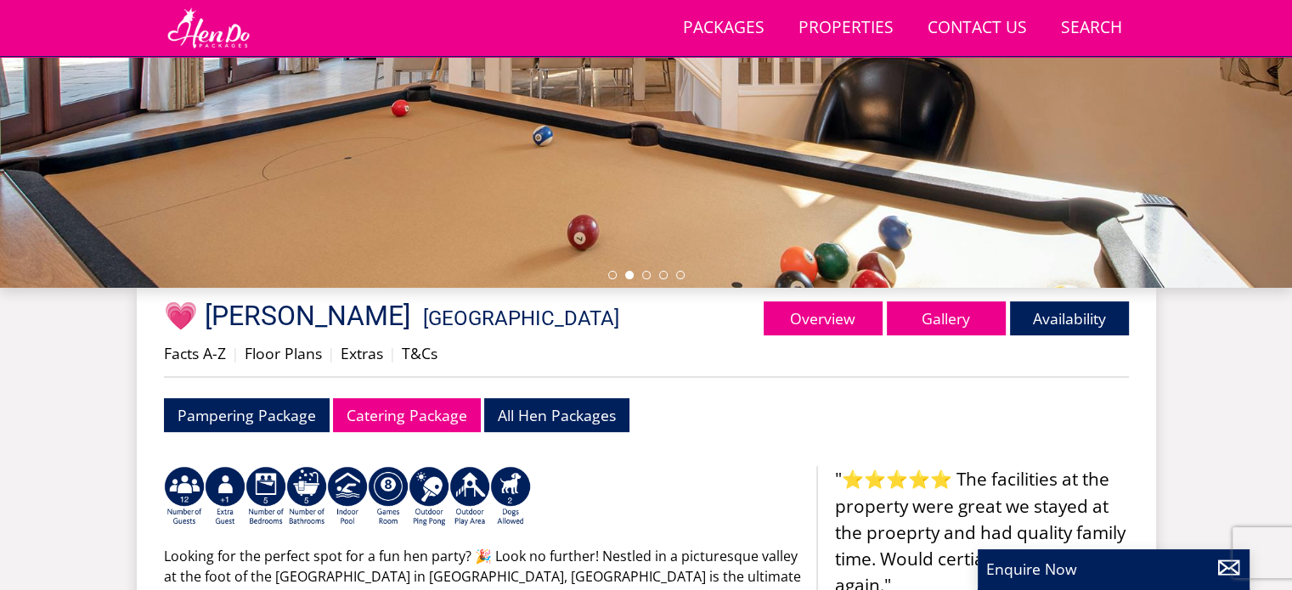
scroll to position [425, 0]
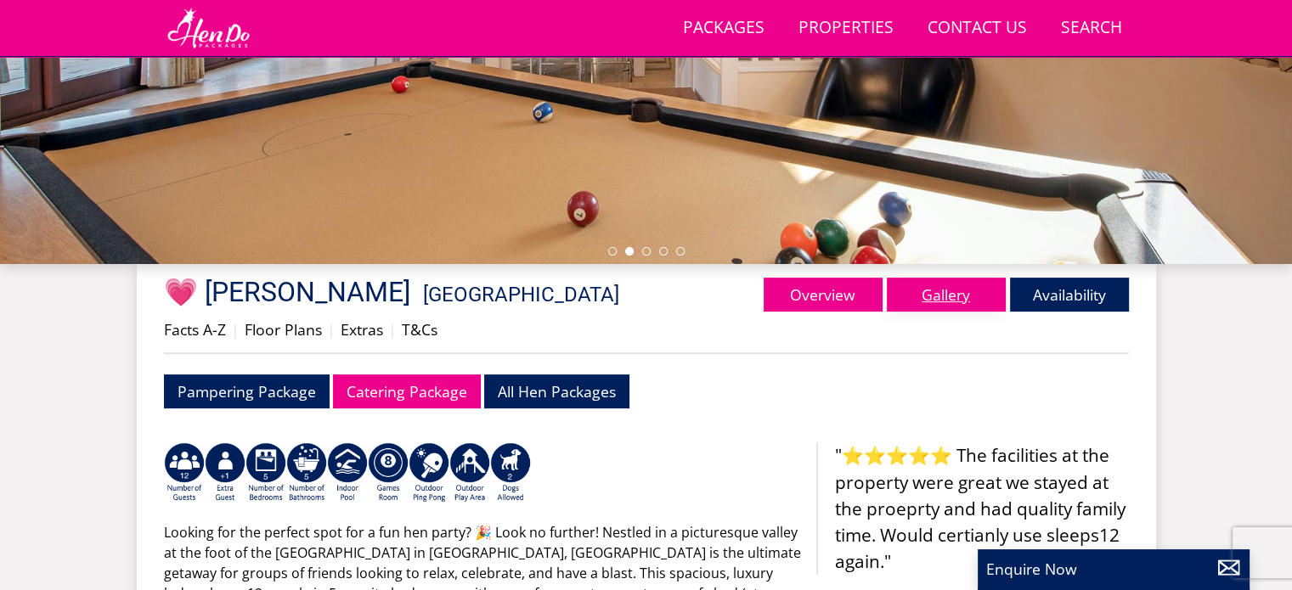
click at [958, 291] on link "Gallery" at bounding box center [946, 295] width 119 height 34
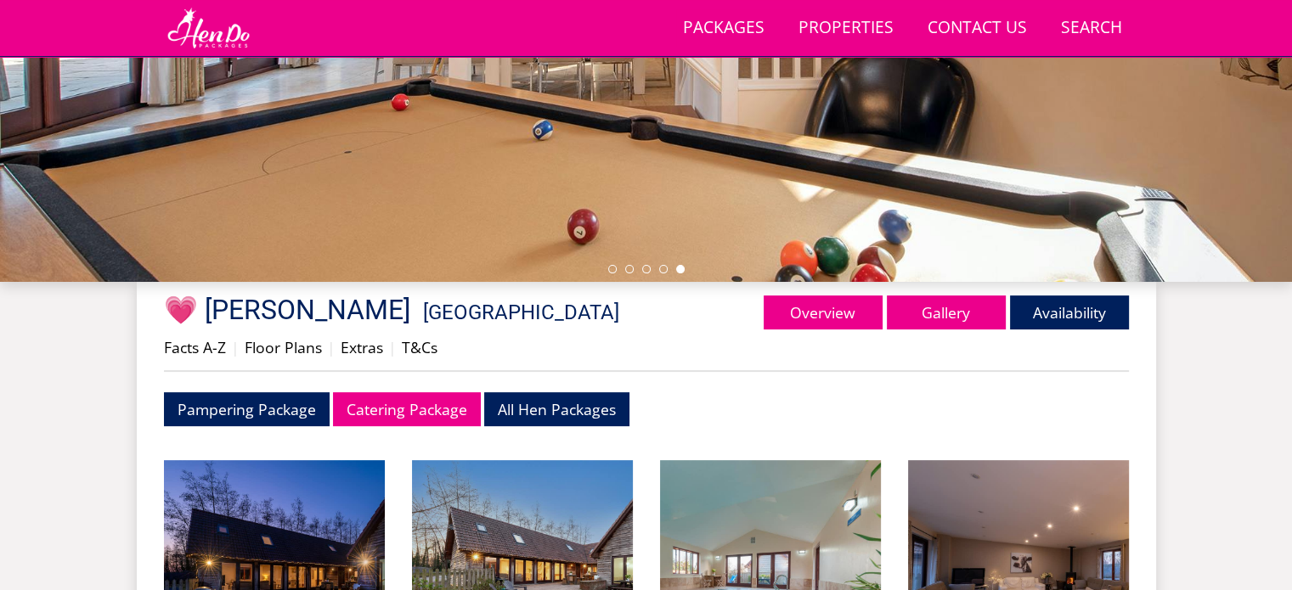
scroll to position [404, 0]
